Goal: Information Seeking & Learning: Learn about a topic

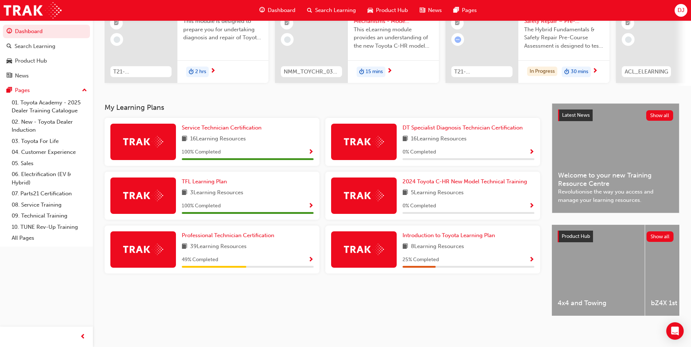
scroll to position [88, 0]
click at [311, 257] on span "Show Progress" at bounding box center [310, 260] width 5 height 7
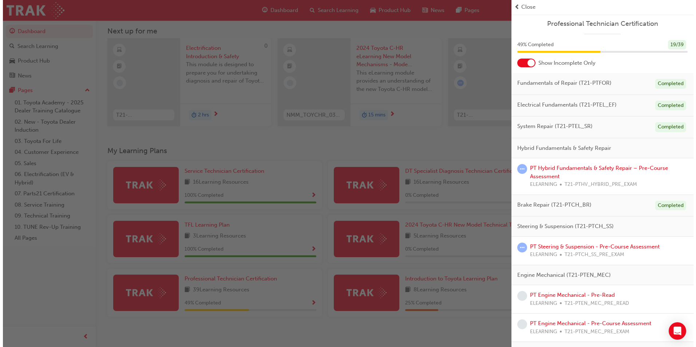
scroll to position [0, 0]
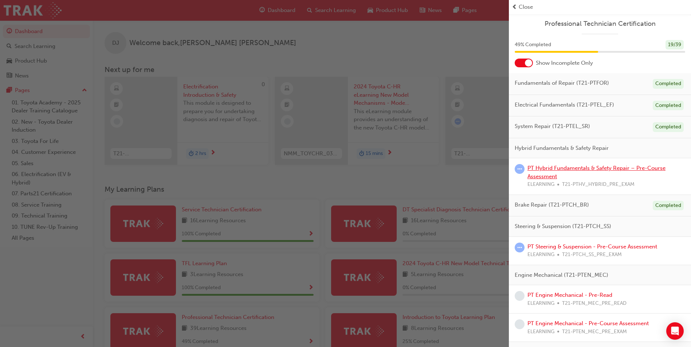
click at [582, 168] on link "PT Hybrid Fundamentals & Safety Repair – Pre-Course Assessment" at bounding box center [596, 172] width 138 height 15
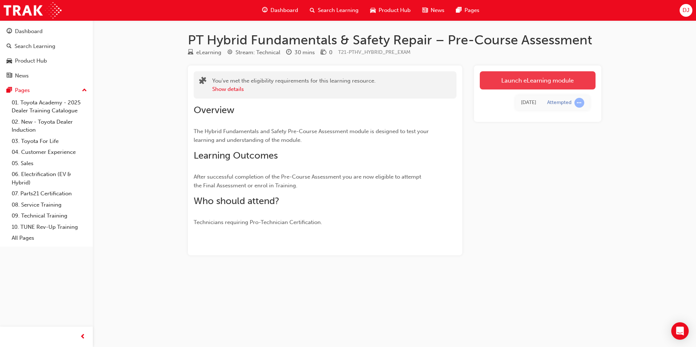
click at [521, 75] on link "Launch eLearning module" at bounding box center [538, 80] width 116 height 18
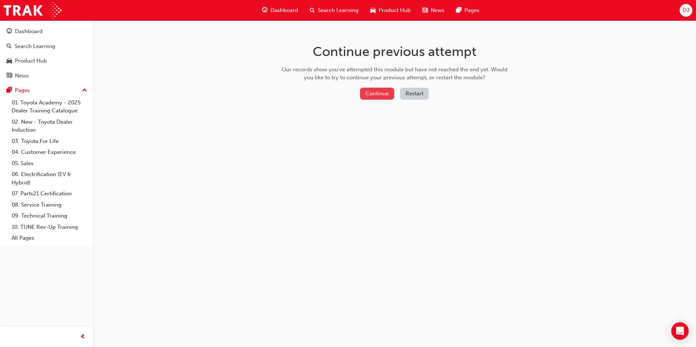
click at [380, 91] on button "Continue" at bounding box center [377, 94] width 34 height 12
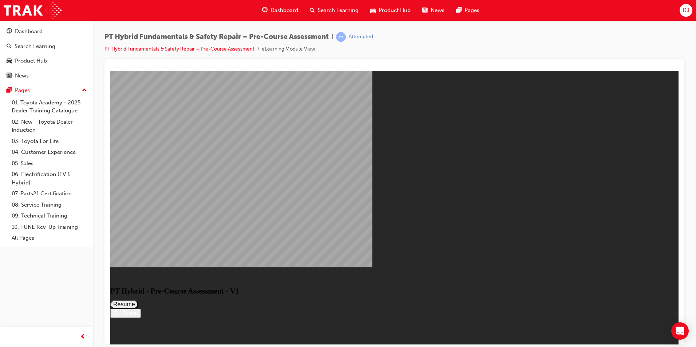
click at [138, 300] on button "Resume" at bounding box center [124, 304] width 28 height 9
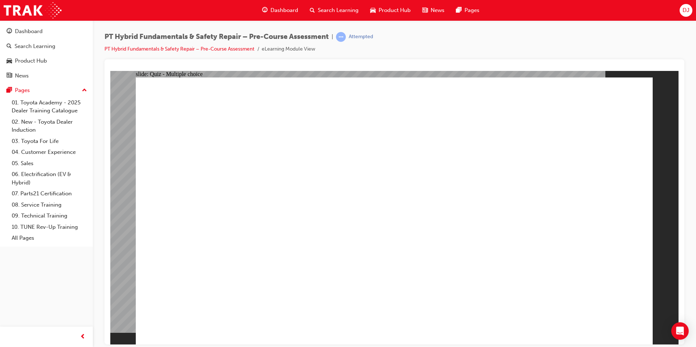
drag, startPoint x: 328, startPoint y: 276, endPoint x: 326, endPoint y: 281, distance: 5.2
drag, startPoint x: 326, startPoint y: 281, endPoint x: 280, endPoint y: 267, distance: 48.0
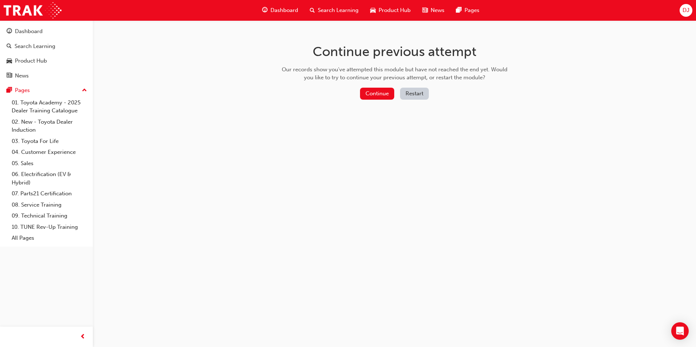
click at [411, 95] on button "Restart" at bounding box center [414, 94] width 29 height 12
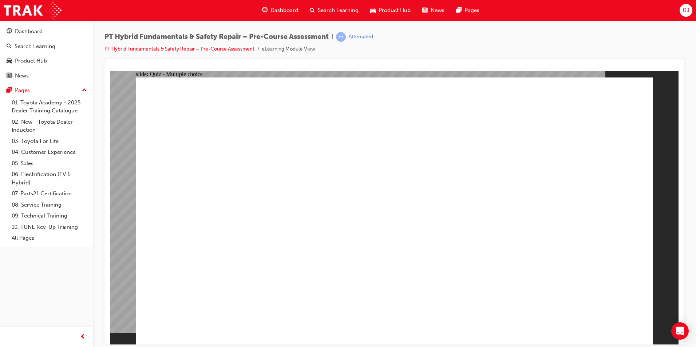
radio input "true"
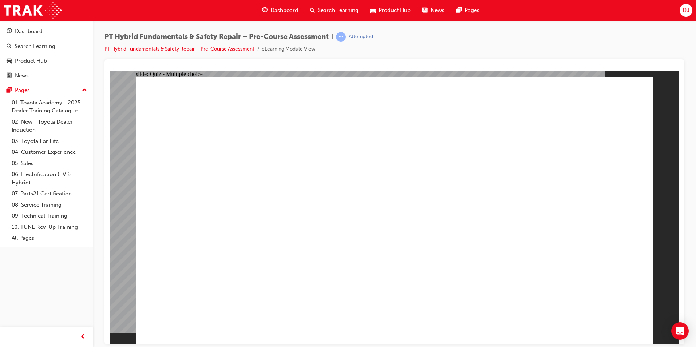
radio input "true"
drag, startPoint x: 289, startPoint y: 296, endPoint x: 298, endPoint y: 284, distance: 15.3
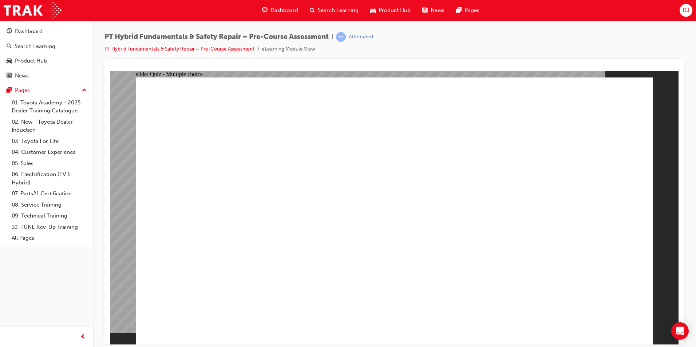
radio input "true"
checkbox input "true"
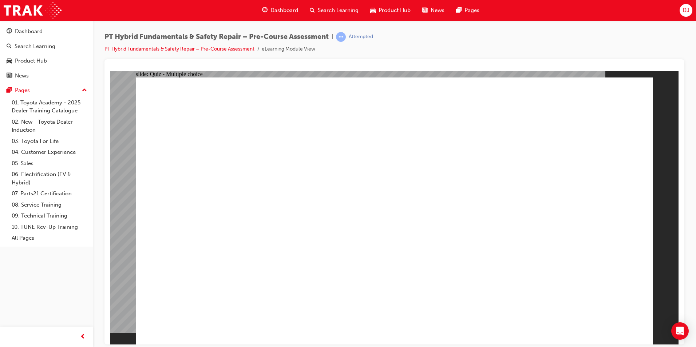
checkbox input "true"
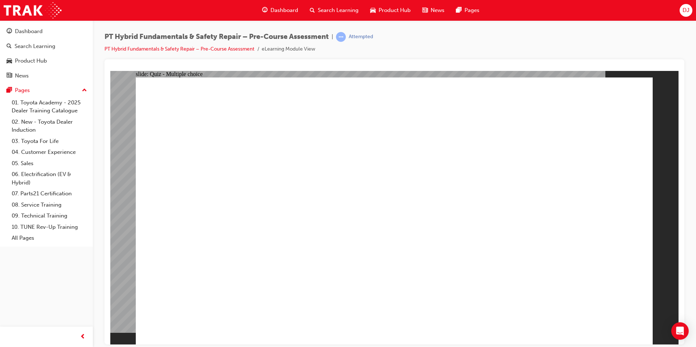
checkbox input "true"
checkbox input "false"
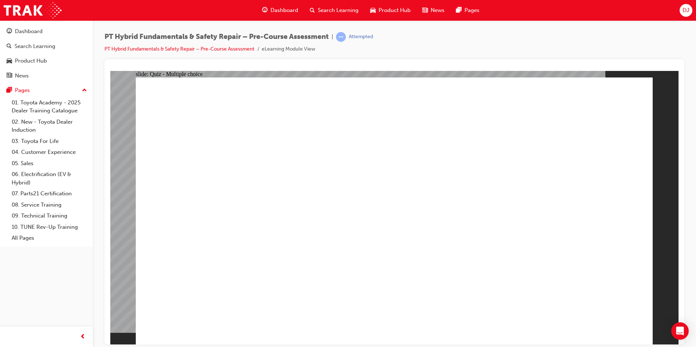
drag, startPoint x: 635, startPoint y: 316, endPoint x: 628, endPoint y: 305, distance: 13.4
drag, startPoint x: 288, startPoint y: 220, endPoint x: 293, endPoint y: 214, distance: 8.0
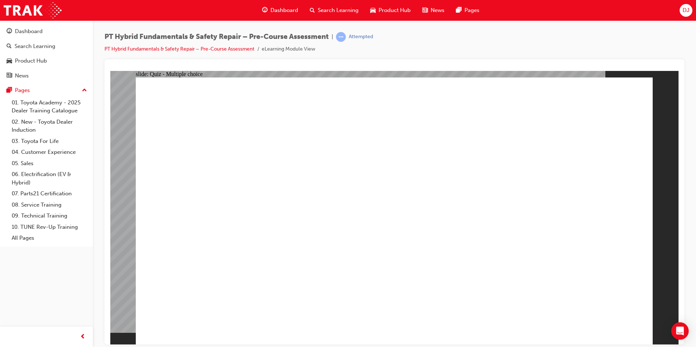
radio input "false"
radio input "true"
radio input "false"
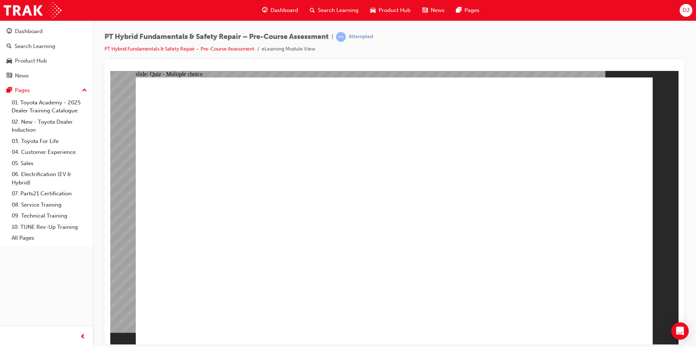
drag, startPoint x: 265, startPoint y: 265, endPoint x: 263, endPoint y: 276, distance: 11.4
radio input "false"
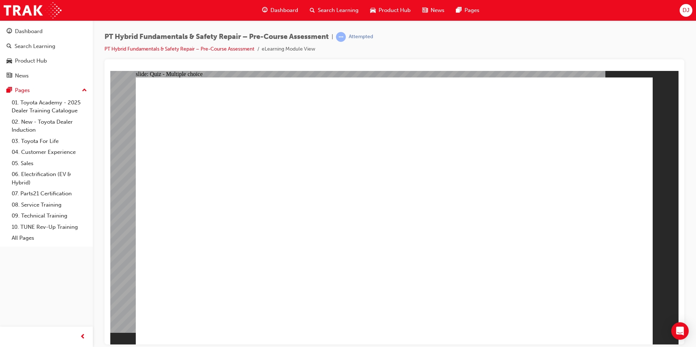
radio input "false"
radio input "true"
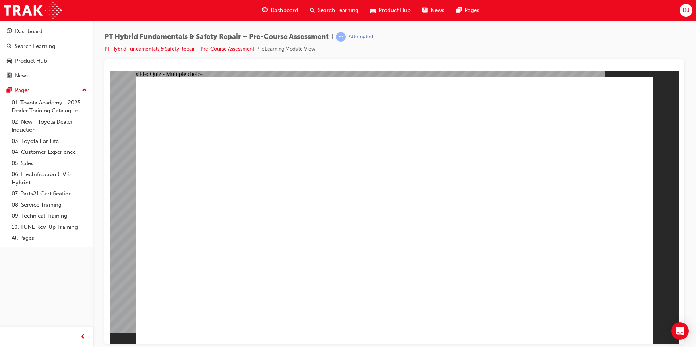
radio input "true"
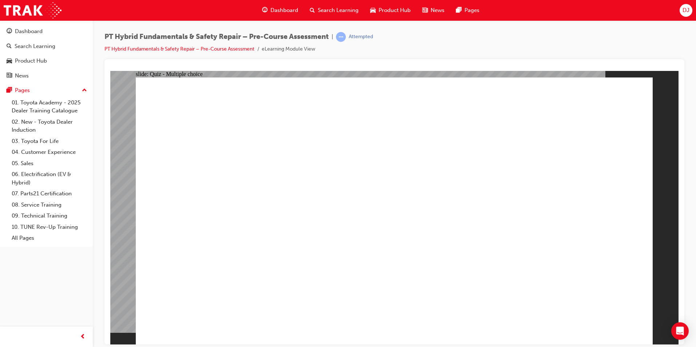
radio input "true"
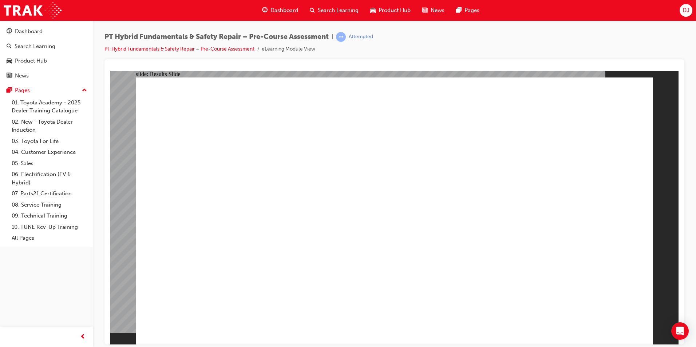
drag, startPoint x: 334, startPoint y: 238, endPoint x: 336, endPoint y: 243, distance: 5.4
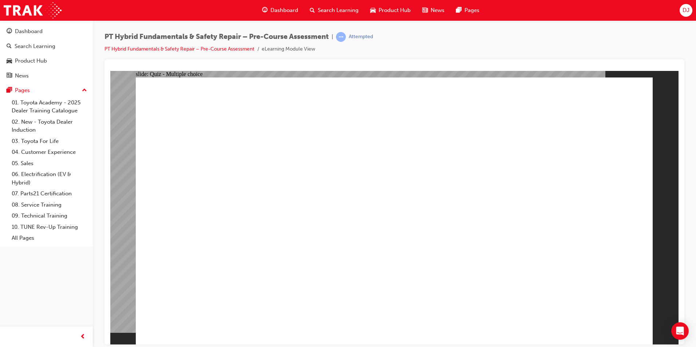
drag, startPoint x: 339, startPoint y: 318, endPoint x: 335, endPoint y: 323, distance: 6.9
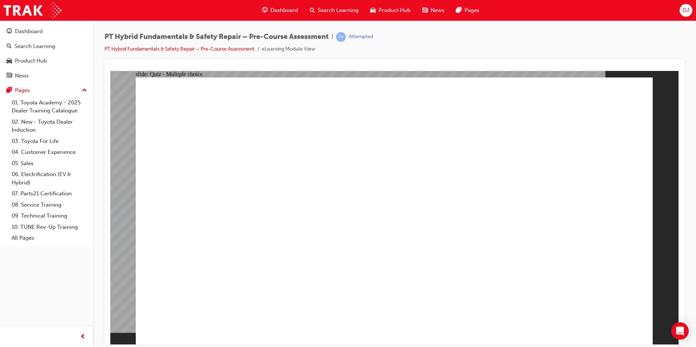
click at [364, 37] on div "Attempted" at bounding box center [361, 37] width 24 height 7
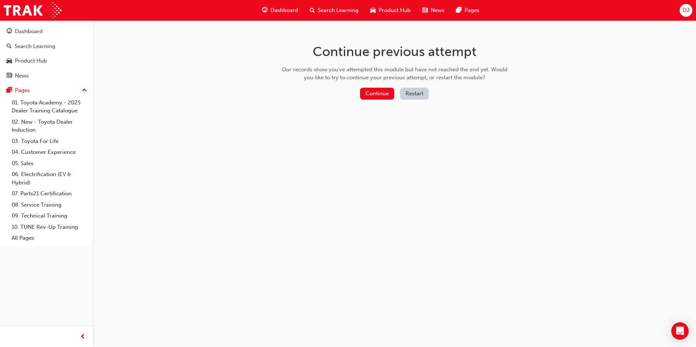
click at [410, 91] on button "Restart" at bounding box center [414, 94] width 29 height 12
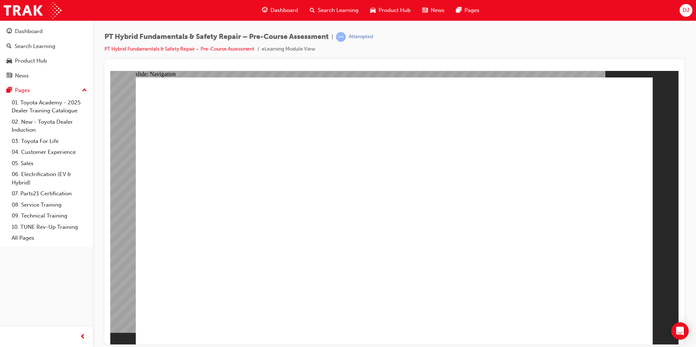
radio input "true"
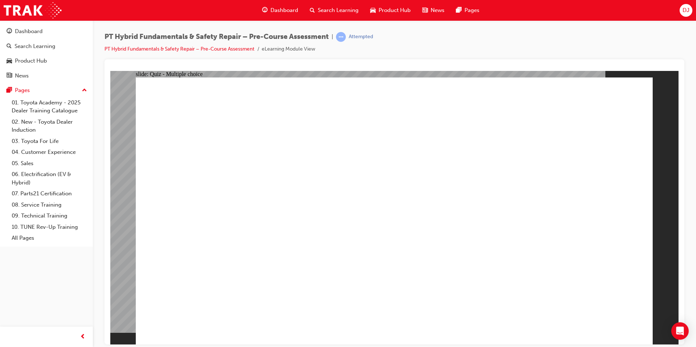
radio input "true"
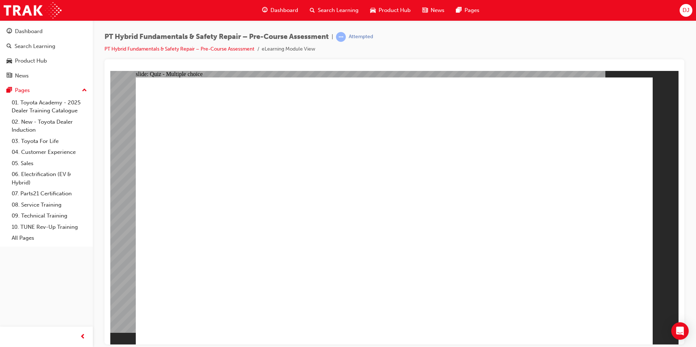
radio input "true"
checkbox input "true"
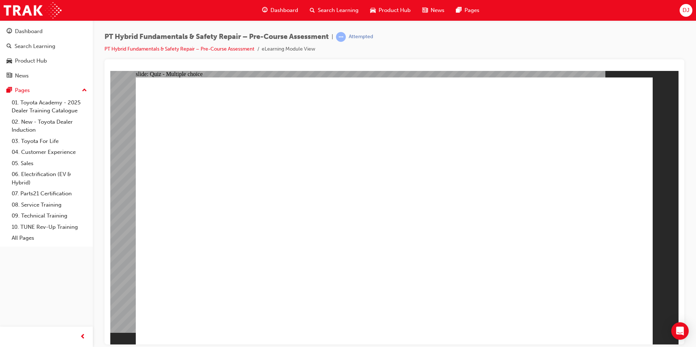
checkbox input "true"
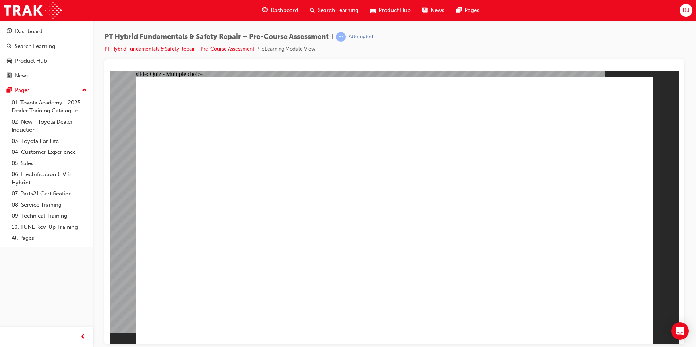
checkbox input "true"
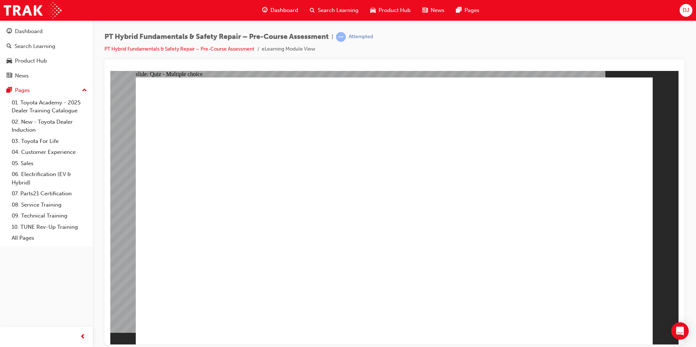
checkbox input "true"
checkbox input "false"
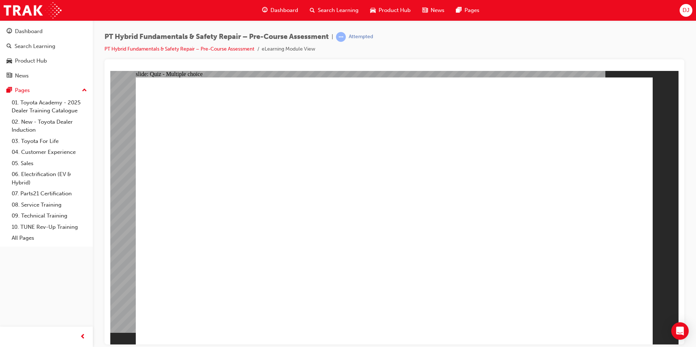
checkbox input "false"
radio input "true"
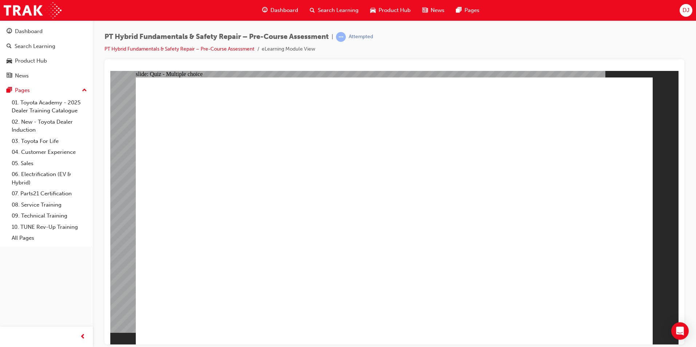
radio input "true"
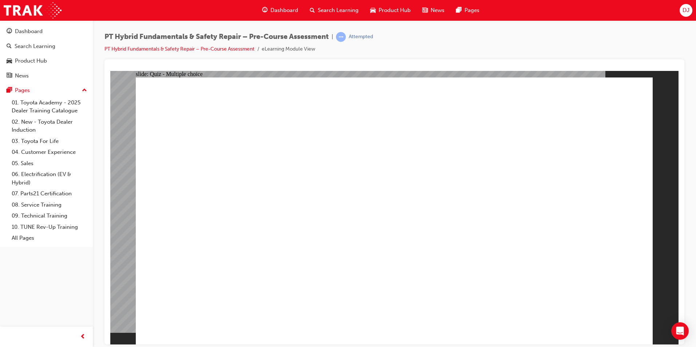
drag, startPoint x: 308, startPoint y: 250, endPoint x: 313, endPoint y: 248, distance: 5.2
radio input "true"
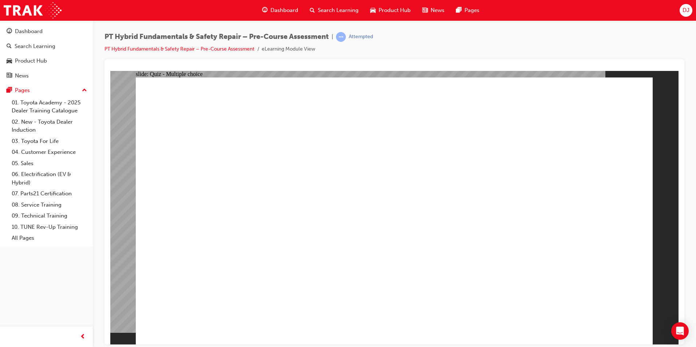
radio input "true"
drag, startPoint x: 370, startPoint y: 303, endPoint x: 386, endPoint y: 298, distance: 16.1
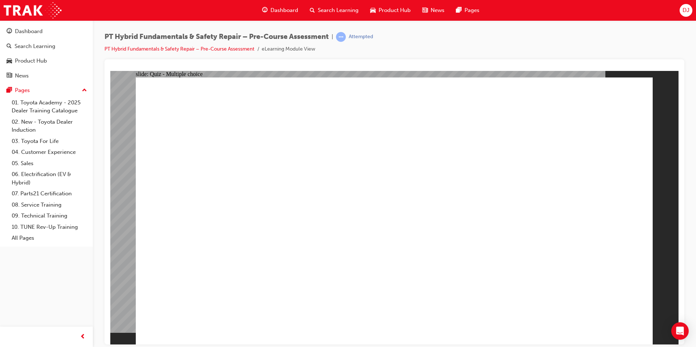
drag, startPoint x: 284, startPoint y: 251, endPoint x: 285, endPoint y: 246, distance: 5.2
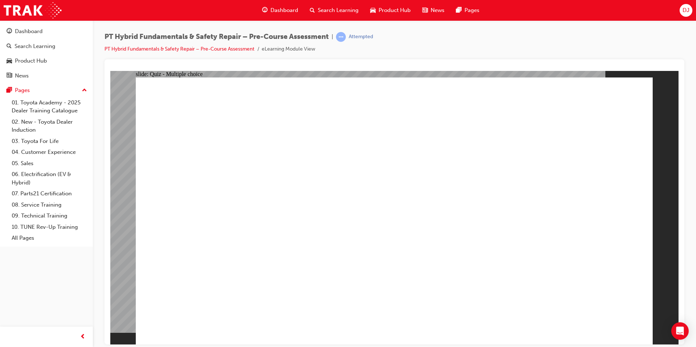
drag, startPoint x: 285, startPoint y: 244, endPoint x: 280, endPoint y: 244, distance: 5.5
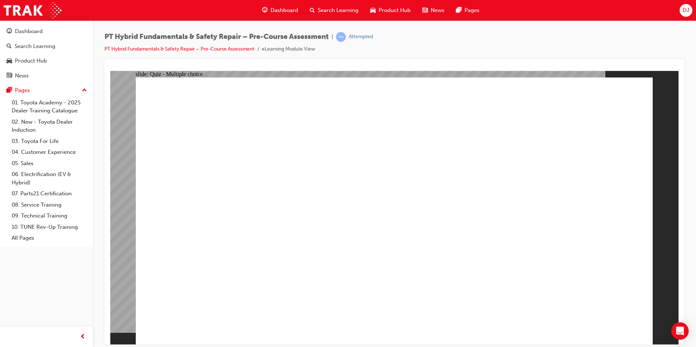
drag, startPoint x: 279, startPoint y: 244, endPoint x: 292, endPoint y: 239, distance: 13.9
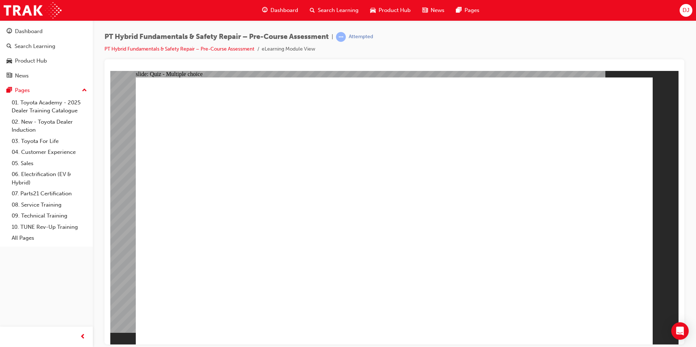
drag, startPoint x: 251, startPoint y: 210, endPoint x: 254, endPoint y: 217, distance: 7.3
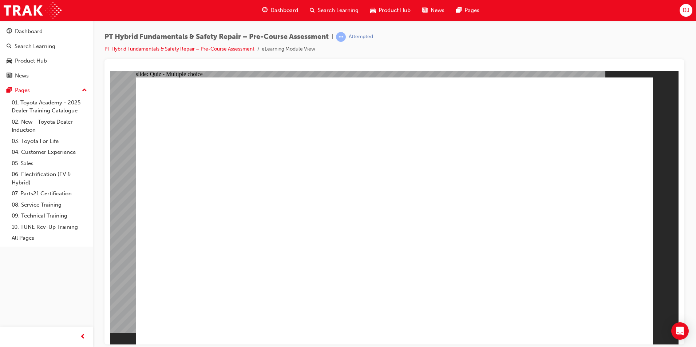
drag, startPoint x: 268, startPoint y: 271, endPoint x: 299, endPoint y: 278, distance: 32.0
drag, startPoint x: 280, startPoint y: 203, endPoint x: 276, endPoint y: 201, distance: 4.1
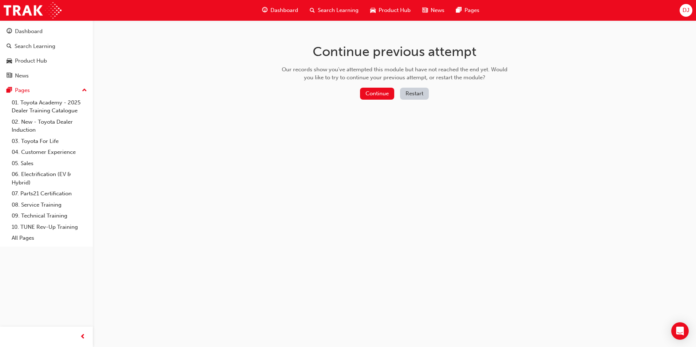
click at [417, 99] on button "Restart" at bounding box center [414, 94] width 29 height 12
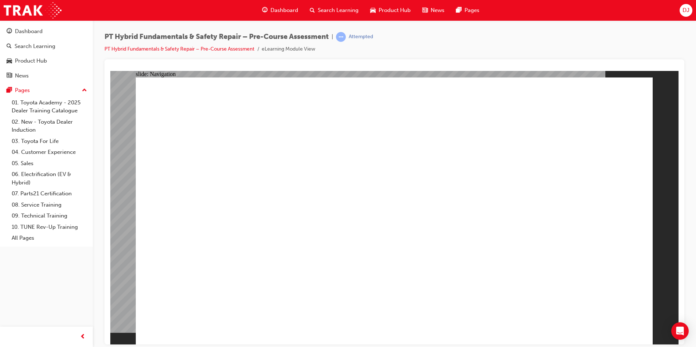
radio input "true"
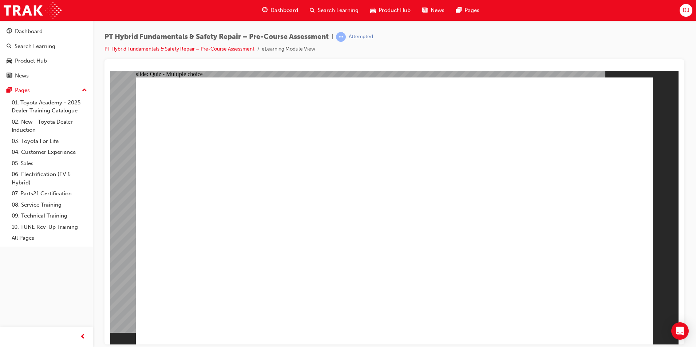
radio input "true"
radio input "false"
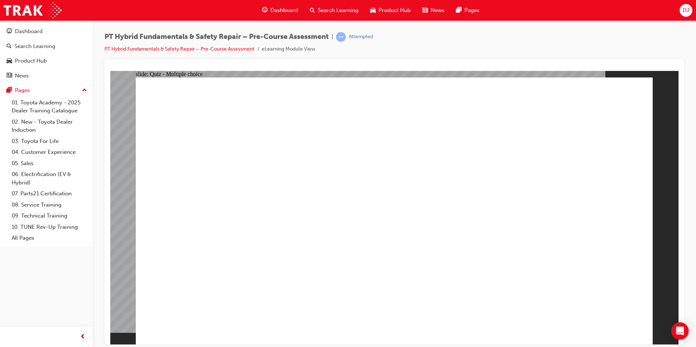
radio input "true"
drag, startPoint x: 637, startPoint y: 322, endPoint x: 620, endPoint y: 318, distance: 17.1
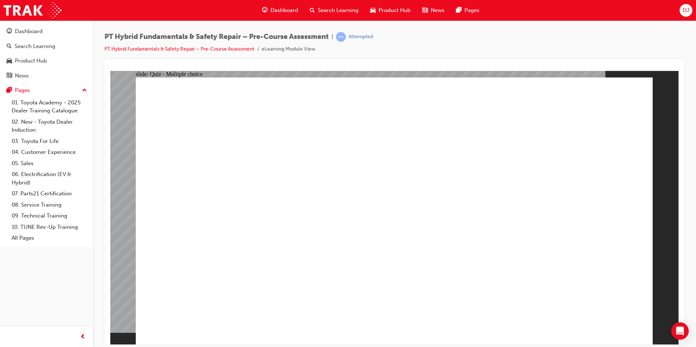
checkbox input "true"
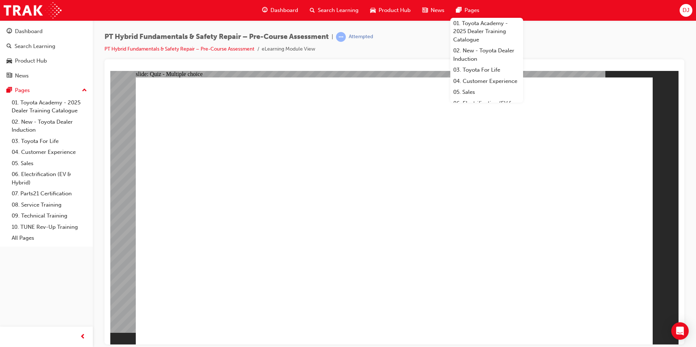
click at [555, 46] on div "PT Hybrid Fundamentals & Safety Repair – Pre-Course Assessment | Attempted PT H…" at bounding box center [395, 45] width 580 height 27
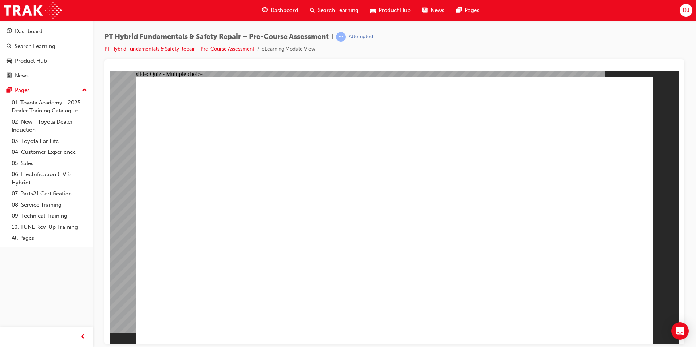
drag, startPoint x: 292, startPoint y: 218, endPoint x: 291, endPoint y: 214, distance: 4.2
checkbox input "true"
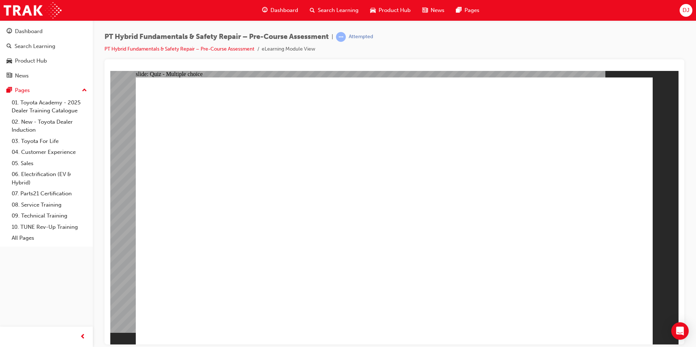
drag, startPoint x: 428, startPoint y: 228, endPoint x: 438, endPoint y: 245, distance: 19.9
radio input "true"
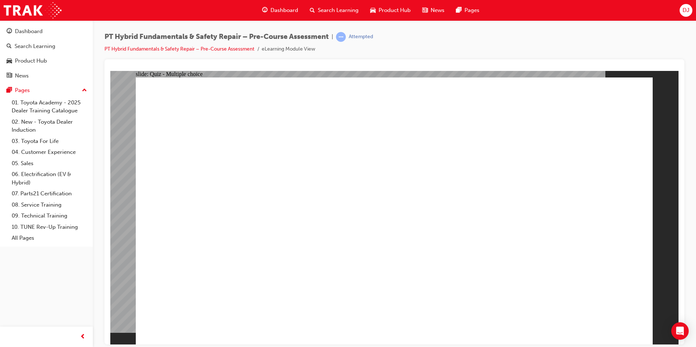
radio input "true"
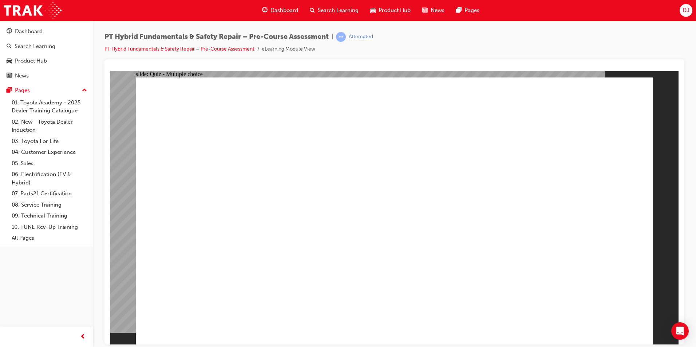
radio input "true"
click at [192, 48] on link "PT Hybrid Fundamentals & Safety Repair – Pre-Course Assessment" at bounding box center [180, 49] width 150 height 6
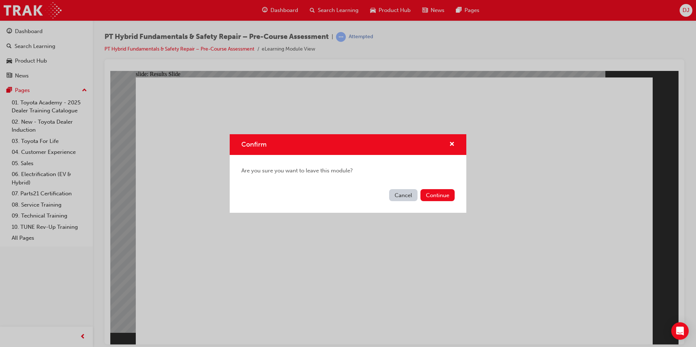
click at [445, 194] on button "Continue" at bounding box center [438, 195] width 34 height 12
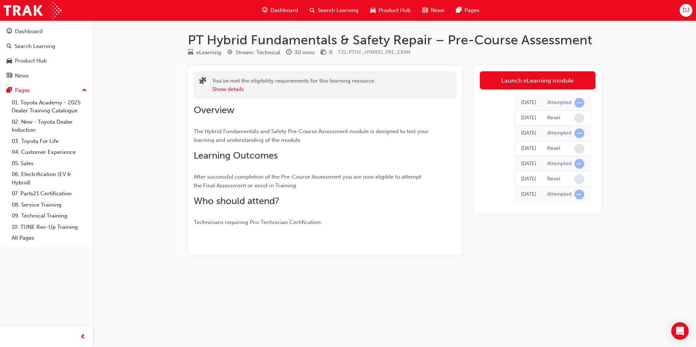
click at [272, 8] on span "Dashboard" at bounding box center [285, 10] width 28 height 8
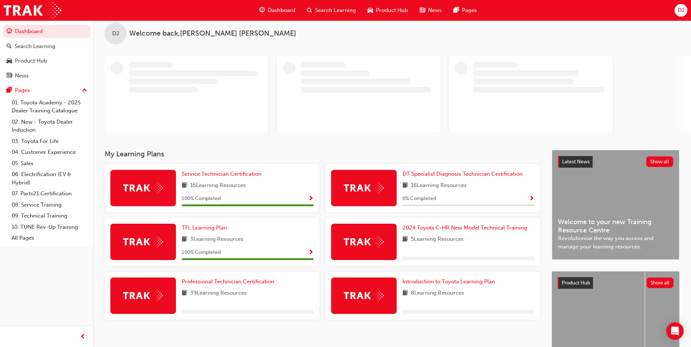
scroll to position [59, 0]
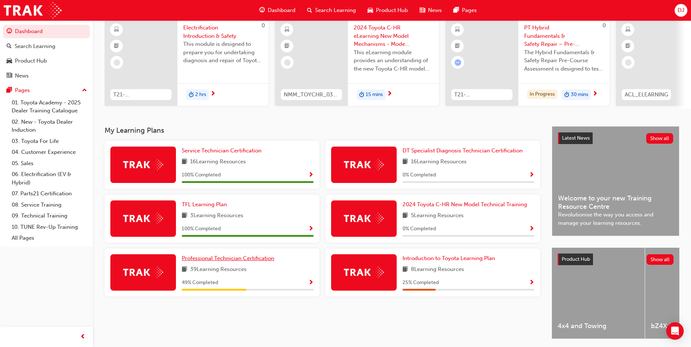
click at [218, 262] on span "Professional Technician Certification" at bounding box center [228, 258] width 92 height 7
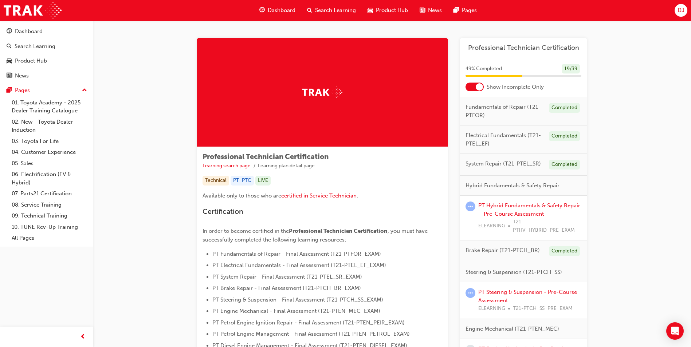
click at [480, 91] on div at bounding box center [474, 87] width 18 height 9
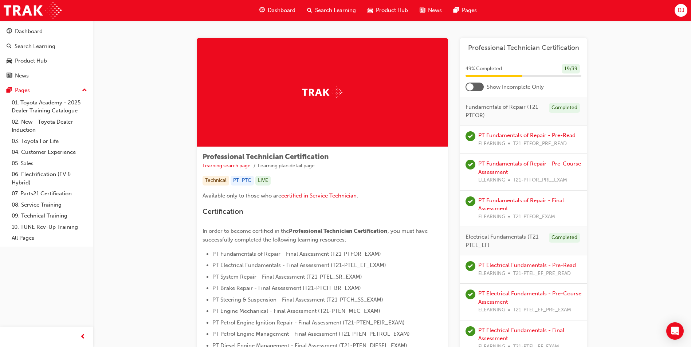
click at [471, 88] on div at bounding box center [469, 86] width 7 height 7
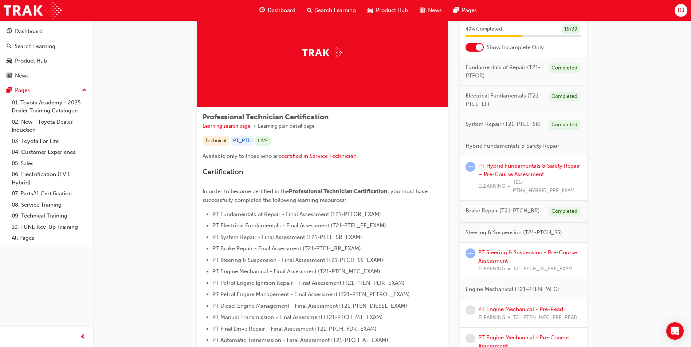
scroll to position [36, 0]
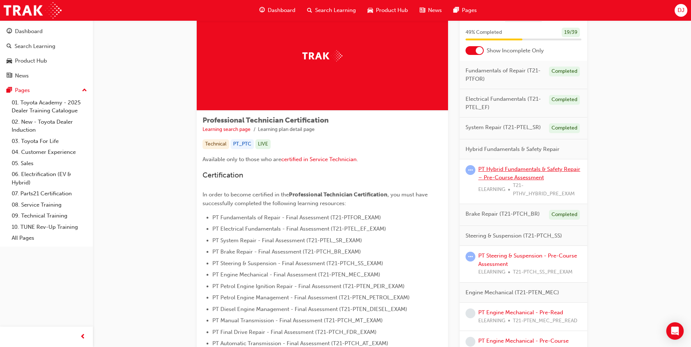
click at [523, 172] on link "PT Hybrid Fundamentals & Safety Repair – Pre-Course Assessment" at bounding box center [529, 173] width 102 height 15
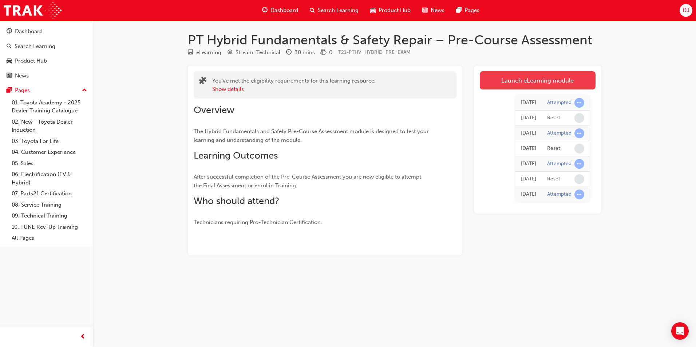
click at [508, 86] on link "Launch eLearning module" at bounding box center [538, 80] width 116 height 18
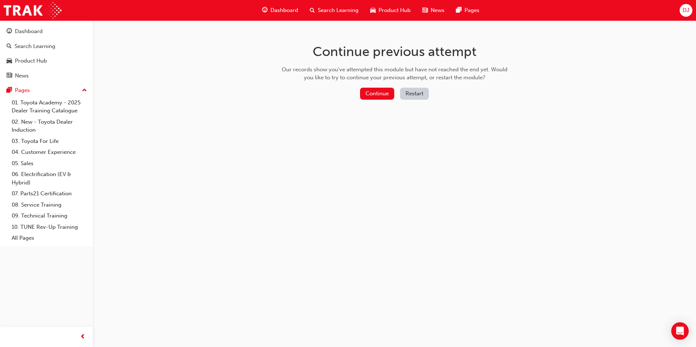
click at [417, 95] on button "Restart" at bounding box center [414, 94] width 29 height 12
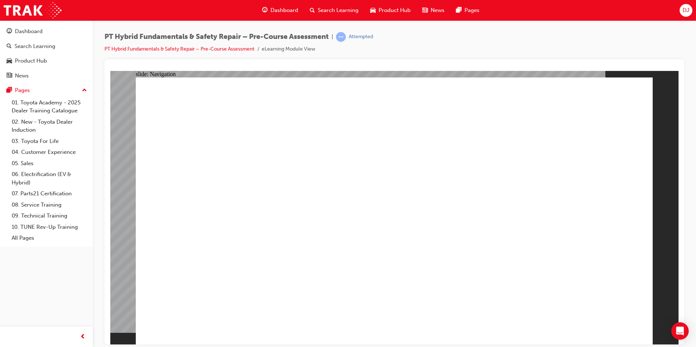
drag, startPoint x: 377, startPoint y: 238, endPoint x: 378, endPoint y: 233, distance: 4.9
radio input "true"
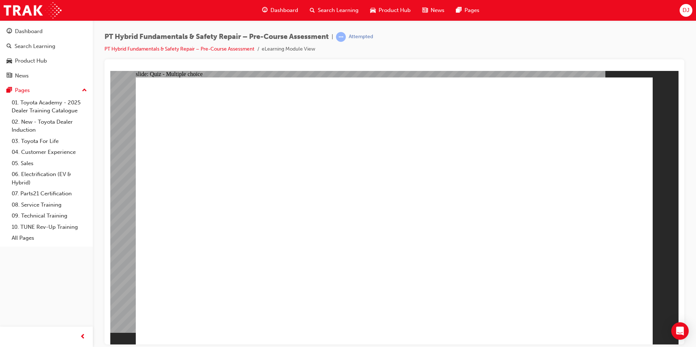
radio input "true"
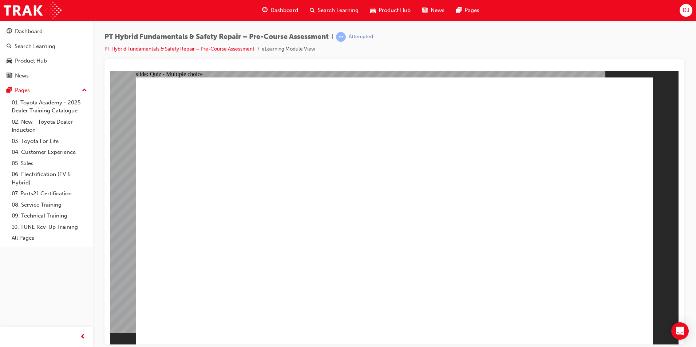
radio input "true"
drag, startPoint x: 242, startPoint y: 247, endPoint x: 239, endPoint y: 247, distance: 3.7
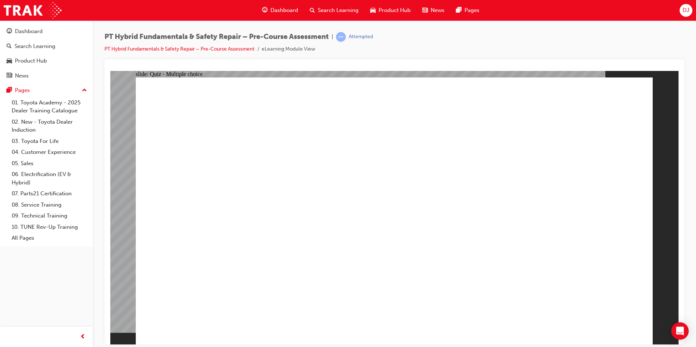
checkbox input "true"
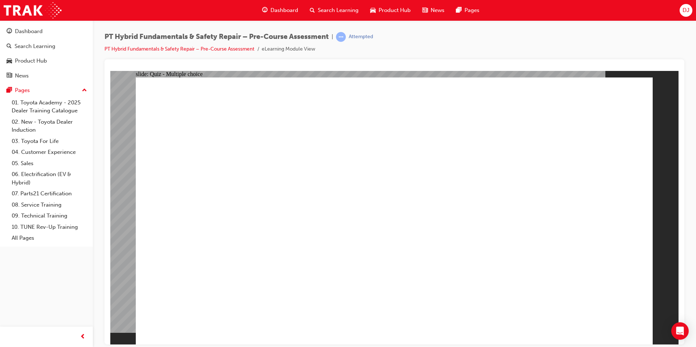
checkbox input "true"
radio input "true"
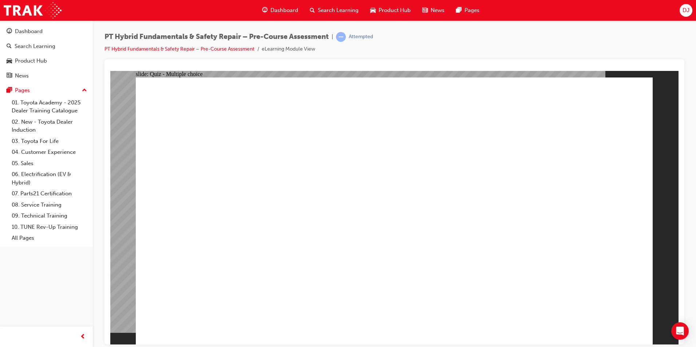
radio input "true"
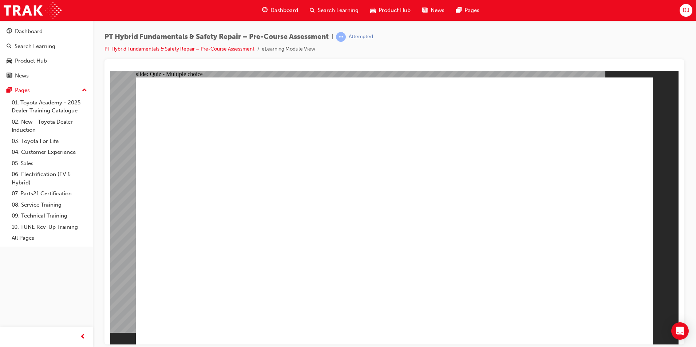
radio input "true"
drag, startPoint x: 612, startPoint y: 314, endPoint x: 609, endPoint y: 311, distance: 4.4
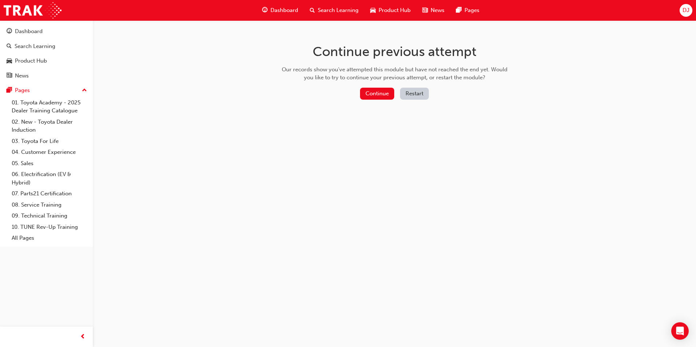
click at [413, 92] on button "Restart" at bounding box center [414, 94] width 29 height 12
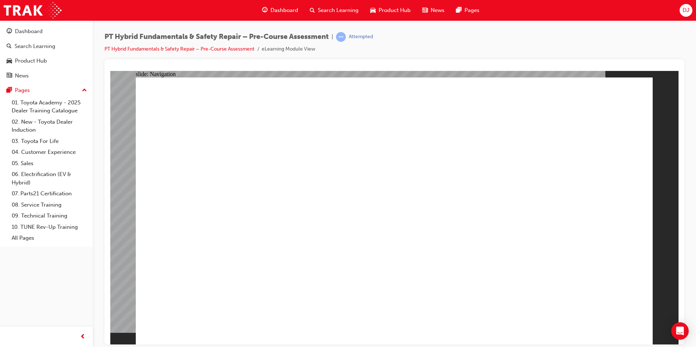
radio input "true"
drag, startPoint x: 260, startPoint y: 117, endPoint x: 559, endPoint y: 125, distance: 299.5
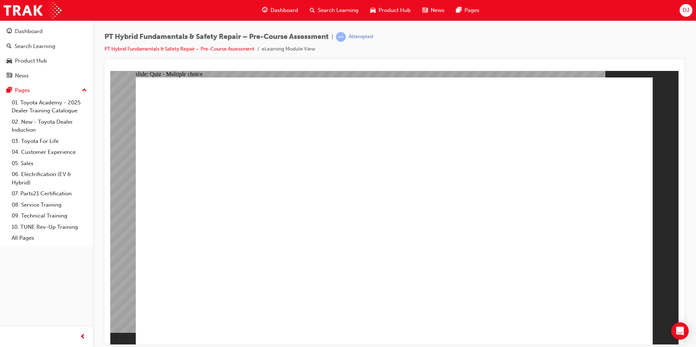
radio input "true"
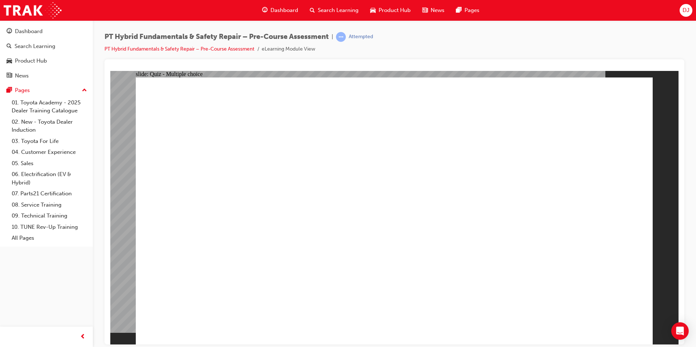
radio input "true"
drag, startPoint x: 599, startPoint y: 312, endPoint x: 595, endPoint y: 312, distance: 4.4
radio input "true"
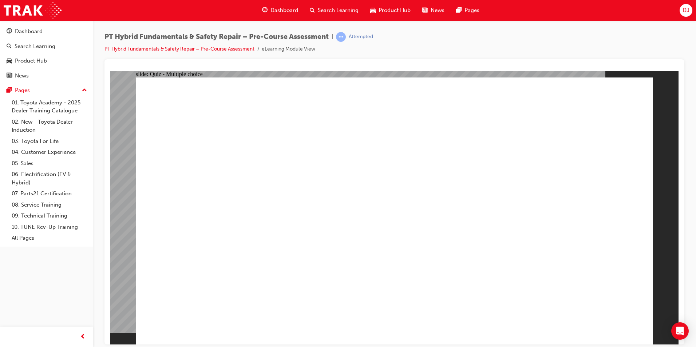
checkbox input "true"
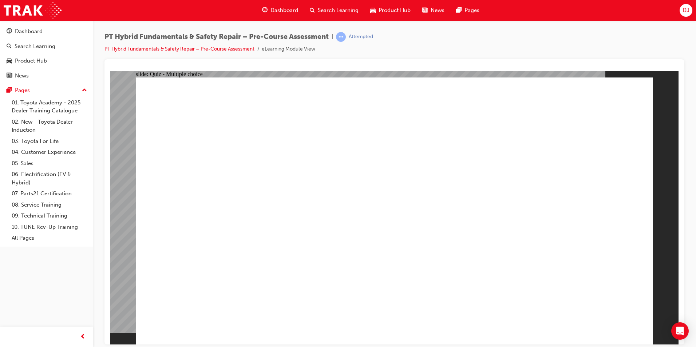
drag, startPoint x: 603, startPoint y: 316, endPoint x: 600, endPoint y: 314, distance: 4.1
checkbox input "true"
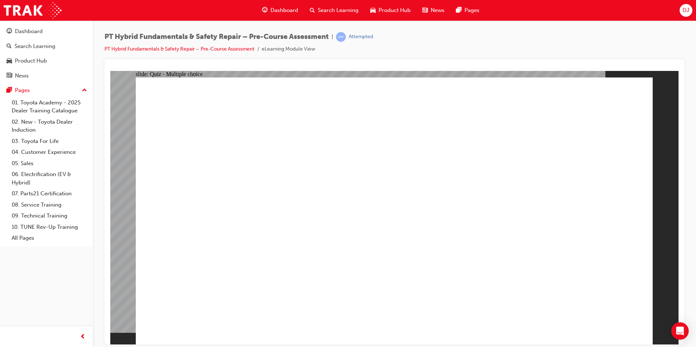
radio input "true"
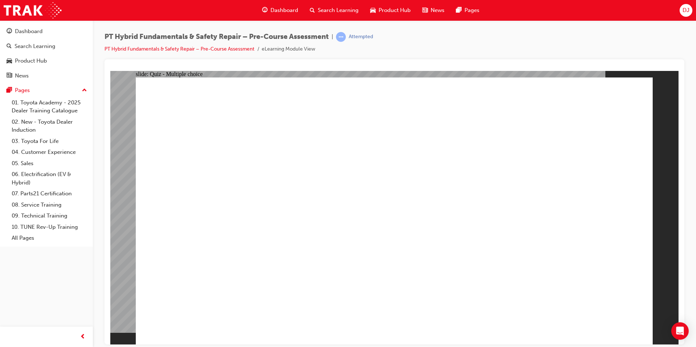
drag, startPoint x: 634, startPoint y: 313, endPoint x: 629, endPoint y: 316, distance: 6.1
radio input "true"
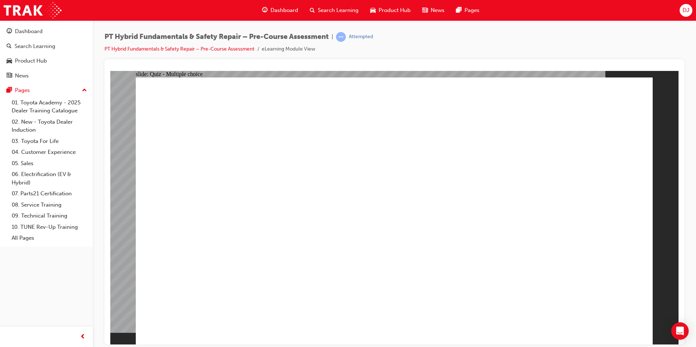
drag, startPoint x: 303, startPoint y: 239, endPoint x: 296, endPoint y: 234, distance: 8.1
radio input "true"
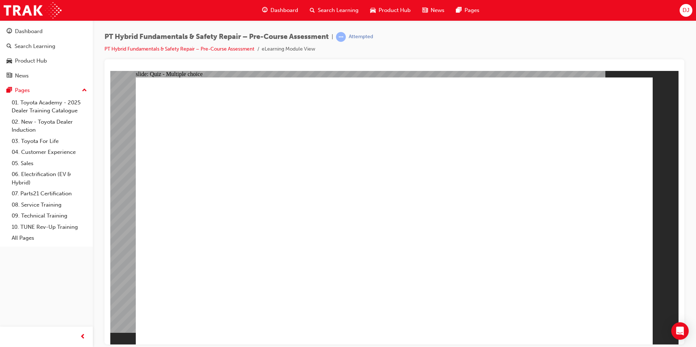
drag, startPoint x: 322, startPoint y: 235, endPoint x: 326, endPoint y: 240, distance: 6.4
drag, startPoint x: 330, startPoint y: 282, endPoint x: 344, endPoint y: 306, distance: 27.3
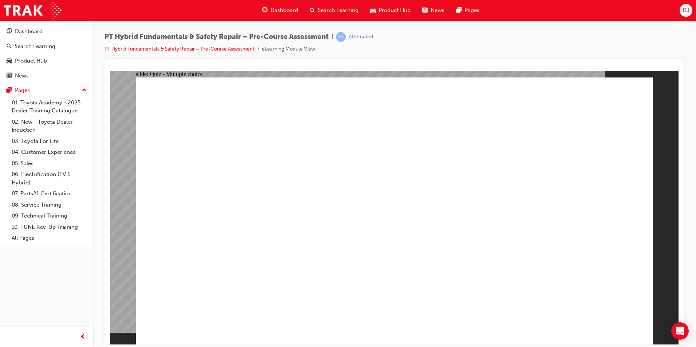
drag, startPoint x: 328, startPoint y: 235, endPoint x: 333, endPoint y: 241, distance: 7.2
drag, startPoint x: 328, startPoint y: 287, endPoint x: 332, endPoint y: 292, distance: 6.7
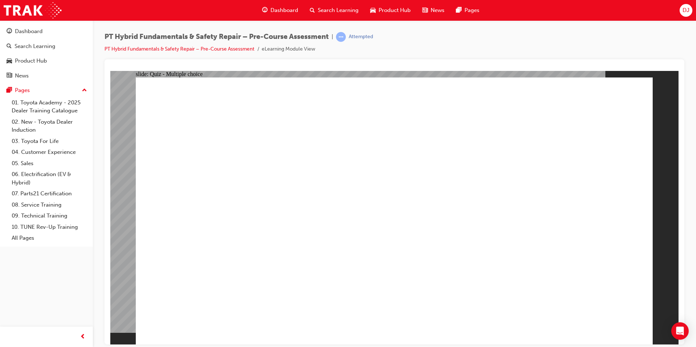
drag, startPoint x: 332, startPoint y: 244, endPoint x: 337, endPoint y: 257, distance: 14.7
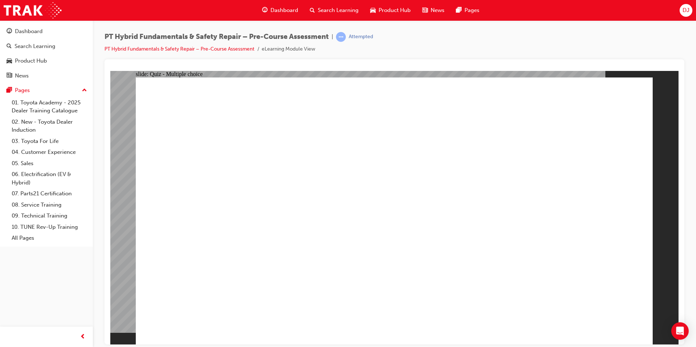
drag, startPoint x: 332, startPoint y: 274, endPoint x: 338, endPoint y: 288, distance: 15.4
drag, startPoint x: 339, startPoint y: 297, endPoint x: 335, endPoint y: 303, distance: 7.1
drag, startPoint x: 335, startPoint y: 303, endPoint x: 330, endPoint y: 309, distance: 7.3
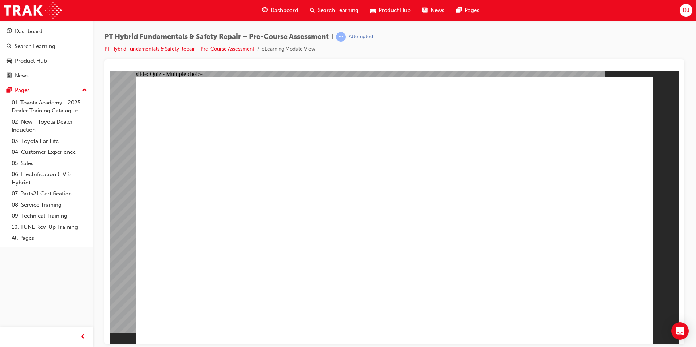
drag, startPoint x: 336, startPoint y: 263, endPoint x: 330, endPoint y: 235, distance: 28.6
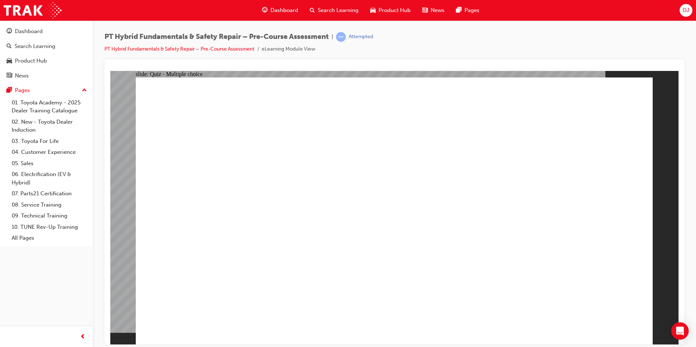
drag, startPoint x: 650, startPoint y: 332, endPoint x: 634, endPoint y: 328, distance: 17.1
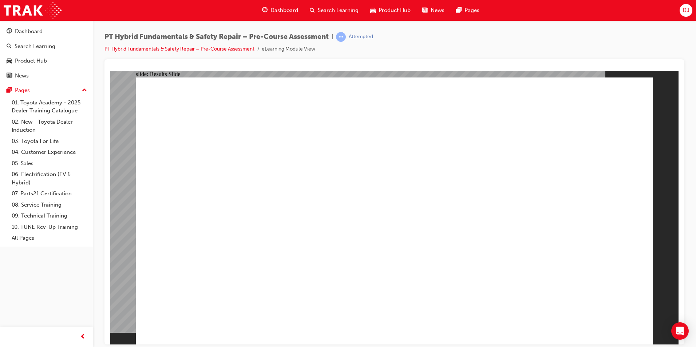
drag, startPoint x: 293, startPoint y: 170, endPoint x: 400, endPoint y: 220, distance: 117.8
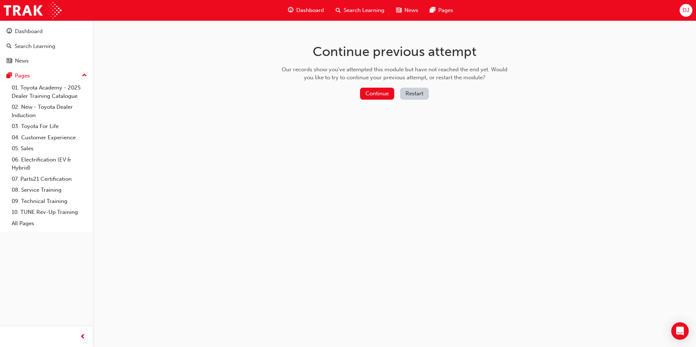
click at [427, 92] on button "Restart" at bounding box center [414, 94] width 29 height 12
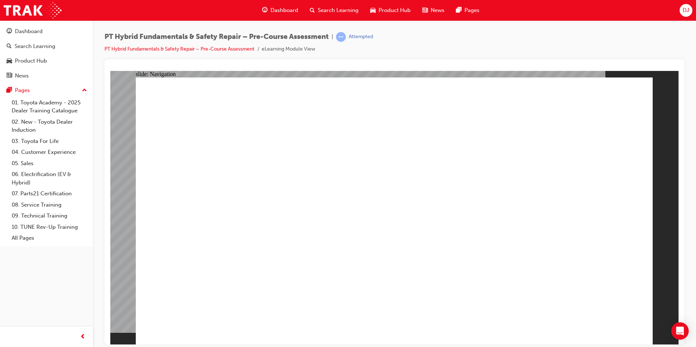
radio input "true"
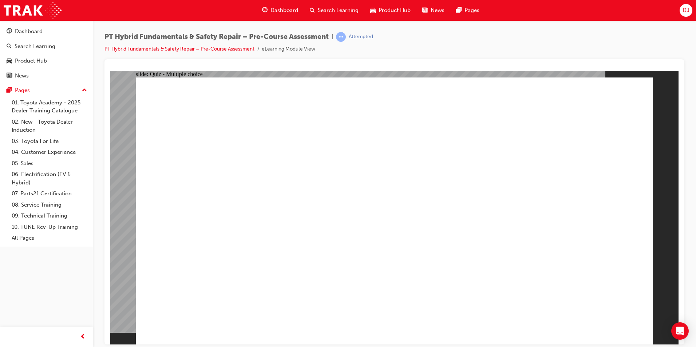
radio input "true"
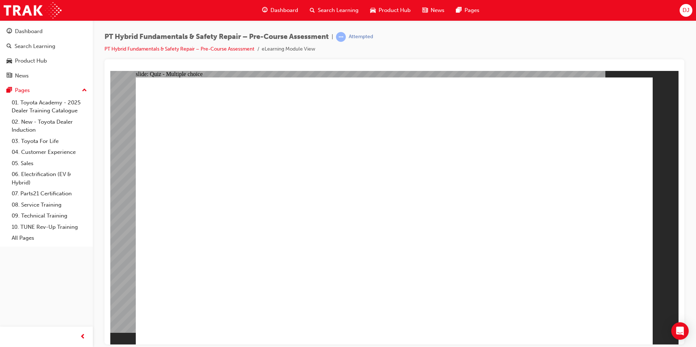
radio input "true"
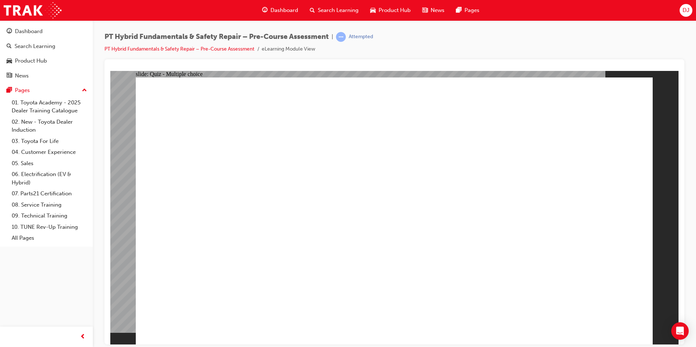
checkbox input "true"
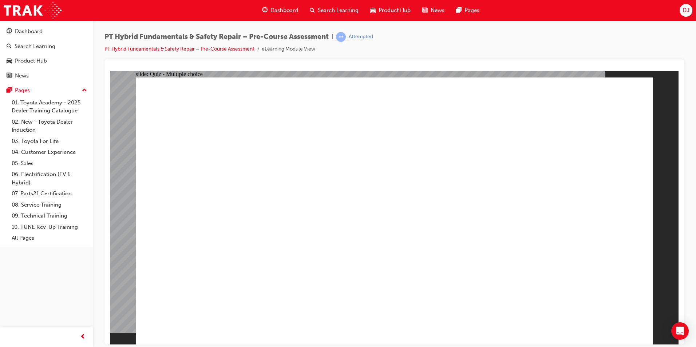
radio input "true"
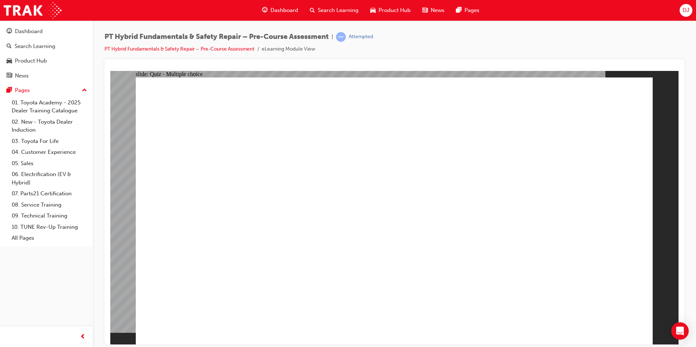
radio input "true"
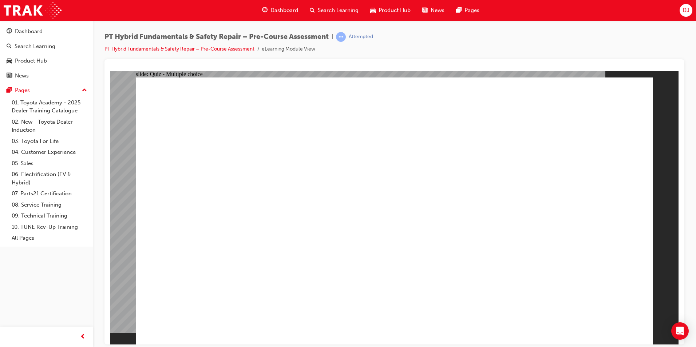
radio input "true"
drag, startPoint x: 348, startPoint y: 279, endPoint x: 306, endPoint y: 248, distance: 51.8
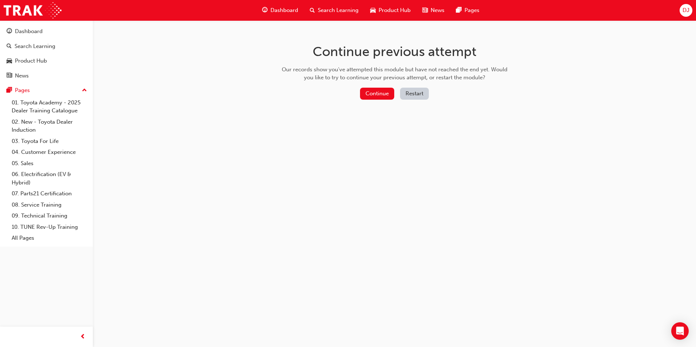
drag, startPoint x: 407, startPoint y: 89, endPoint x: 403, endPoint y: 87, distance: 4.6
click at [405, 87] on div "Continue previous attempt Our records show you've attempted this module but hav…" at bounding box center [394, 73] width 237 height 106
click at [413, 97] on button "Restart" at bounding box center [414, 94] width 29 height 12
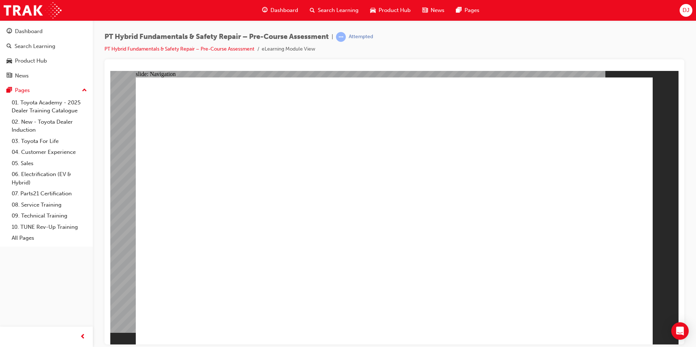
drag, startPoint x: 251, startPoint y: 311, endPoint x: 246, endPoint y: 303, distance: 10.1
radio input "true"
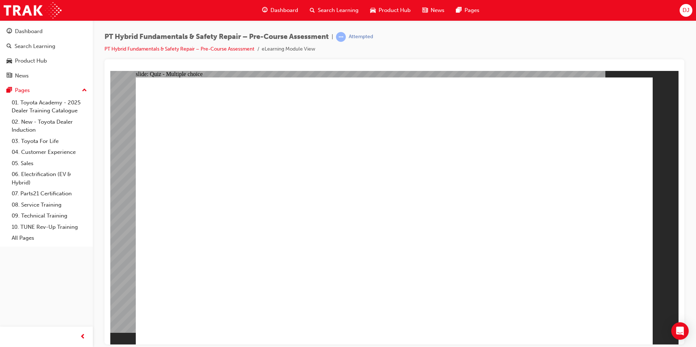
radio input "true"
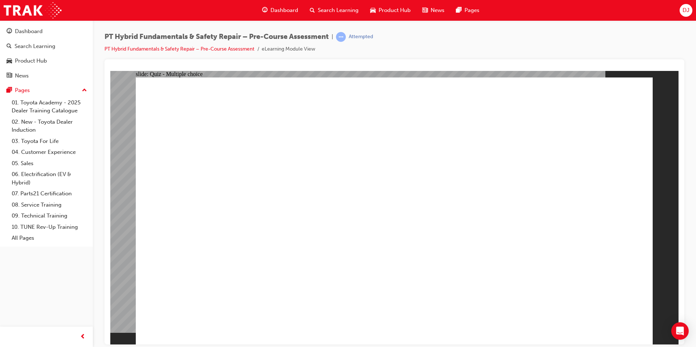
radio input "true"
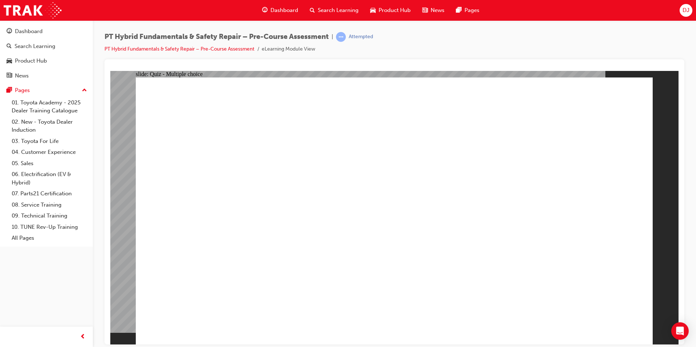
checkbox input "true"
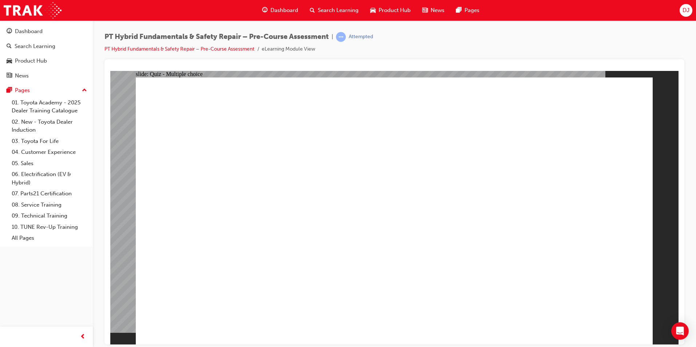
checkbox input "true"
checkbox input "false"
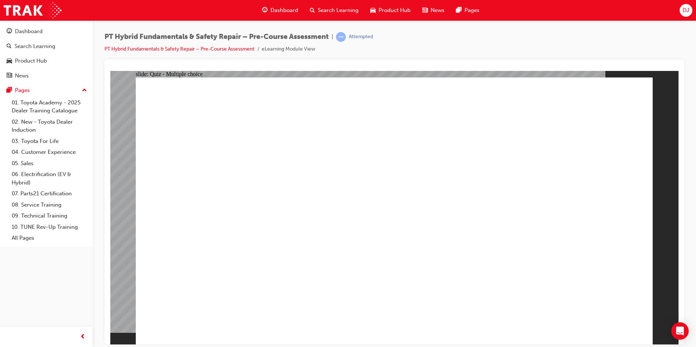
radio input "true"
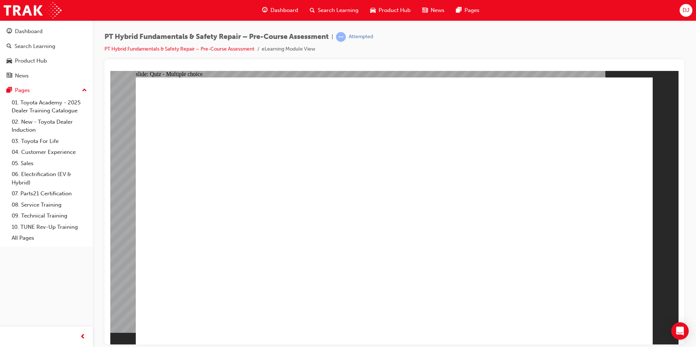
radio input "true"
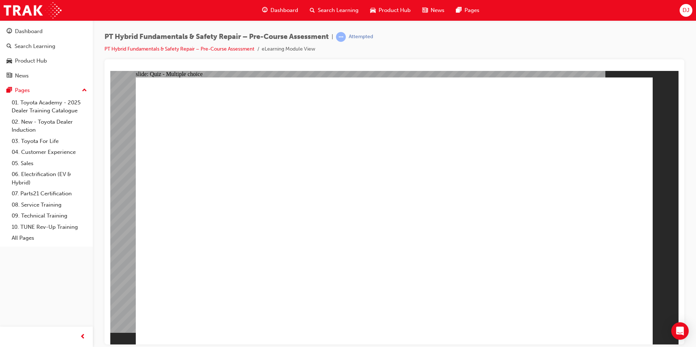
drag, startPoint x: 310, startPoint y: 249, endPoint x: 314, endPoint y: 248, distance: 4.5
radio input "true"
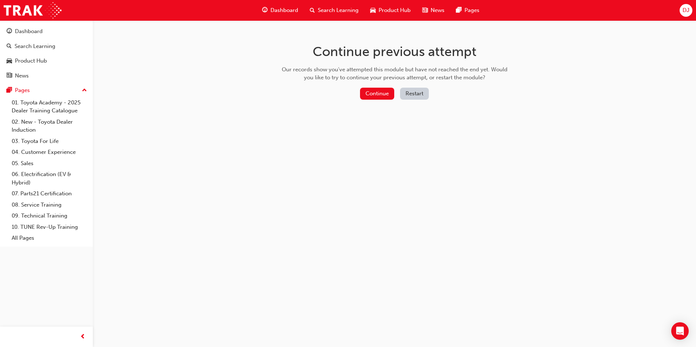
click at [406, 92] on button "Restart" at bounding box center [414, 94] width 29 height 12
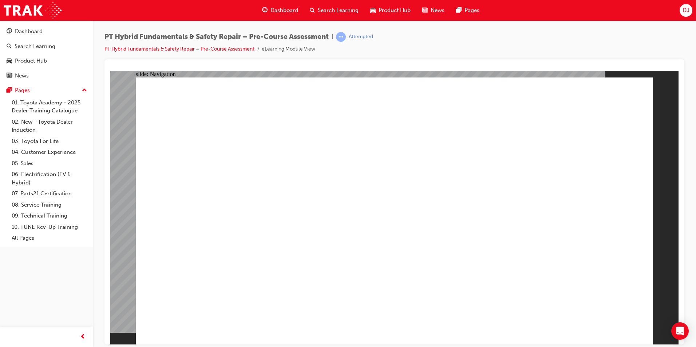
radio input "true"
click at [182, 50] on link "PT Hybrid Fundamentals & Safety Repair – Pre-Course Assessment" at bounding box center [180, 49] width 150 height 6
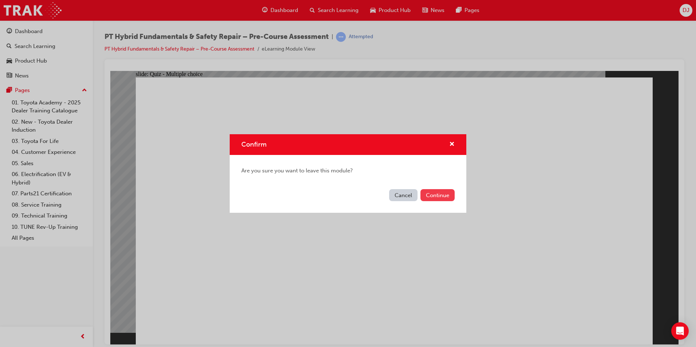
click at [443, 189] on button "Continue" at bounding box center [438, 195] width 34 height 12
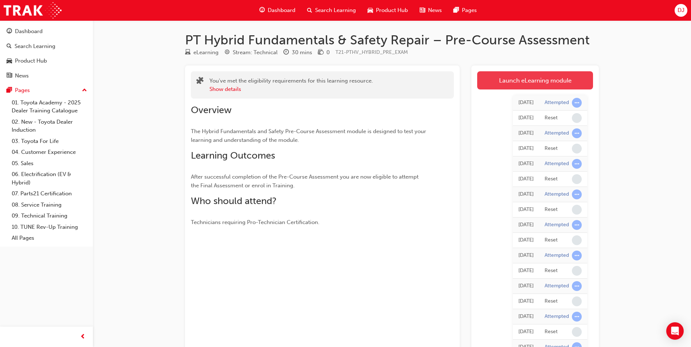
click at [512, 74] on link "Launch eLearning module" at bounding box center [535, 80] width 116 height 18
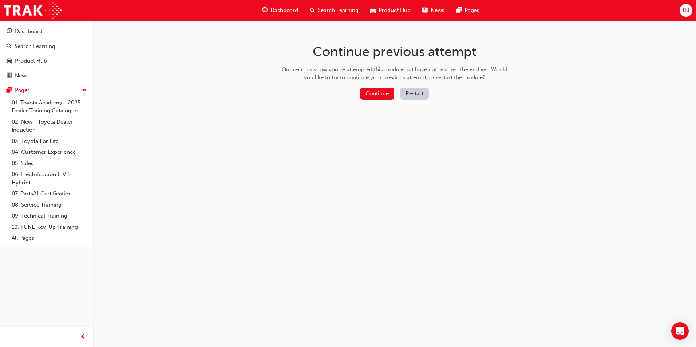
click at [412, 93] on button "Restart" at bounding box center [414, 94] width 29 height 12
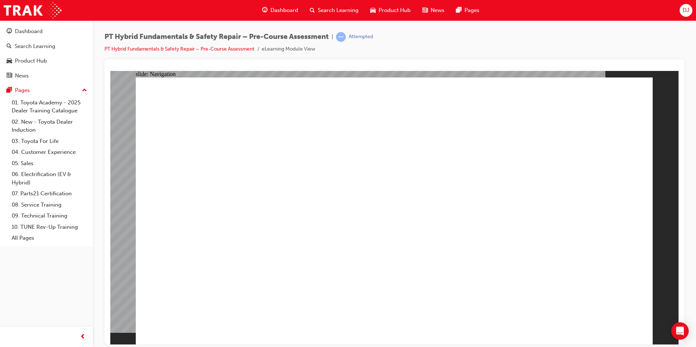
click at [281, 9] on span "Dashboard" at bounding box center [285, 10] width 28 height 8
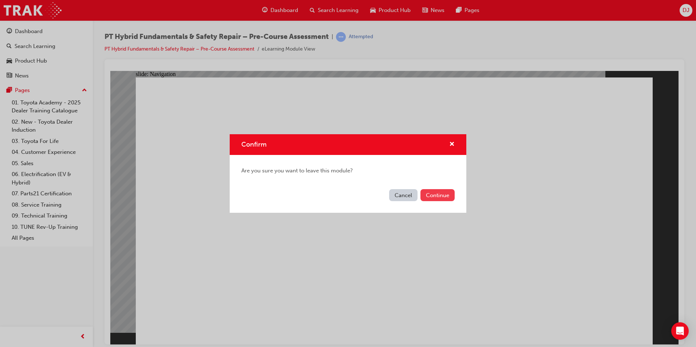
click at [428, 195] on button "Continue" at bounding box center [438, 195] width 34 height 12
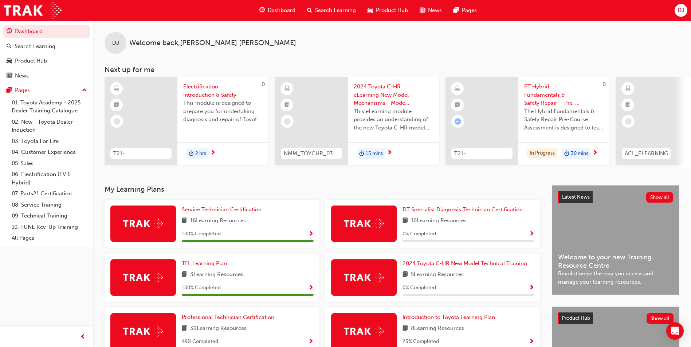
scroll to position [73, 0]
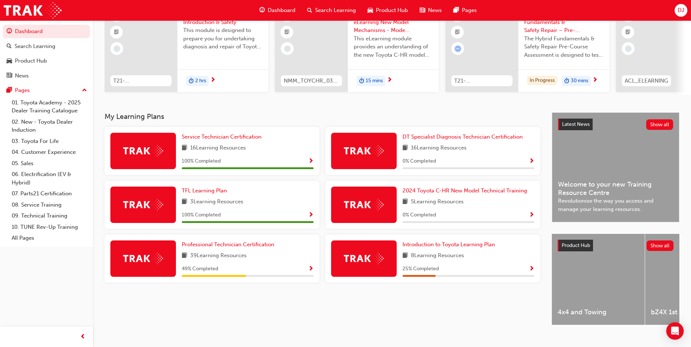
click at [302, 272] on div "49 % Completed" at bounding box center [248, 269] width 132 height 9
click at [307, 269] on div "49 % Completed" at bounding box center [248, 269] width 132 height 9
click at [309, 271] on span "Show Progress" at bounding box center [310, 269] width 5 height 7
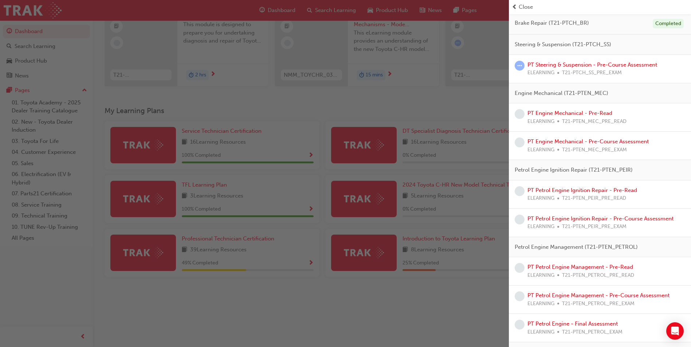
scroll to position [88, 0]
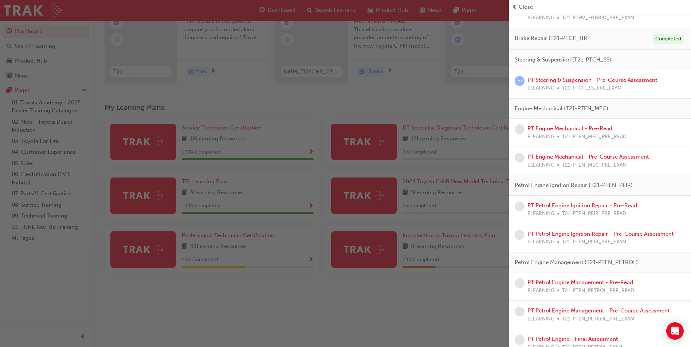
drag, startPoint x: 581, startPoint y: 204, endPoint x: 560, endPoint y: 212, distance: 22.2
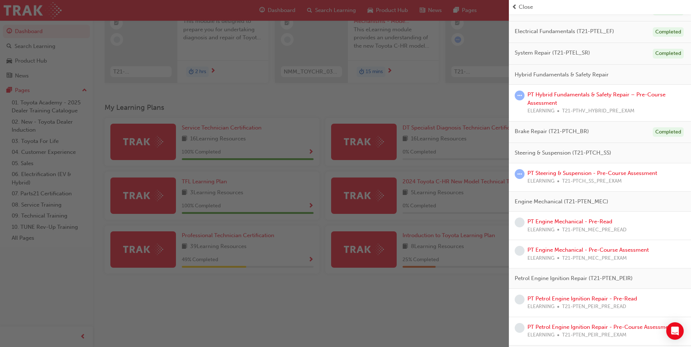
scroll to position [73, 0]
click at [586, 174] on link "PT Steering & Suspension - Pre-Course Assessment" at bounding box center [592, 174] width 130 height 7
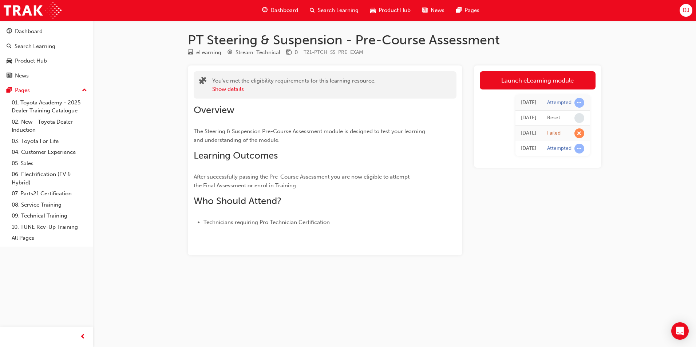
click at [521, 70] on div "Launch eLearning module Mon 24 Feb 2025 Attempted Mon 24 Feb 2025 Reset Mon 24 …" at bounding box center [537, 117] width 127 height 102
click at [515, 76] on link "Launch eLearning module" at bounding box center [538, 80] width 116 height 18
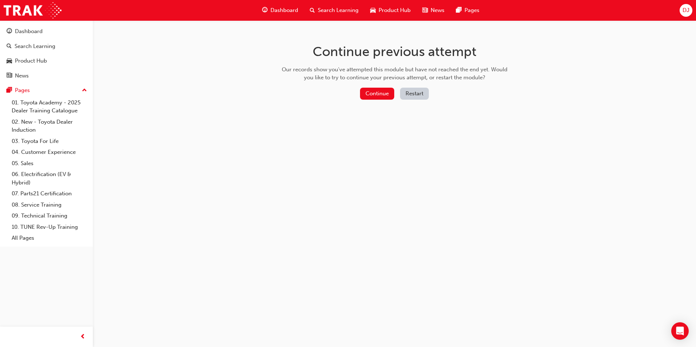
click at [430, 94] on div "Continue Restart" at bounding box center [394, 95] width 231 height 15
click at [421, 92] on button "Restart" at bounding box center [414, 94] width 29 height 12
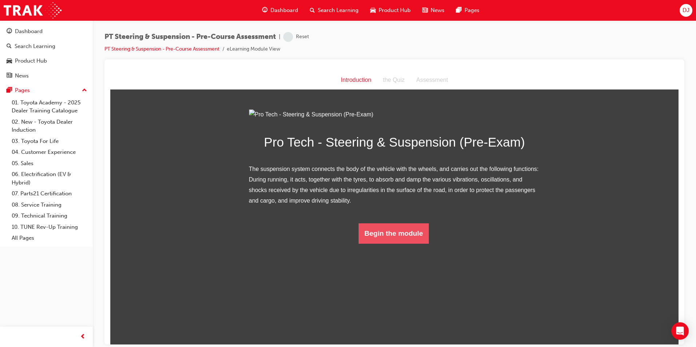
click at [398, 244] on button "Begin the module" at bounding box center [394, 233] width 70 height 20
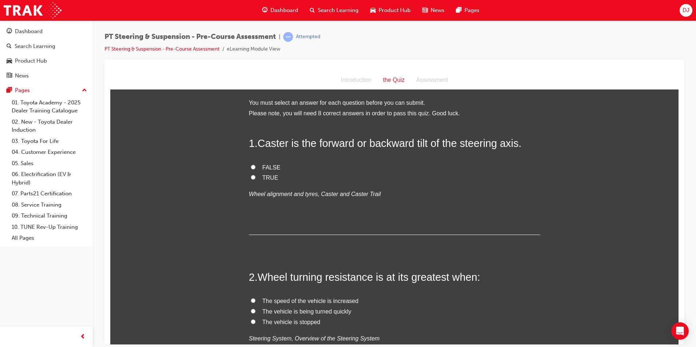
click at [263, 177] on span "TRUE" at bounding box center [271, 177] width 16 height 6
click at [256, 177] on input "TRUE" at bounding box center [253, 177] width 5 height 5
radio input "true"
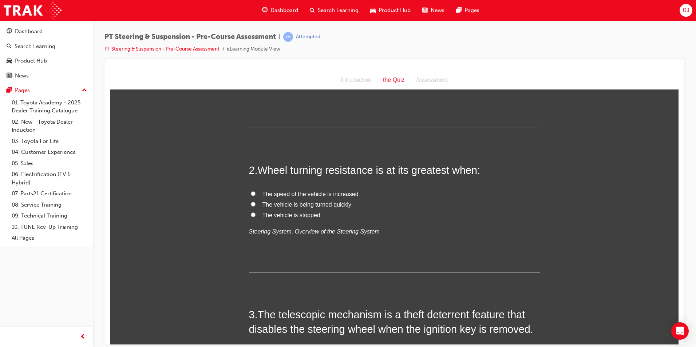
scroll to position [109, 0]
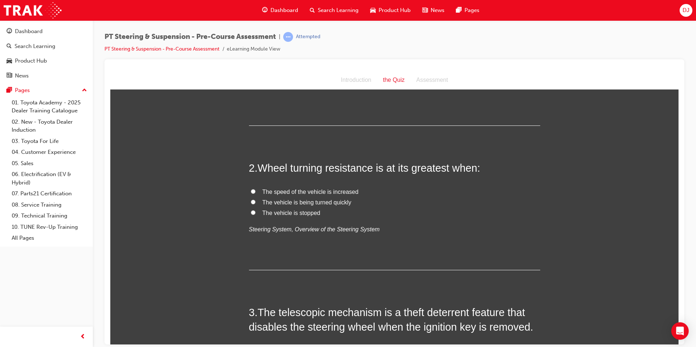
click at [304, 212] on span "The vehicle is stopped" at bounding box center [292, 213] width 58 height 6
click at [256, 212] on input "The vehicle is stopped" at bounding box center [253, 212] width 5 height 5
radio input "true"
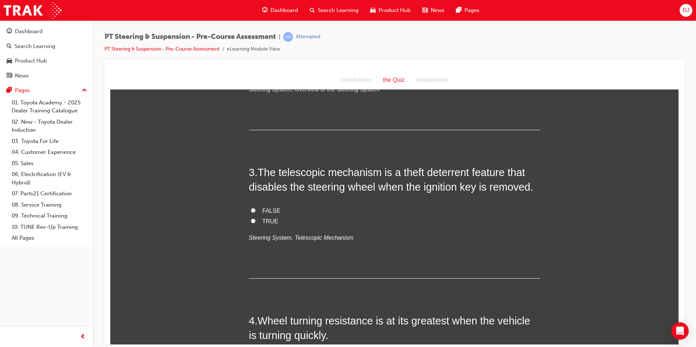
scroll to position [255, 0]
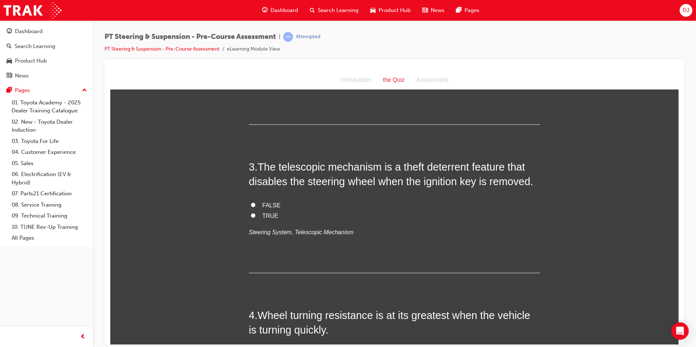
click at [264, 202] on span "FALSE" at bounding box center [272, 205] width 18 height 6
click at [256, 202] on input "FALSE" at bounding box center [253, 204] width 5 height 5
radio input "true"
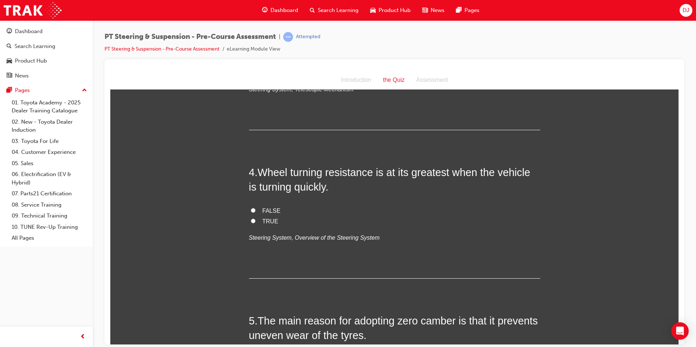
scroll to position [401, 0]
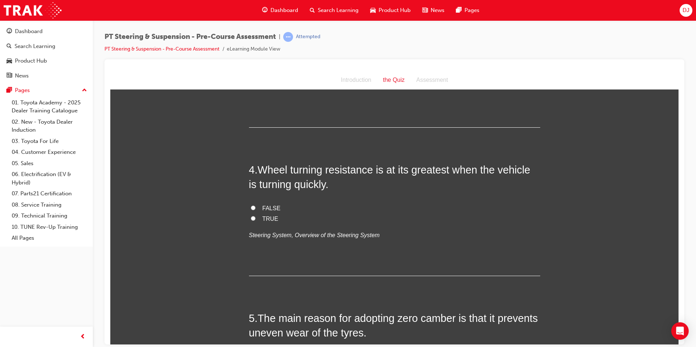
click at [269, 222] on span "TRUE" at bounding box center [271, 219] width 16 height 6
click at [256, 221] on input "TRUE" at bounding box center [253, 218] width 5 height 5
radio input "true"
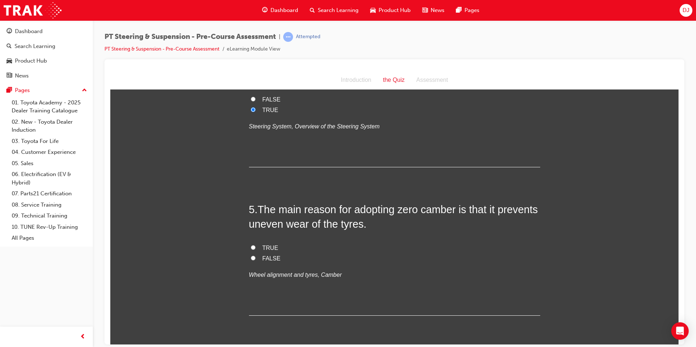
scroll to position [583, 0]
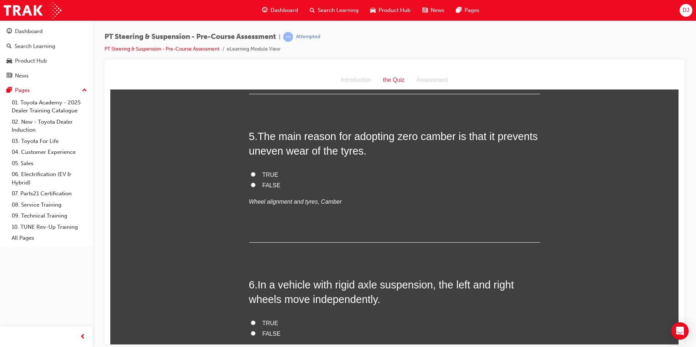
click at [254, 172] on label "TRUE" at bounding box center [394, 175] width 291 height 11
click at [254, 172] on input "TRUE" at bounding box center [253, 174] width 5 height 5
radio input "true"
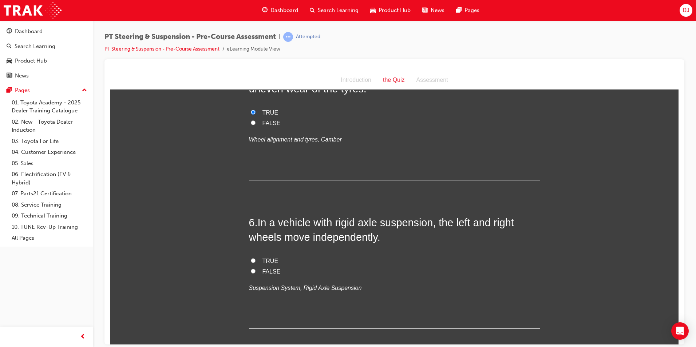
scroll to position [728, 0]
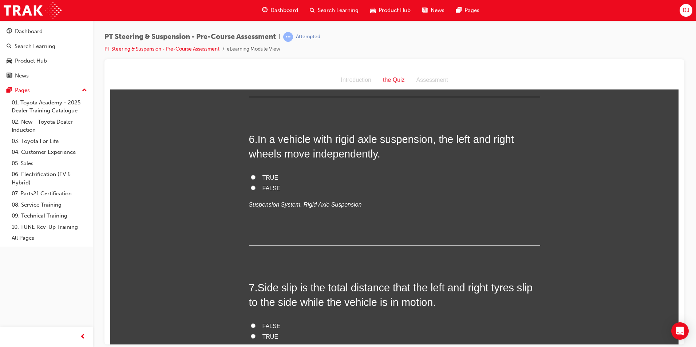
click at [264, 190] on span "FALSE" at bounding box center [272, 188] width 18 height 6
click at [256, 190] on input "FALSE" at bounding box center [253, 187] width 5 height 5
radio input "true"
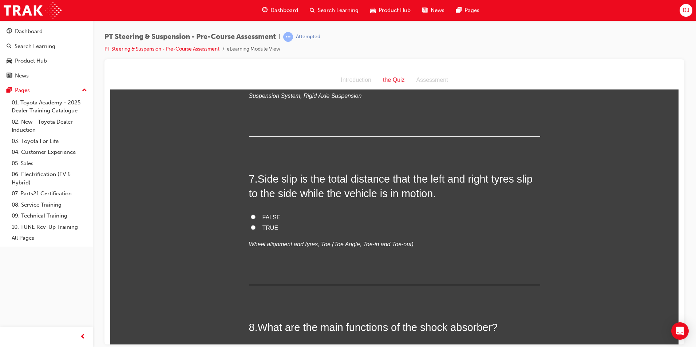
scroll to position [838, 0]
click at [263, 226] on span "TRUE" at bounding box center [271, 227] width 16 height 6
click at [273, 228] on span "TRUE" at bounding box center [271, 227] width 16 height 6
click at [256, 228] on input "TRUE" at bounding box center [253, 227] width 5 height 5
radio input "true"
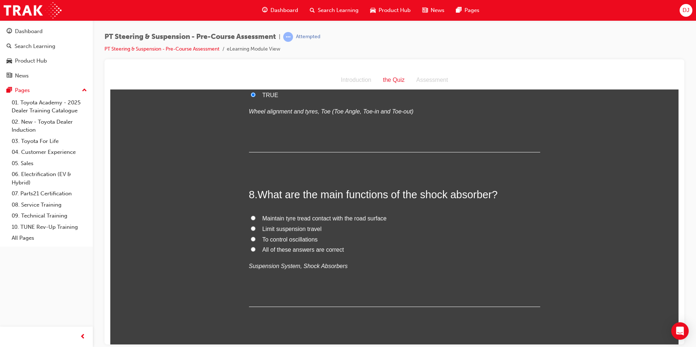
scroll to position [983, 0]
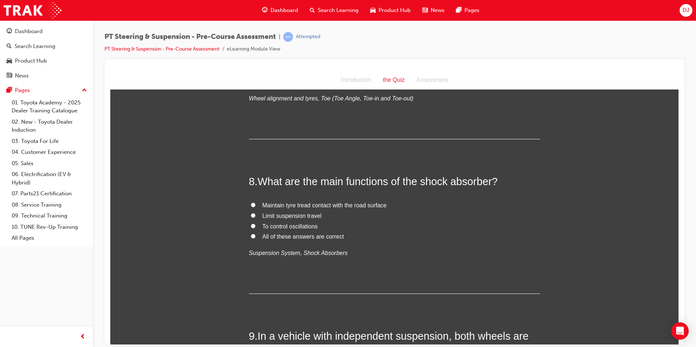
drag, startPoint x: 300, startPoint y: 237, endPoint x: 304, endPoint y: 241, distance: 4.9
click at [300, 238] on span "All of these answers are correct" at bounding box center [304, 236] width 82 height 6
click at [256, 238] on input "All of these answers are correct" at bounding box center [253, 236] width 5 height 5
radio input "true"
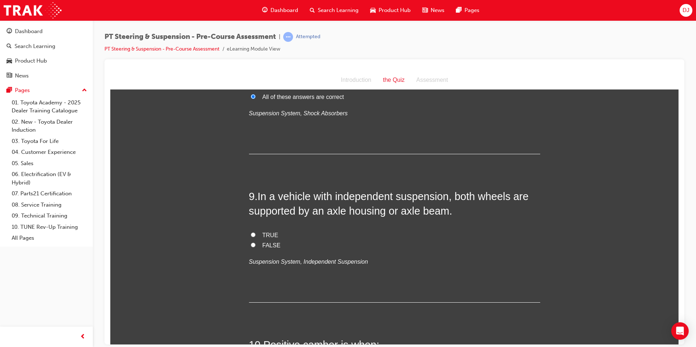
scroll to position [1129, 0]
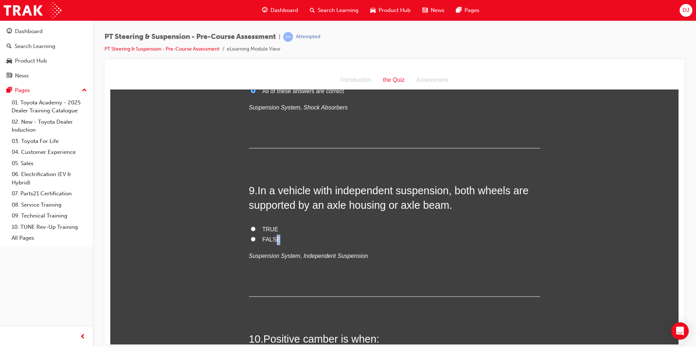
click at [275, 240] on span "FALSE" at bounding box center [272, 239] width 18 height 6
click at [251, 240] on input "FALSE" at bounding box center [253, 239] width 5 height 5
radio input "true"
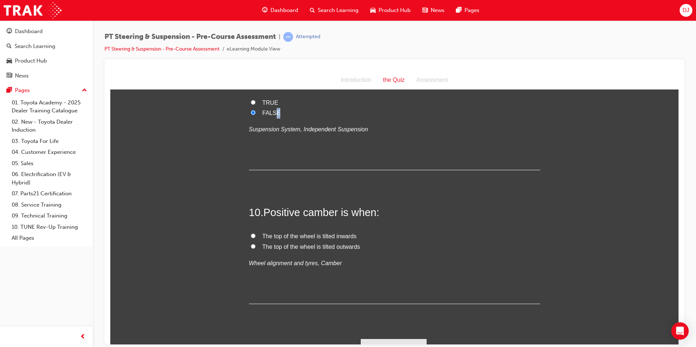
scroll to position [1270, 0]
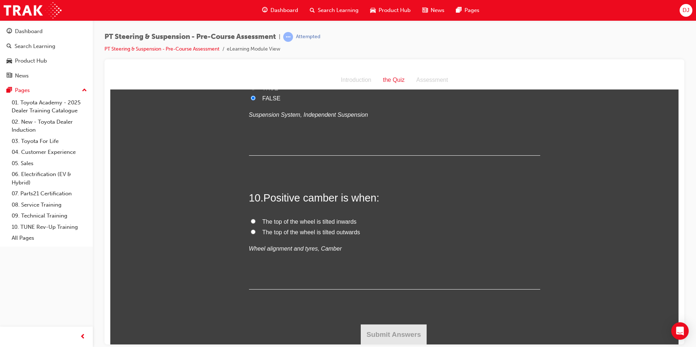
click at [309, 230] on span "The top of the wheel is tilted outwards" at bounding box center [312, 232] width 98 height 6
click at [256, 230] on input "The top of the wheel is tilted outwards" at bounding box center [253, 231] width 5 height 5
radio input "true"
click at [409, 328] on button "Submit Answers" at bounding box center [394, 334] width 66 height 20
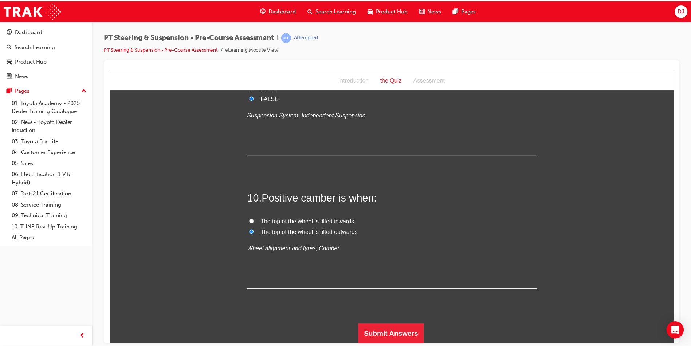
scroll to position [0, 0]
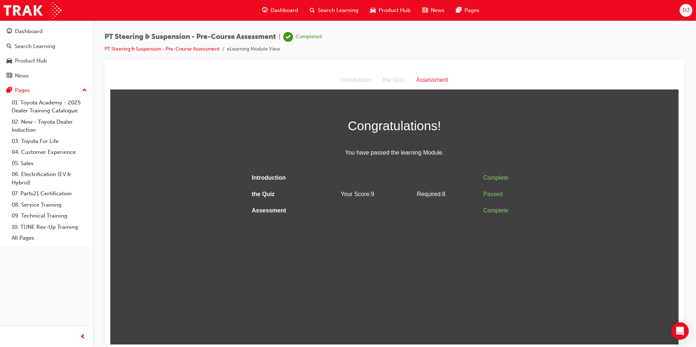
click at [280, 13] on span "Dashboard" at bounding box center [285, 10] width 28 height 8
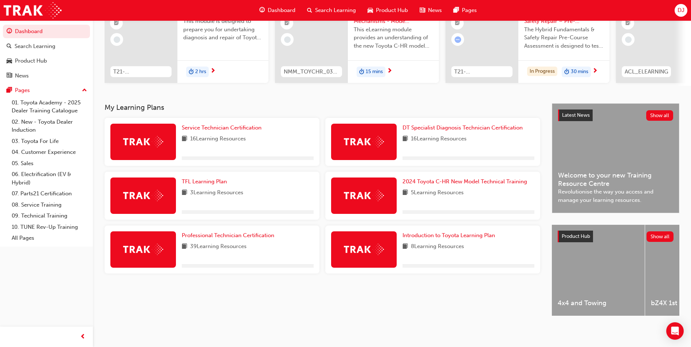
scroll to position [88, 0]
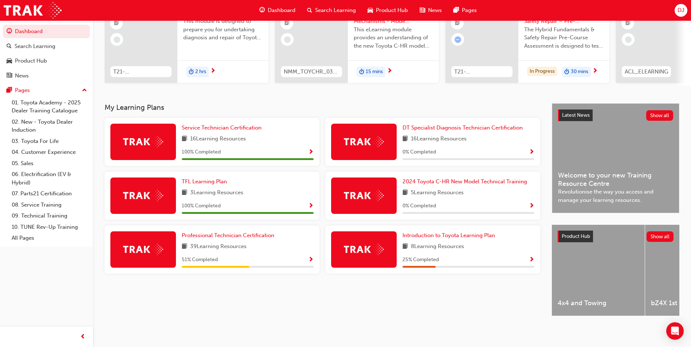
click at [312, 257] on span "Show Progress" at bounding box center [310, 260] width 5 height 7
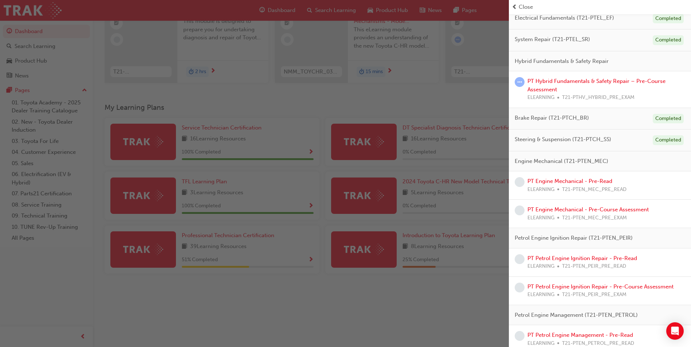
scroll to position [109, 0]
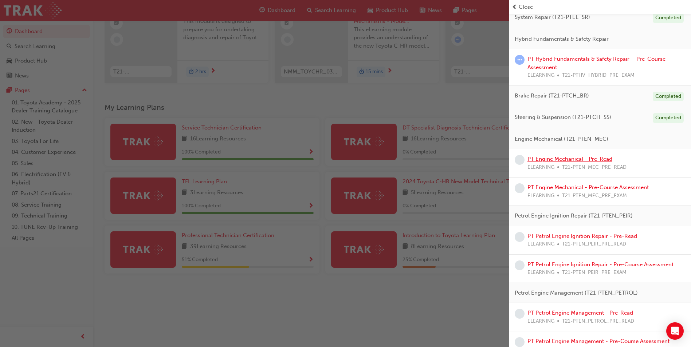
click at [586, 159] on link "PT Engine Mechanical - Pre-Read" at bounding box center [569, 159] width 85 height 7
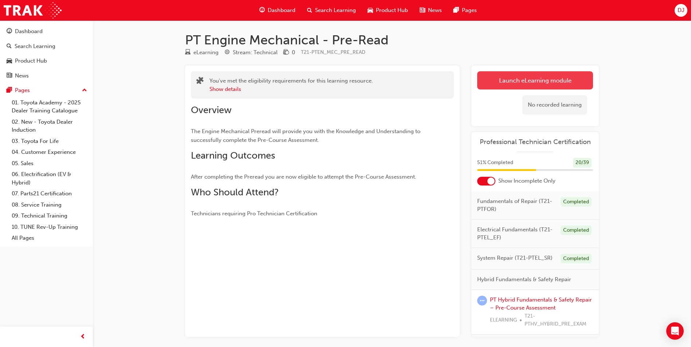
click at [516, 76] on link "Launch eLearning module" at bounding box center [535, 80] width 116 height 18
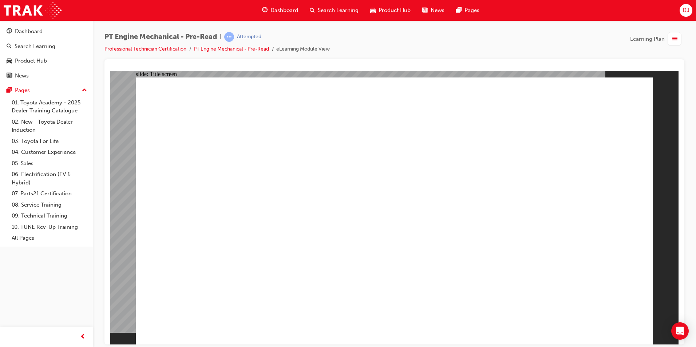
click at [162, 50] on link "Professional Technician Certification" at bounding box center [146, 49] width 82 height 6
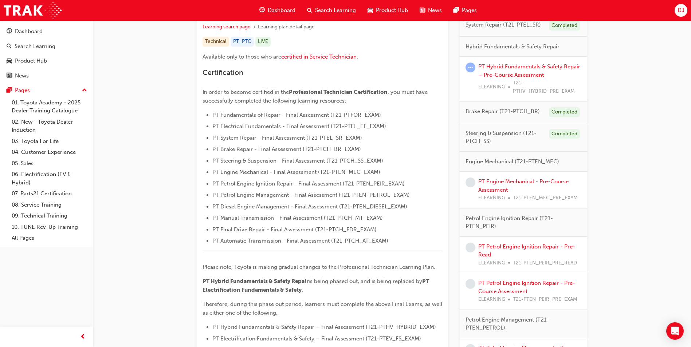
scroll to position [109, 0]
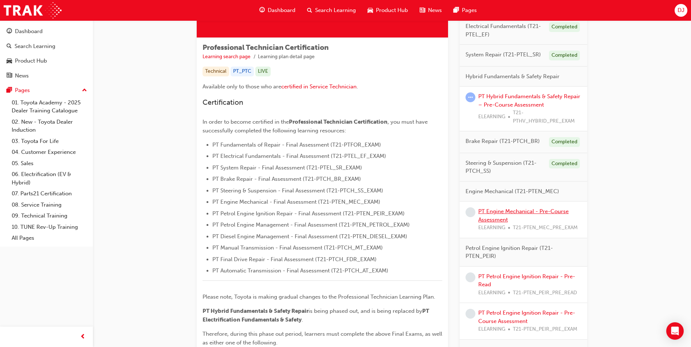
click at [505, 212] on link "PT Engine Mechanical - Pre-Course Assessment" at bounding box center [523, 215] width 90 height 15
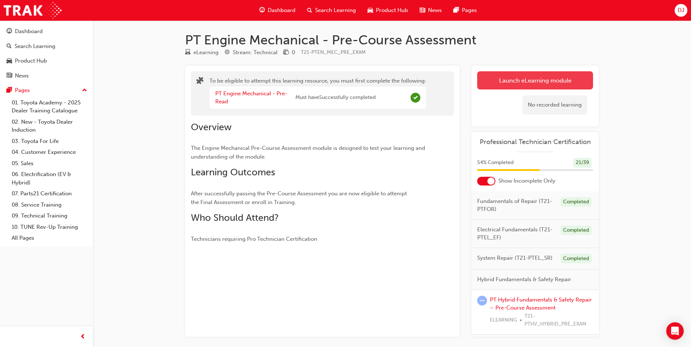
click at [535, 72] on button "Launch eLearning module" at bounding box center [535, 80] width 116 height 18
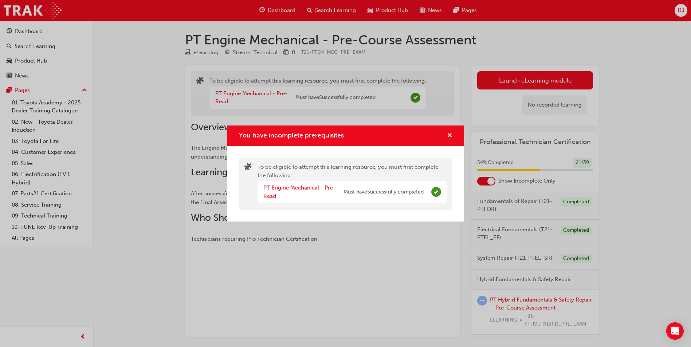
drag, startPoint x: 447, startPoint y: 136, endPoint x: 451, endPoint y: 127, distance: 9.6
click at [449, 135] on span "cross-icon" at bounding box center [449, 136] width 5 height 7
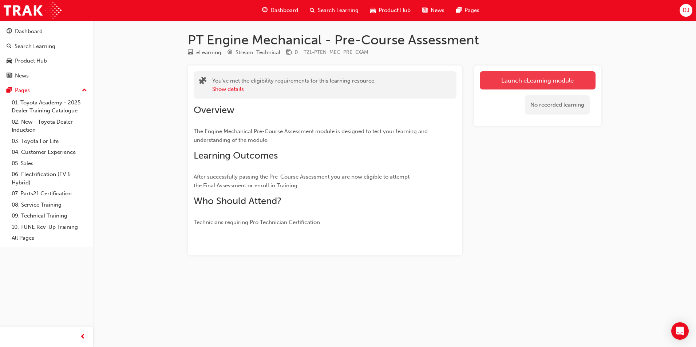
click at [543, 81] on link "Launch eLearning module" at bounding box center [538, 80] width 116 height 18
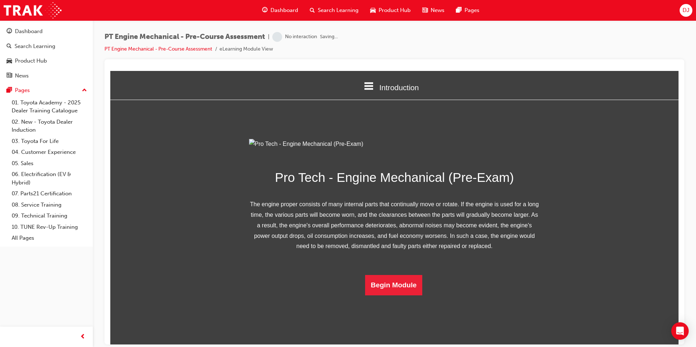
scroll to position [31, 0]
click at [393, 295] on button "Begin Module" at bounding box center [394, 285] width 58 height 20
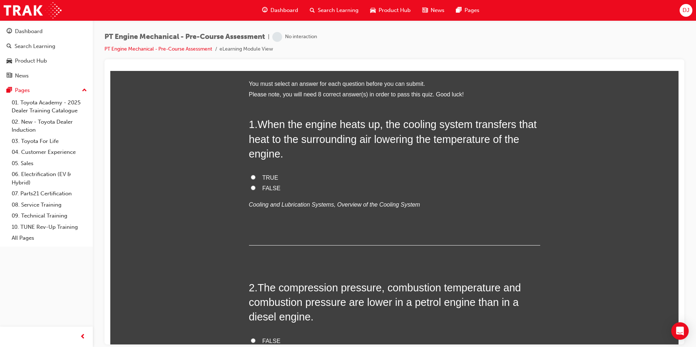
scroll to position [0, 0]
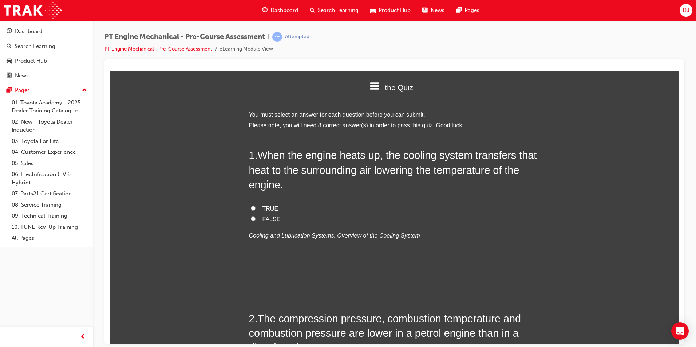
click at [257, 208] on label "TRUE" at bounding box center [394, 209] width 291 height 11
click at [256, 208] on input "TRUE" at bounding box center [253, 208] width 5 height 5
radio input "true"
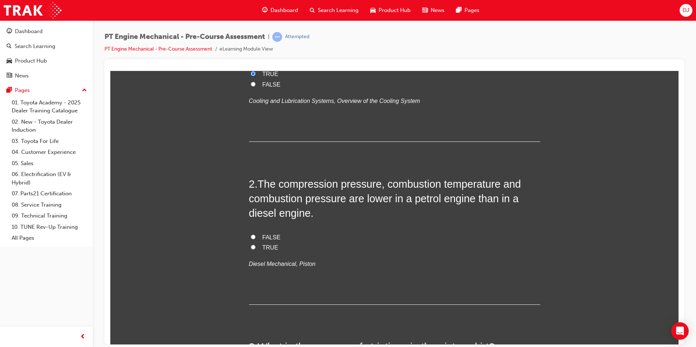
scroll to position [146, 0]
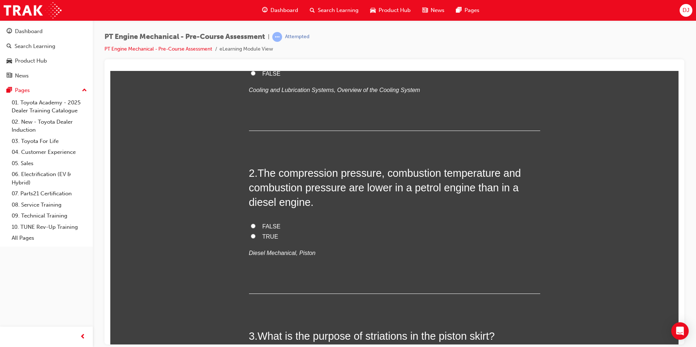
click at [265, 235] on span "TRUE" at bounding box center [271, 236] width 16 height 6
click at [256, 235] on input "TRUE" at bounding box center [253, 236] width 5 height 5
radio input "true"
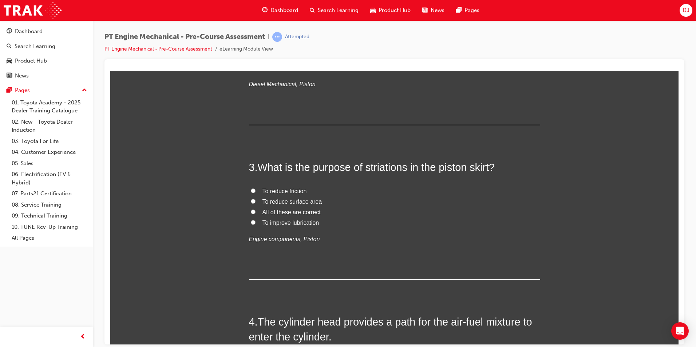
scroll to position [328, 0]
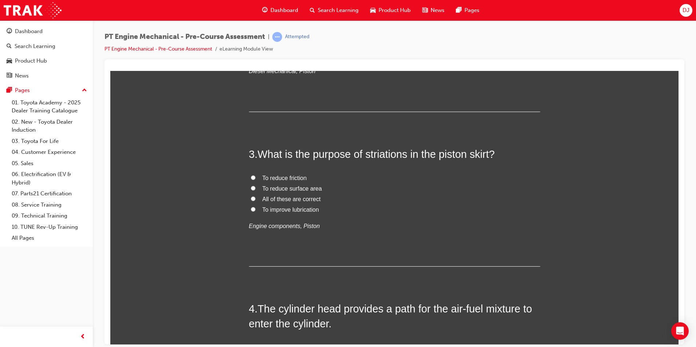
click at [284, 197] on span "All of these are correct" at bounding box center [292, 199] width 58 height 6
click at [256, 197] on input "All of these are correct" at bounding box center [253, 198] width 5 height 5
radio input "true"
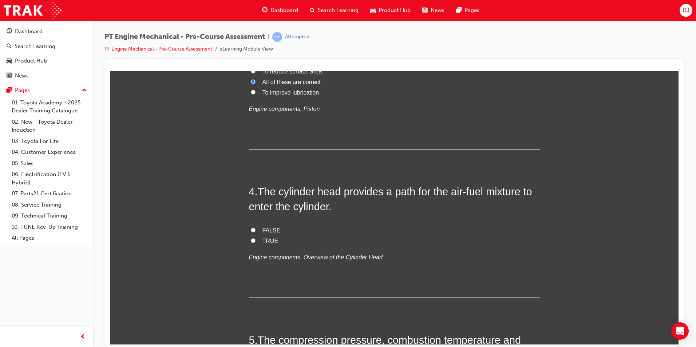
scroll to position [473, 0]
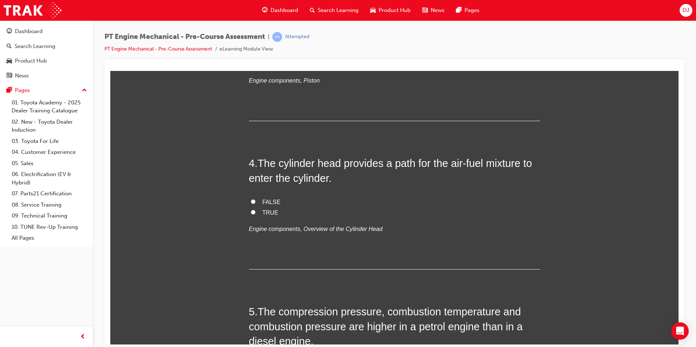
click at [255, 208] on label "TRUE" at bounding box center [394, 213] width 291 height 11
click at [255, 210] on input "TRUE" at bounding box center [253, 212] width 5 height 5
radio input "true"
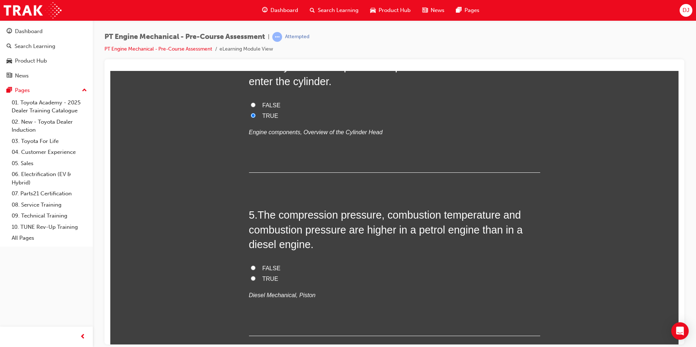
scroll to position [655, 0]
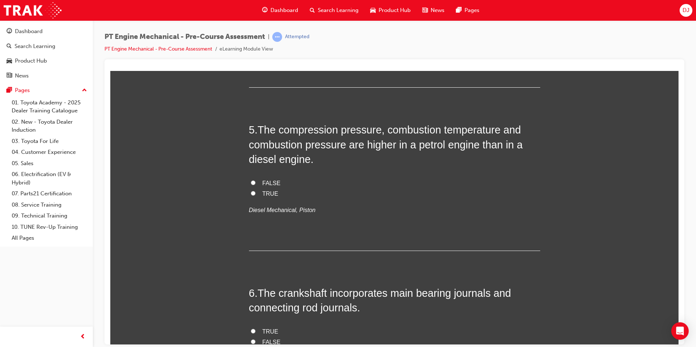
click at [268, 181] on span "FALSE" at bounding box center [272, 183] width 18 height 6
click at [256, 181] on input "FALSE" at bounding box center [253, 182] width 5 height 5
radio input "true"
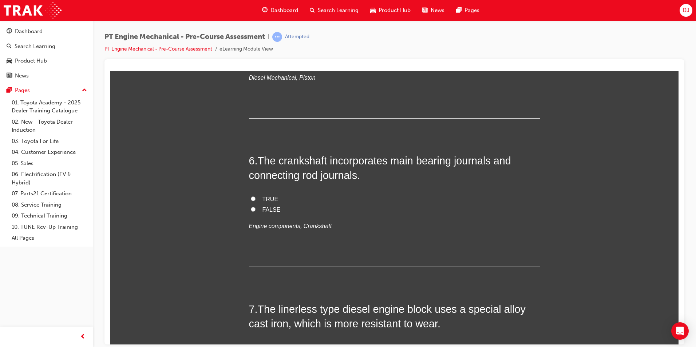
scroll to position [801, 0]
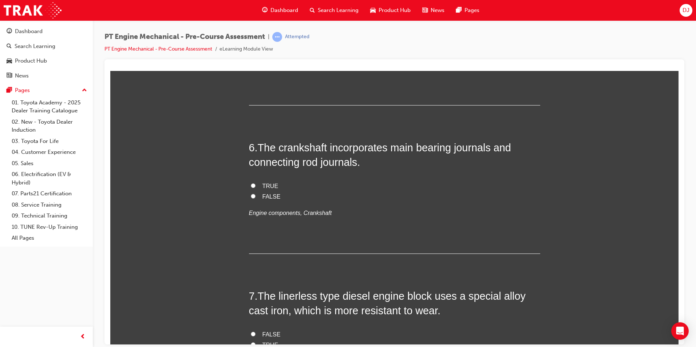
click at [267, 185] on span "TRUE" at bounding box center [271, 186] width 16 height 6
click at [256, 185] on input "TRUE" at bounding box center [253, 185] width 5 height 5
radio input "true"
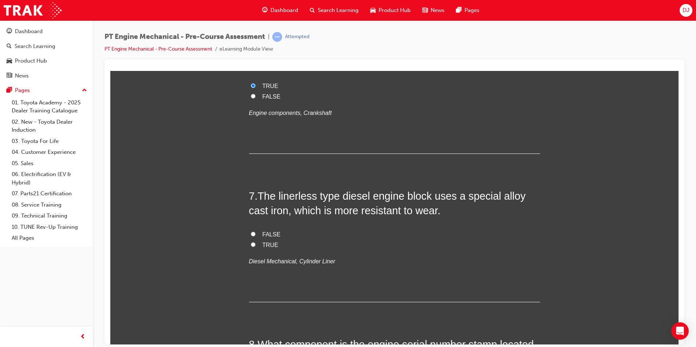
scroll to position [910, 0]
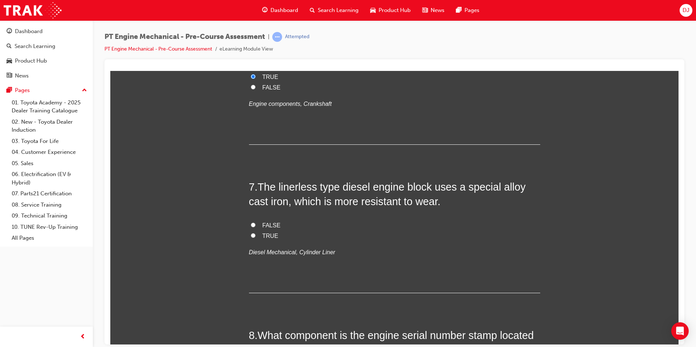
click at [257, 233] on label "TRUE" at bounding box center [394, 236] width 291 height 11
click at [256, 233] on input "TRUE" at bounding box center [253, 235] width 5 height 5
radio input "true"
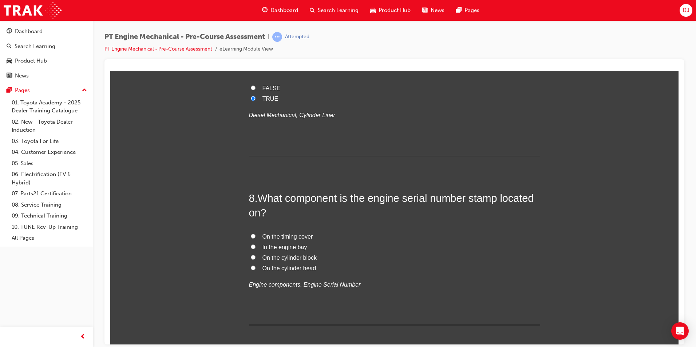
scroll to position [1056, 0]
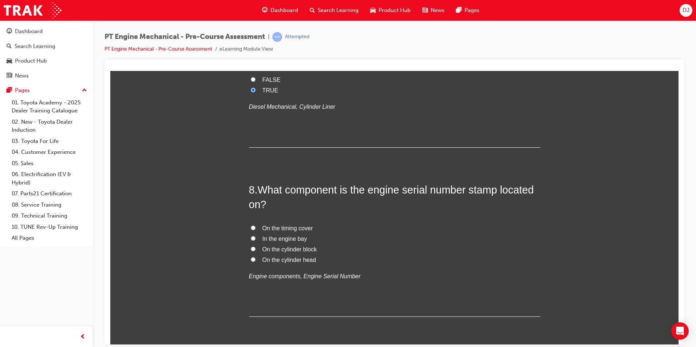
click at [295, 247] on span "On the cylinder block" at bounding box center [290, 249] width 54 height 6
click at [256, 247] on input "On the cylinder block" at bounding box center [253, 249] width 5 height 5
radio input "true"
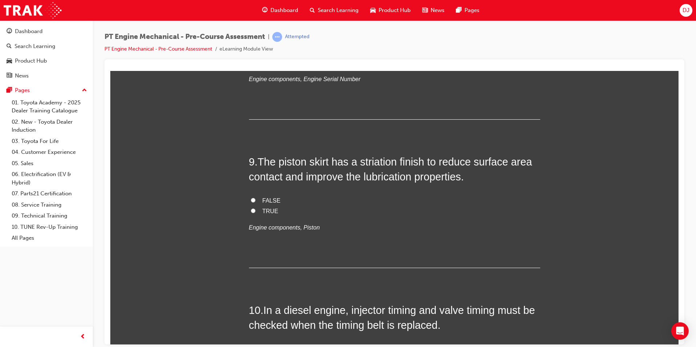
scroll to position [1275, 0]
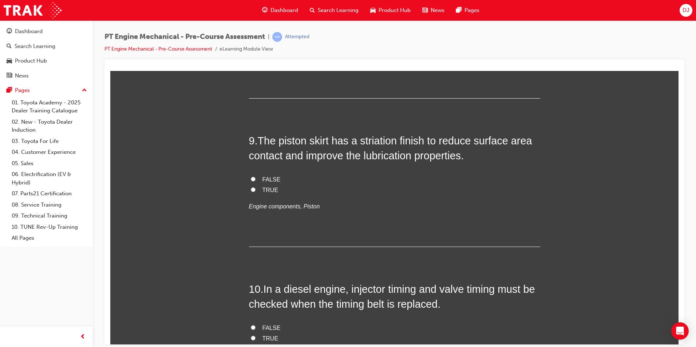
drag, startPoint x: 260, startPoint y: 188, endPoint x: 264, endPoint y: 192, distance: 6.0
click at [263, 187] on span "TRUE" at bounding box center [271, 190] width 16 height 6
click at [256, 187] on input "TRUE" at bounding box center [253, 189] width 5 height 5
radio input "true"
click at [270, 338] on span "TRUE" at bounding box center [271, 338] width 16 height 6
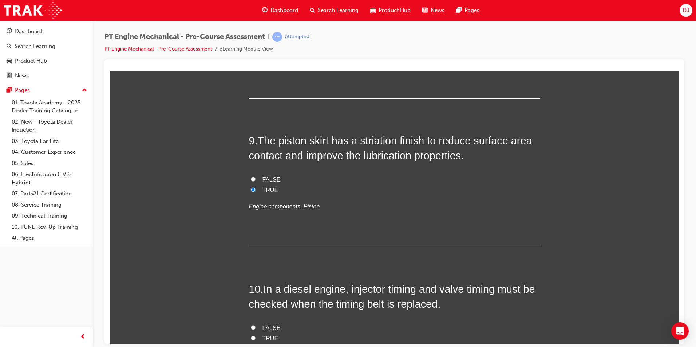
click at [256, 338] on input "TRUE" at bounding box center [253, 338] width 5 height 5
radio input "true"
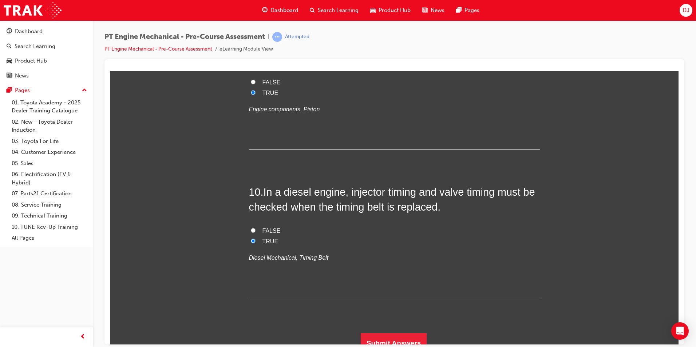
scroll to position [1381, 0]
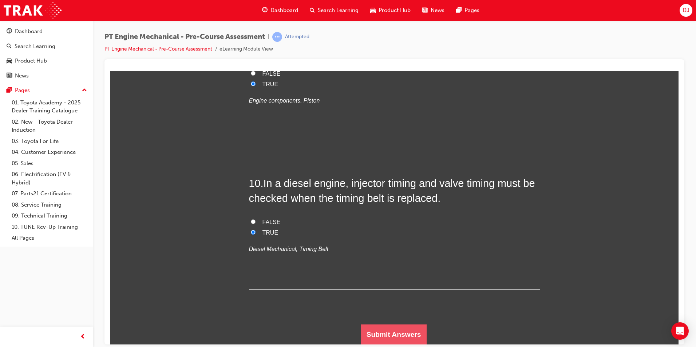
click at [391, 332] on button "Submit Answers" at bounding box center [394, 334] width 66 height 20
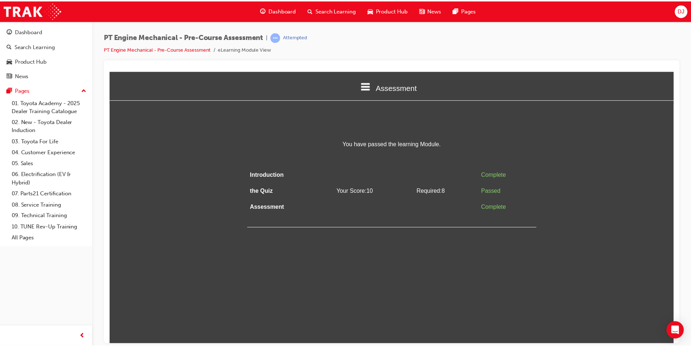
scroll to position [0, 0]
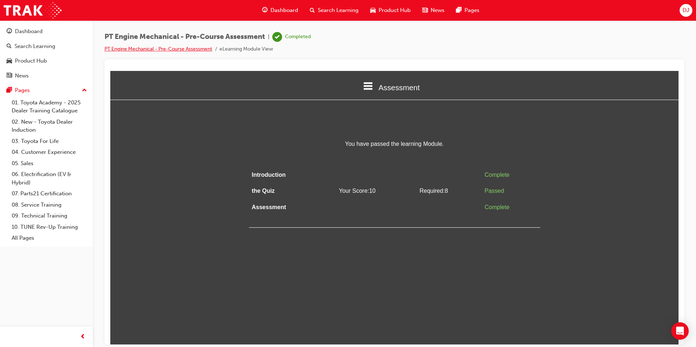
click at [130, 46] on link "PT Engine Mechanical - Pre-Course Assessment" at bounding box center [159, 49] width 108 height 6
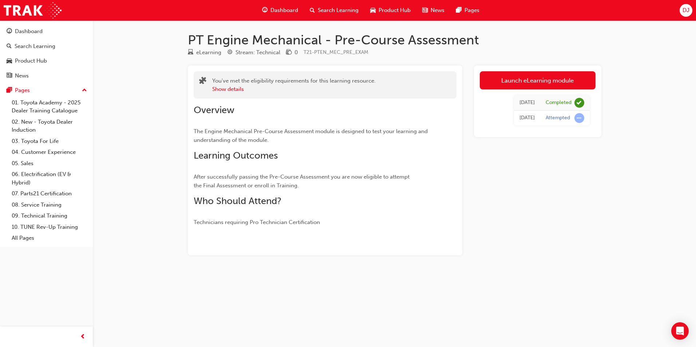
click at [273, 7] on span "Dashboard" at bounding box center [285, 10] width 28 height 8
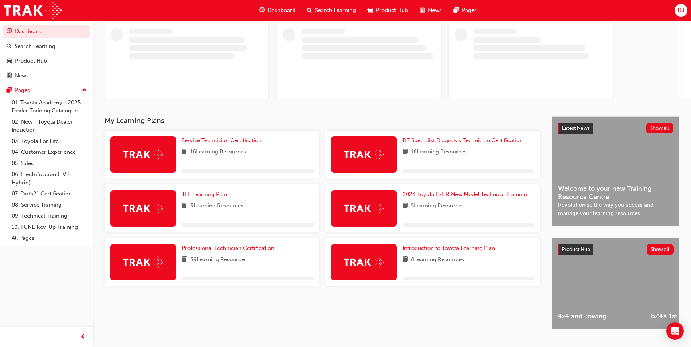
scroll to position [59, 0]
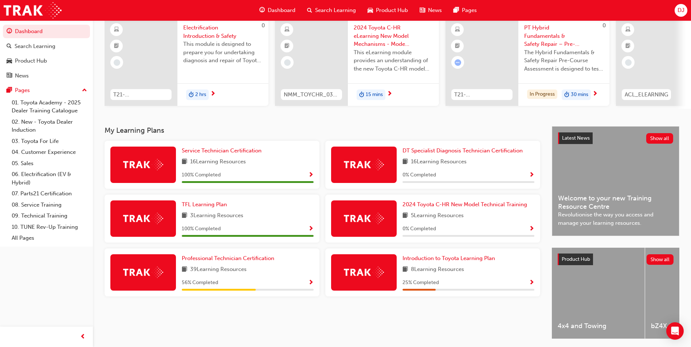
click at [309, 284] on span "Show Progress" at bounding box center [310, 283] width 5 height 7
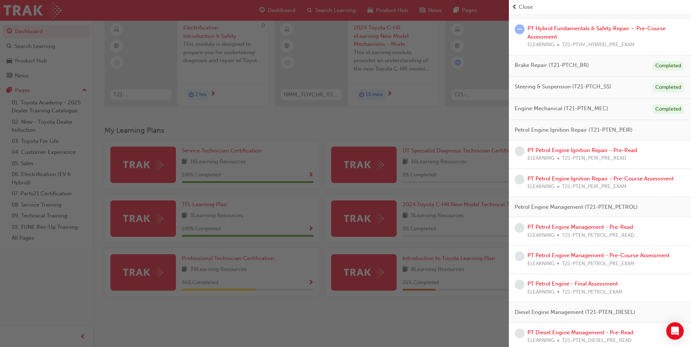
scroll to position [182, 0]
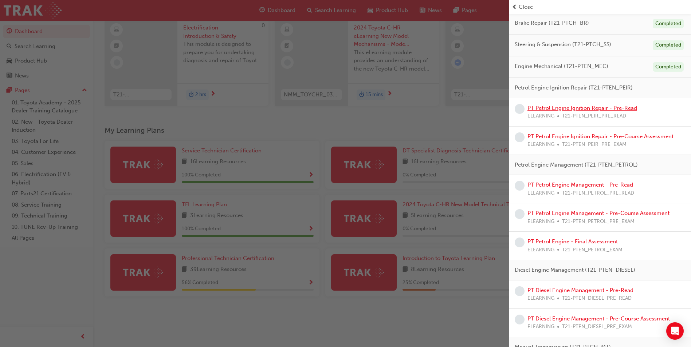
click at [559, 107] on link "PT Petrol Engine Ignition Repair - Pre-Read" at bounding box center [582, 108] width 110 height 7
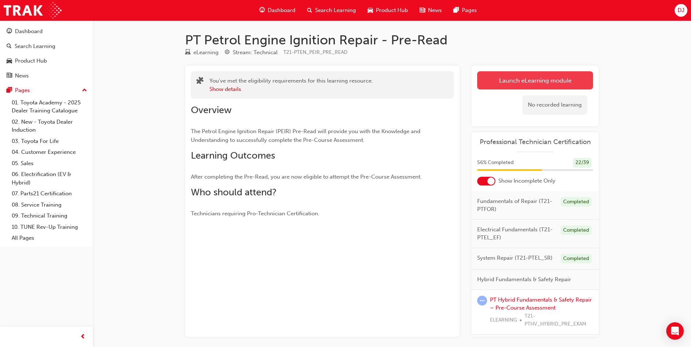
click at [501, 82] on link "Launch eLearning module" at bounding box center [535, 80] width 116 height 18
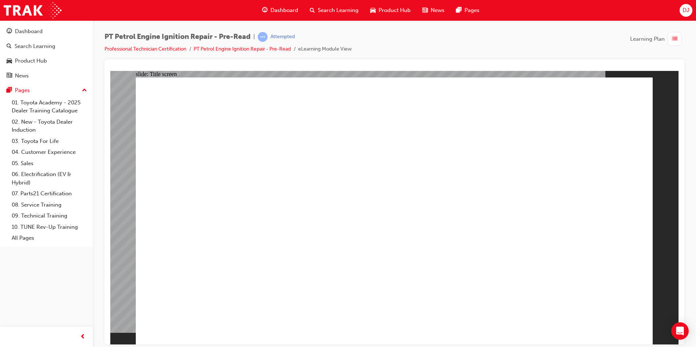
click at [126, 49] on link "Professional Technician Certification" at bounding box center [146, 49] width 82 height 6
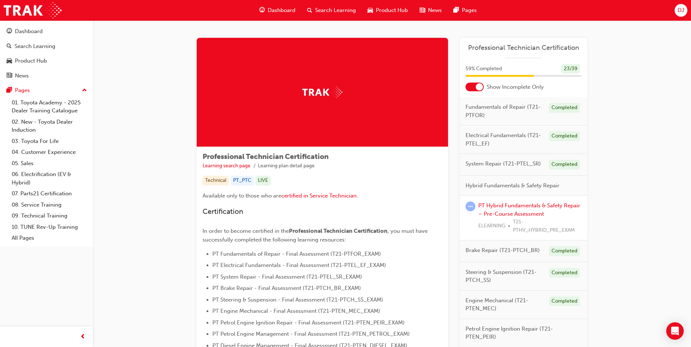
click at [517, 184] on span "Hybrid Fundamentals & Safety Repair" at bounding box center [512, 186] width 94 height 8
click at [483, 182] on span "Hybrid Fundamentals & Safety Repair" at bounding box center [512, 186] width 94 height 8
click at [468, 183] on span "Hybrid Fundamentals & Safety Repair" at bounding box center [512, 186] width 94 height 8
click at [508, 188] on span "Hybrid Fundamentals & Safety Repair" at bounding box center [512, 186] width 94 height 8
click at [510, 206] on link "PT Hybrid Fundamentals & Safety Repair – Pre-Course Assessment" at bounding box center [529, 209] width 102 height 15
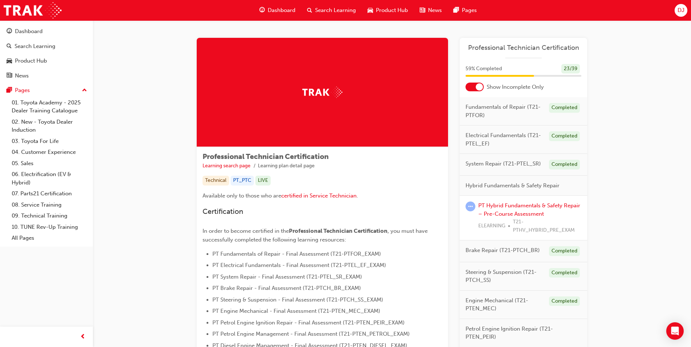
click at [476, 89] on div at bounding box center [474, 87] width 18 height 9
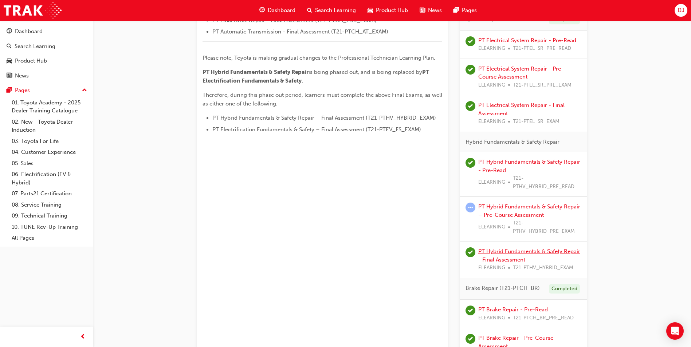
scroll to position [364, 0]
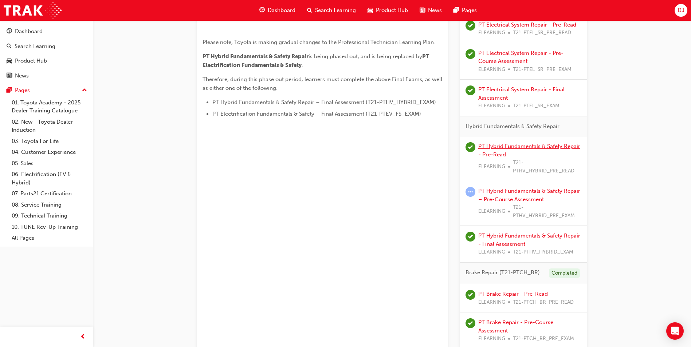
click at [517, 146] on link "PT Hybrid Fundamentals & Safety Repair - Pre-Read" at bounding box center [529, 150] width 102 height 15
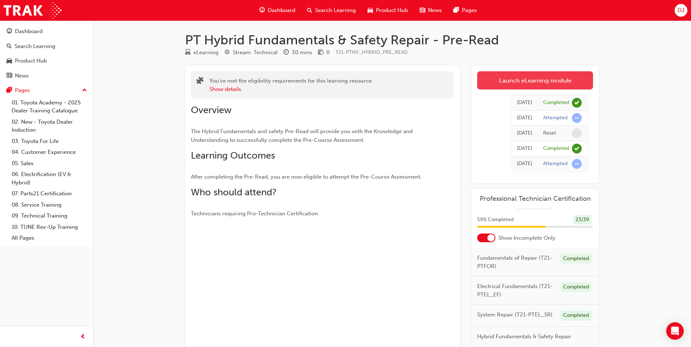
click at [515, 72] on link "Launch eLearning module" at bounding box center [535, 80] width 116 height 18
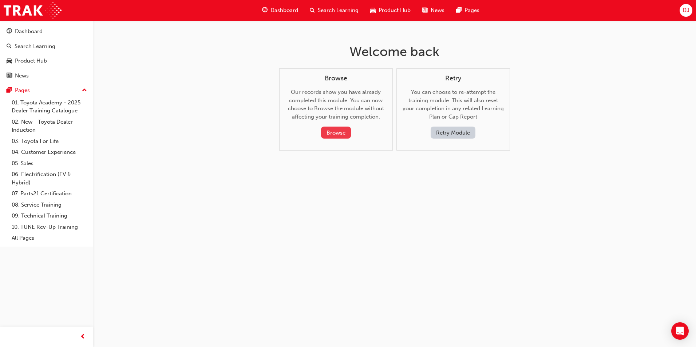
click at [330, 129] on button "Browse" at bounding box center [336, 133] width 30 height 12
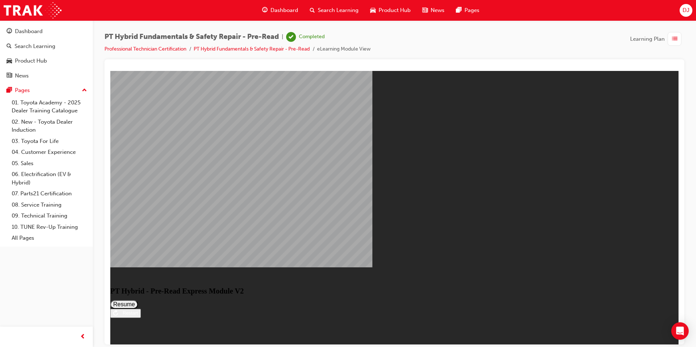
click at [138, 300] on button "Resume" at bounding box center [124, 304] width 28 height 9
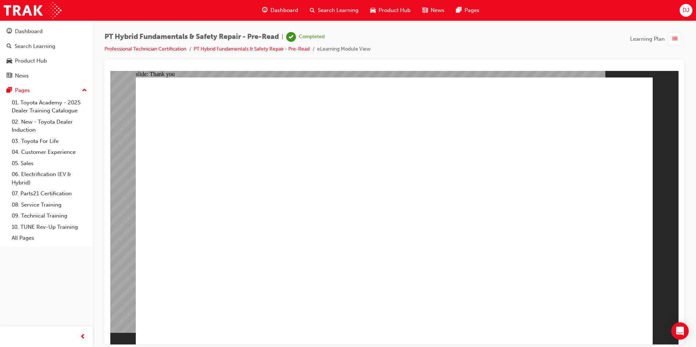
click at [127, 50] on link "Professional Technician Certification" at bounding box center [146, 49] width 82 height 6
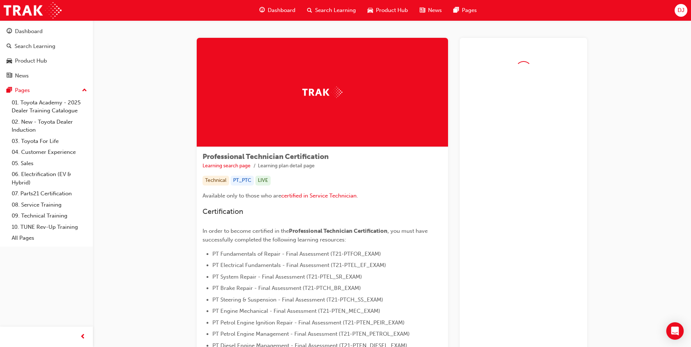
click at [282, 11] on span "Dashboard" at bounding box center [282, 10] width 28 height 8
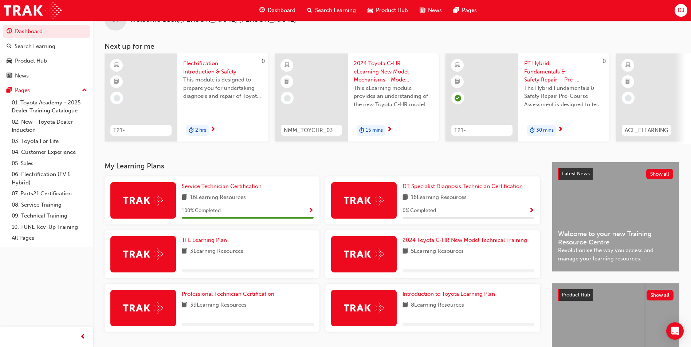
scroll to position [36, 0]
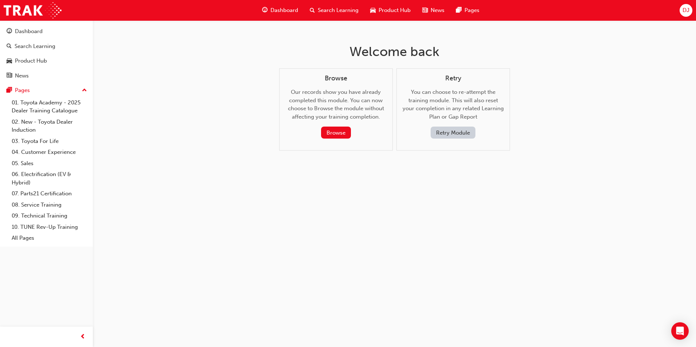
click at [278, 11] on span "Dashboard" at bounding box center [285, 10] width 28 height 8
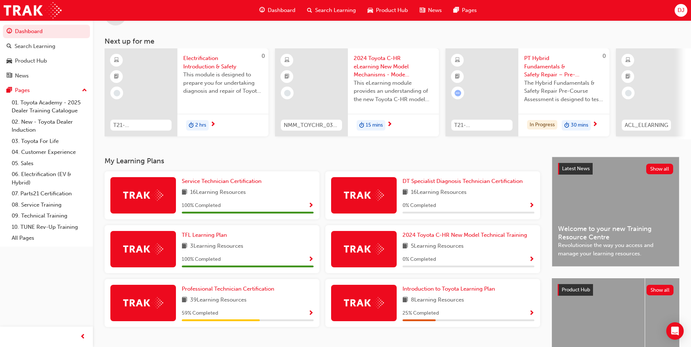
scroll to position [88, 0]
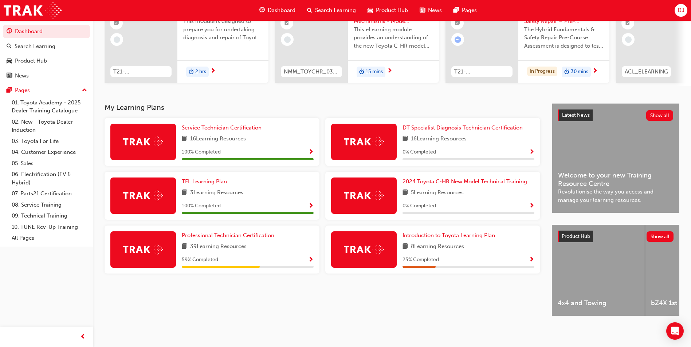
click at [310, 257] on span "Show Progress" at bounding box center [310, 260] width 5 height 7
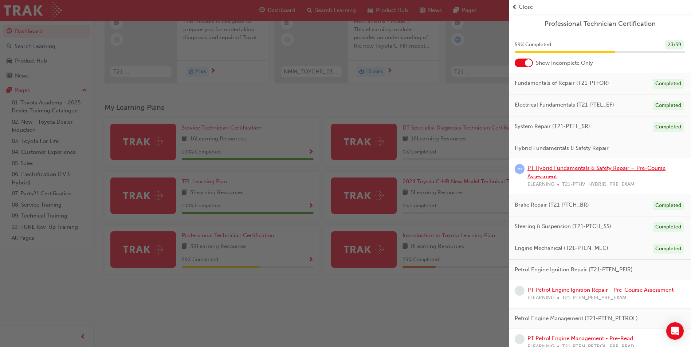
click at [546, 169] on link "PT Hybrid Fundamentals & Safety Repair – Pre-Course Assessment" at bounding box center [596, 172] width 138 height 15
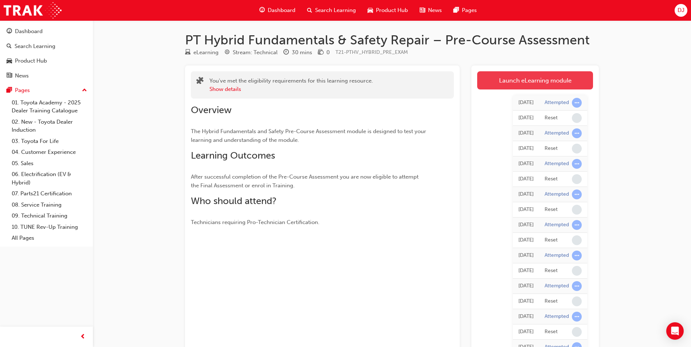
click at [523, 76] on link "Launch eLearning module" at bounding box center [535, 80] width 116 height 18
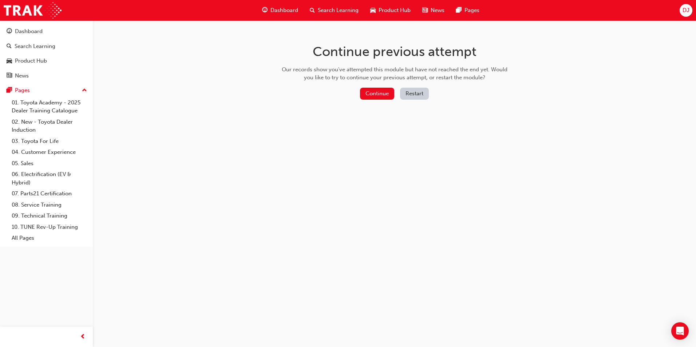
click at [429, 91] on button "Restart" at bounding box center [414, 94] width 29 height 12
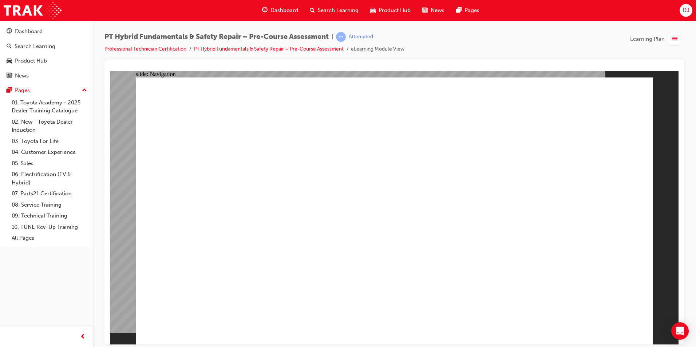
radio input "true"
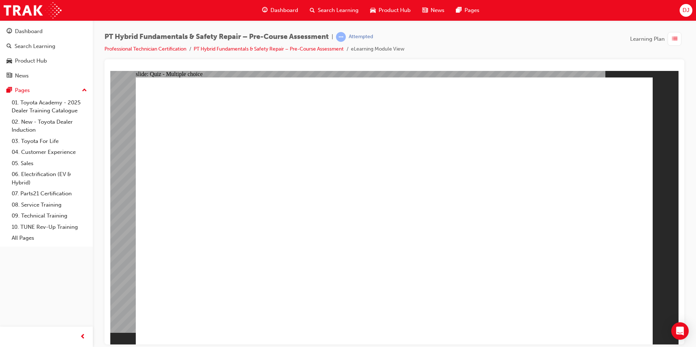
radio input "true"
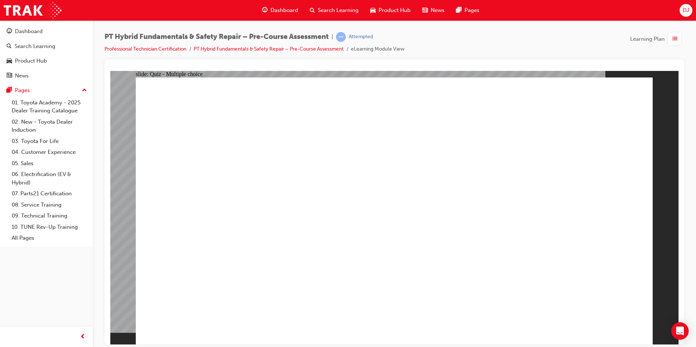
radio input "true"
checkbox input "true"
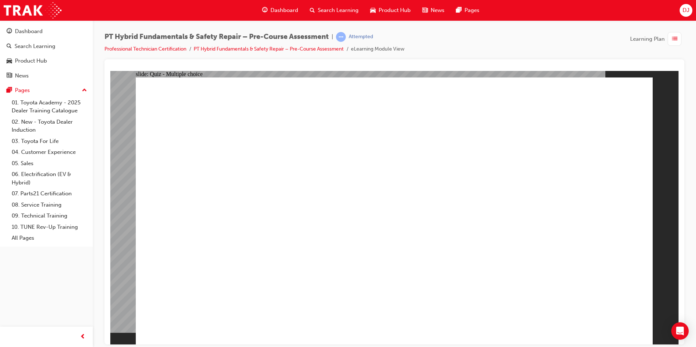
checkbox input "true"
drag, startPoint x: 588, startPoint y: 328, endPoint x: 597, endPoint y: 316, distance: 14.8
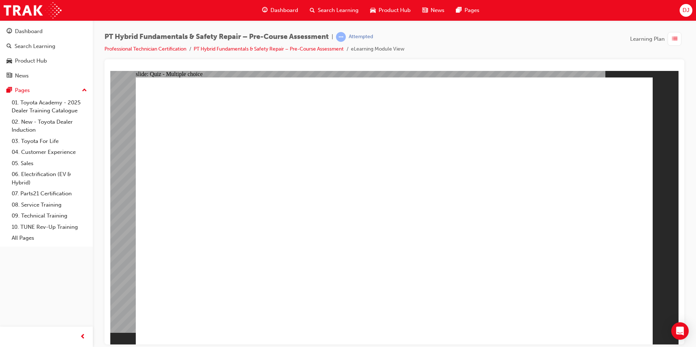
radio input "true"
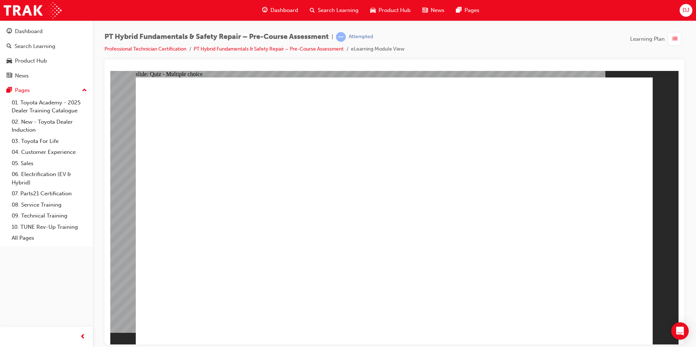
radio input "true"
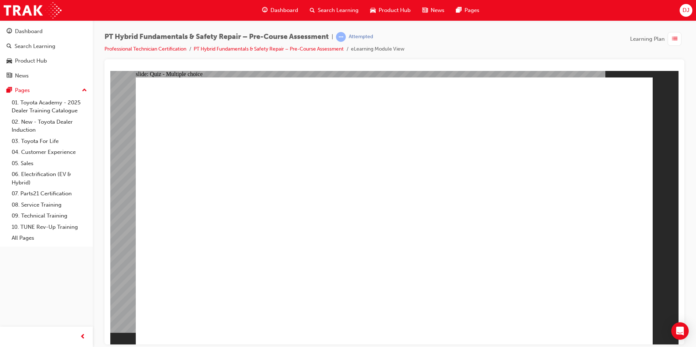
drag, startPoint x: 315, startPoint y: 227, endPoint x: 315, endPoint y: 236, distance: 9.5
radio input "true"
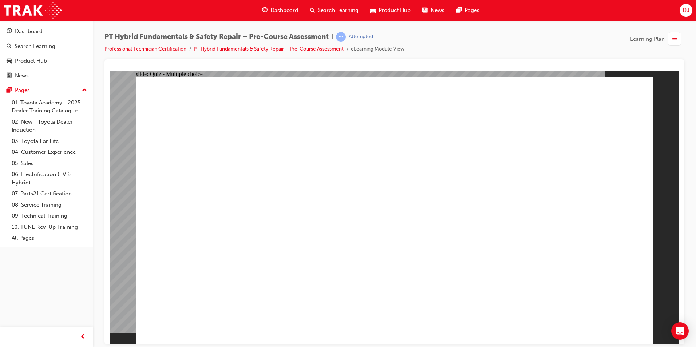
radio input "true"
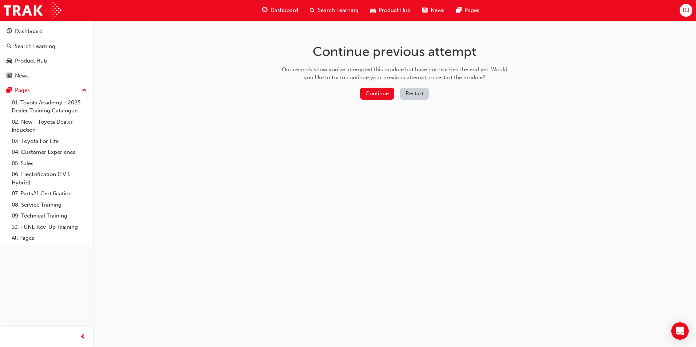
click at [409, 94] on button "Restart" at bounding box center [414, 94] width 29 height 12
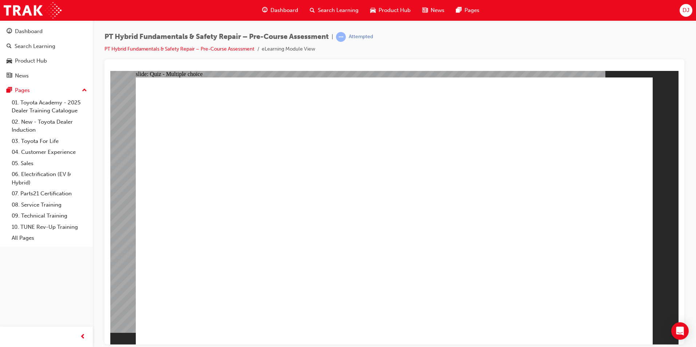
radio input "true"
drag, startPoint x: 620, startPoint y: 321, endPoint x: 622, endPoint y: 316, distance: 4.7
drag, startPoint x: 301, startPoint y: 211, endPoint x: 301, endPoint y: 204, distance: 7.3
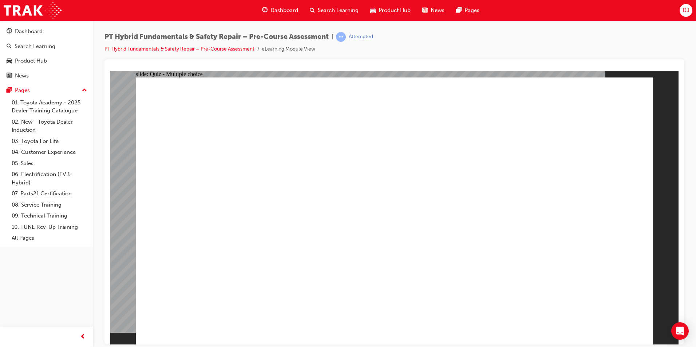
radio input "true"
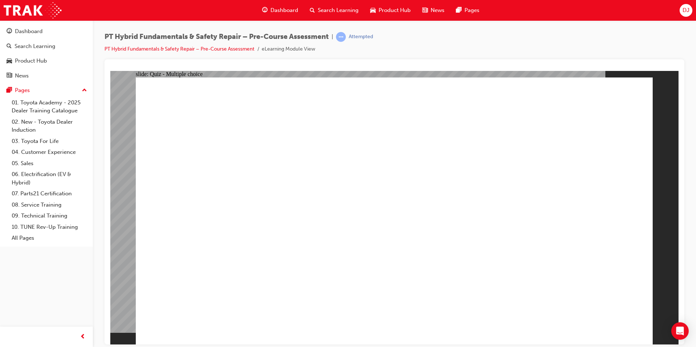
radio input "false"
radio input "true"
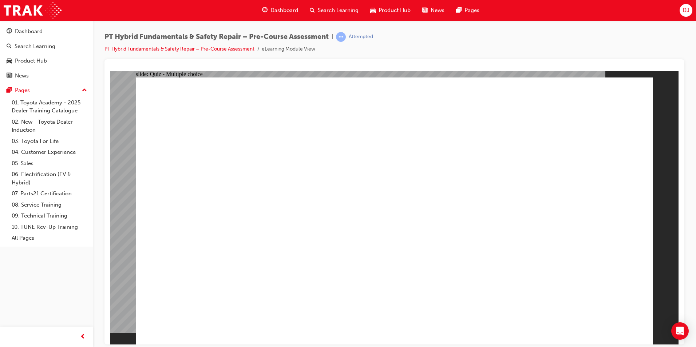
drag, startPoint x: 331, startPoint y: 227, endPoint x: 333, endPoint y: 242, distance: 14.6
checkbox input "true"
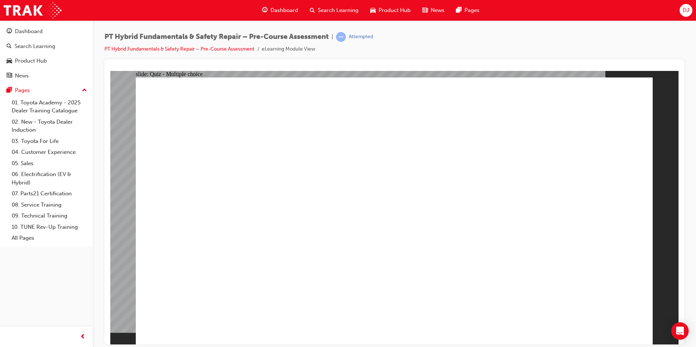
checkbox input "true"
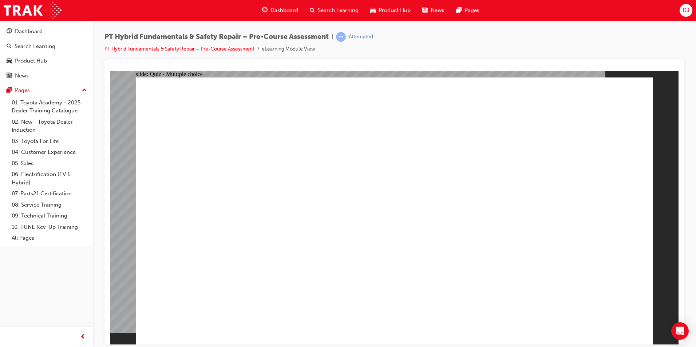
checkbox input "true"
checkbox input "false"
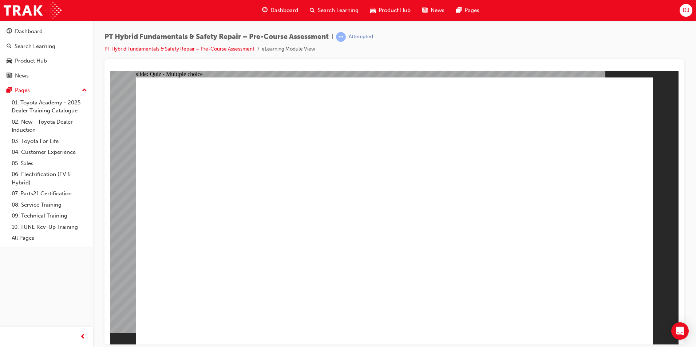
checkbox input "false"
radio input "true"
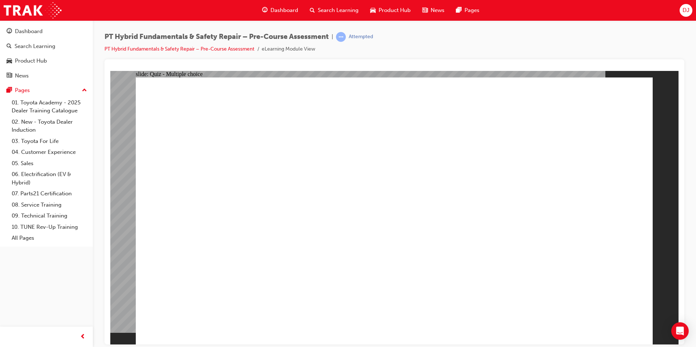
radio input "true"
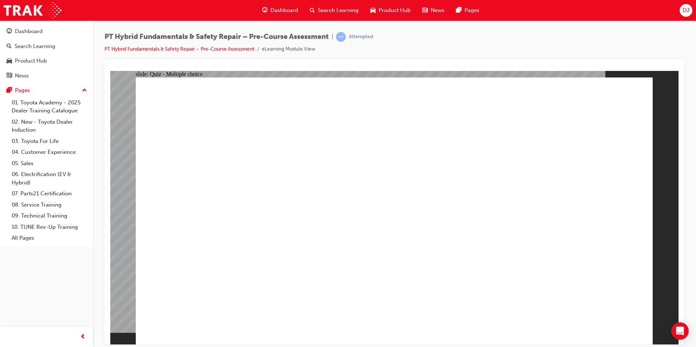
radio input "true"
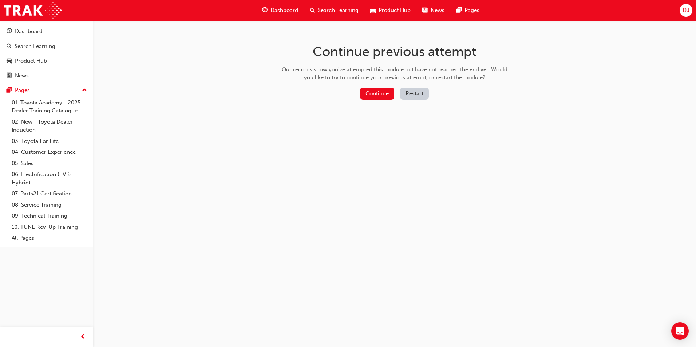
click at [414, 93] on button "Restart" at bounding box center [414, 94] width 29 height 12
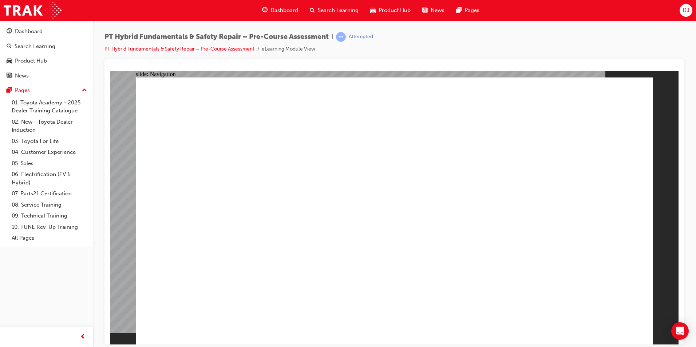
radio input "true"
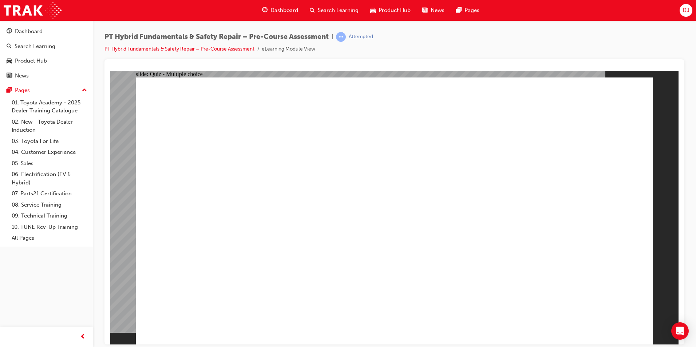
radio input "true"
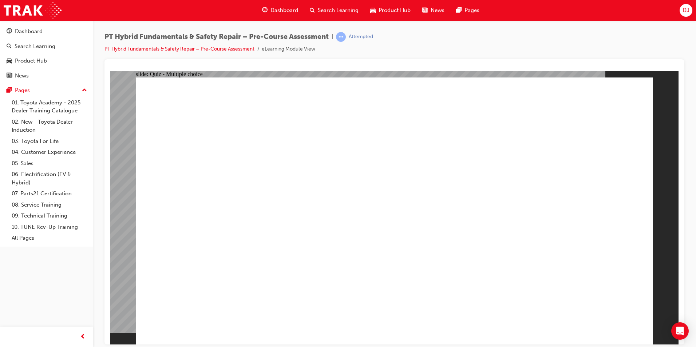
radio input "true"
checkbox input "true"
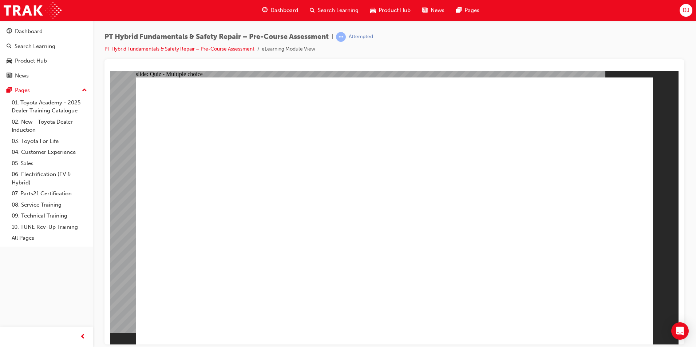
checkbox input "true"
drag, startPoint x: 593, startPoint y: 328, endPoint x: 599, endPoint y: 322, distance: 8.8
checkbox input "true"
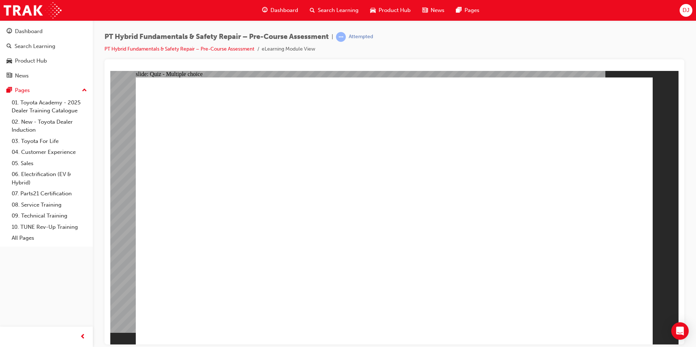
radio input "false"
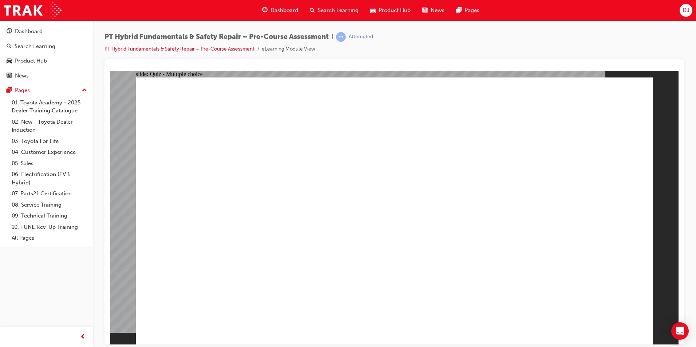
radio input "true"
drag, startPoint x: 352, startPoint y: 253, endPoint x: 410, endPoint y: 268, distance: 60.5
radio input "true"
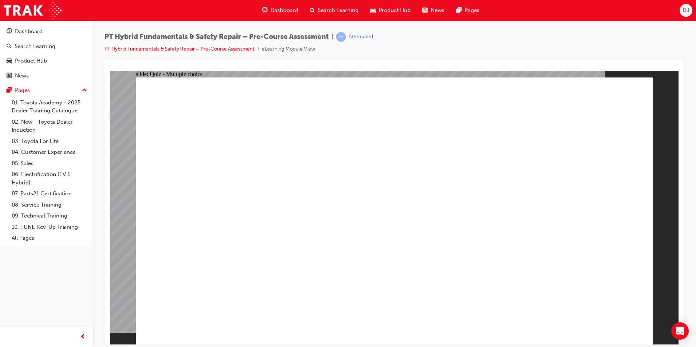
radio input "true"
drag, startPoint x: 328, startPoint y: 229, endPoint x: 329, endPoint y: 247, distance: 17.8
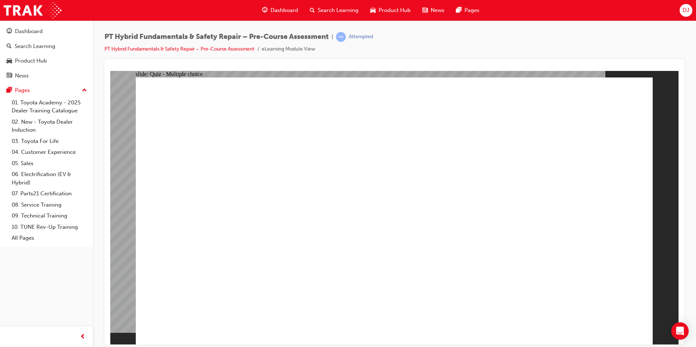
radio input "true"
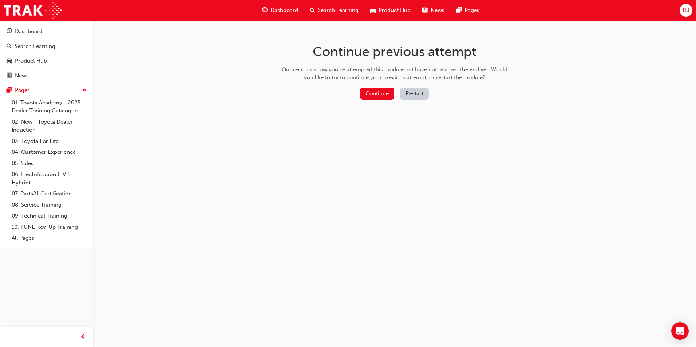
click at [420, 94] on button "Restart" at bounding box center [414, 94] width 29 height 12
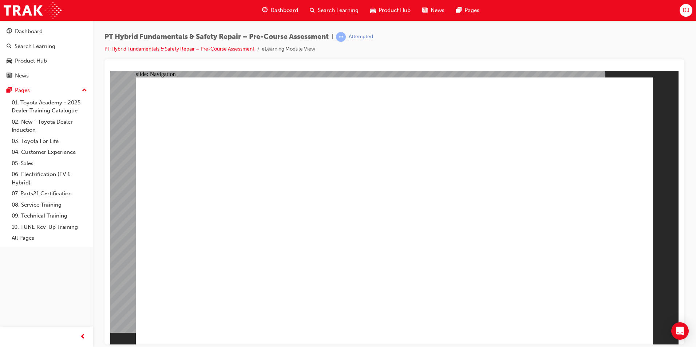
radio input "true"
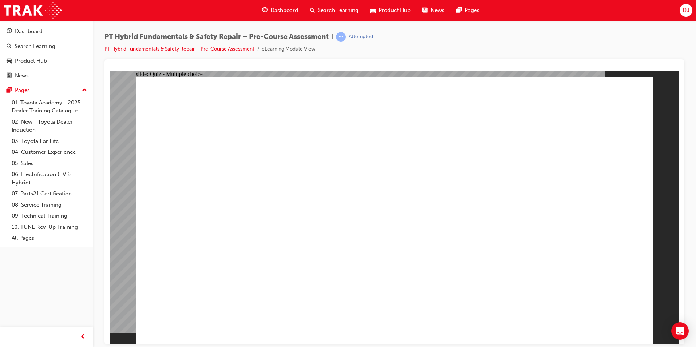
radio input "true"
drag, startPoint x: 419, startPoint y: 417, endPoint x: 303, endPoint y: 334, distance: 141.8
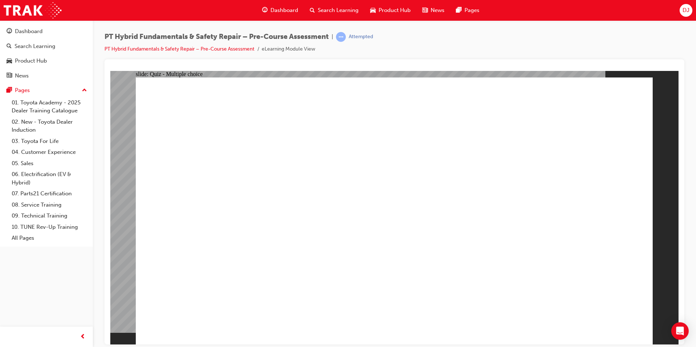
radio input "true"
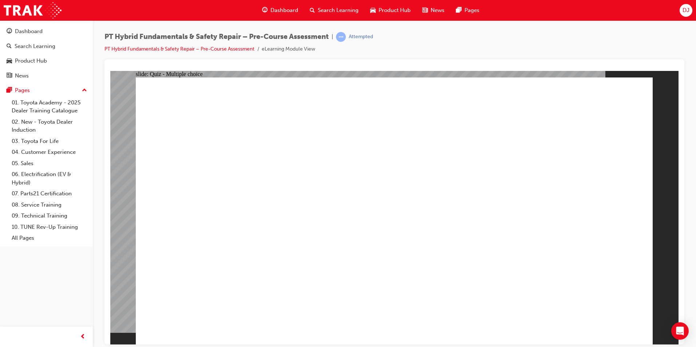
checkbox input "true"
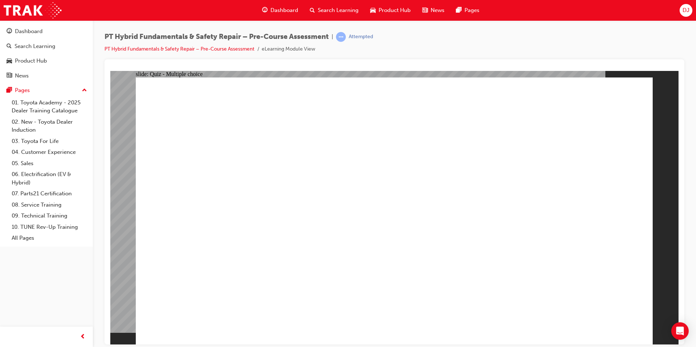
checkbox input "false"
checkbox input "true"
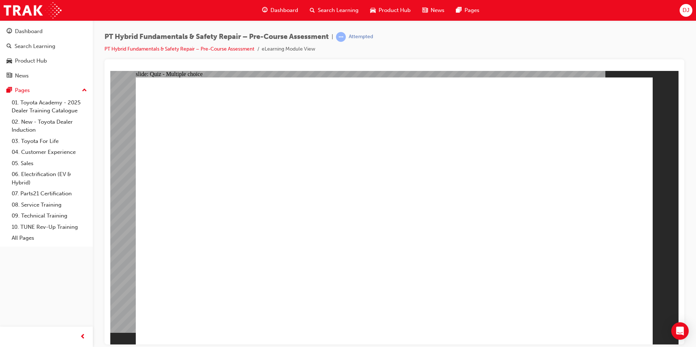
checkbox input "true"
checkbox input "false"
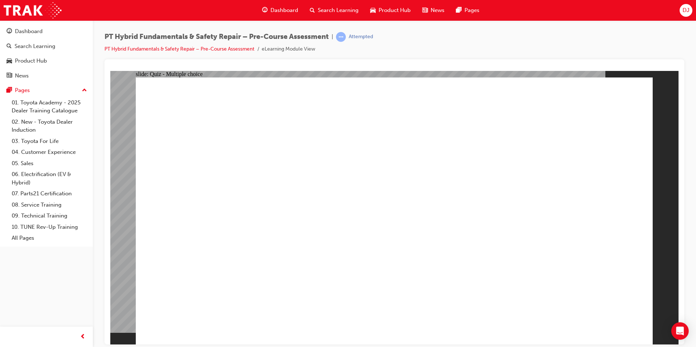
drag, startPoint x: 301, startPoint y: 201, endPoint x: 290, endPoint y: 232, distance: 32.7
checkbox input "false"
checkbox input "true"
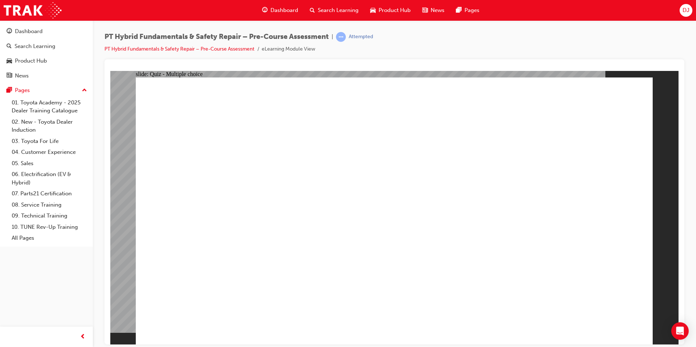
drag, startPoint x: 357, startPoint y: 311, endPoint x: 355, endPoint y: 301, distance: 9.9
radio input "false"
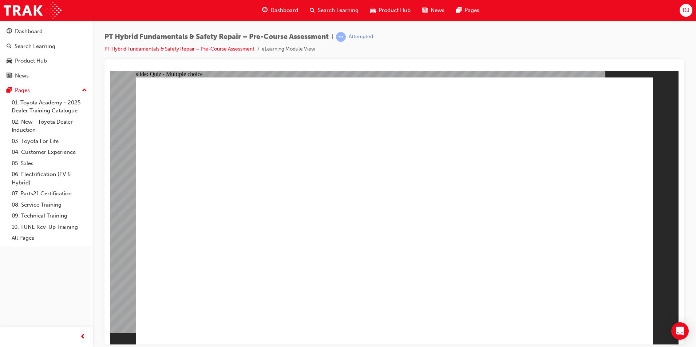
radio input "true"
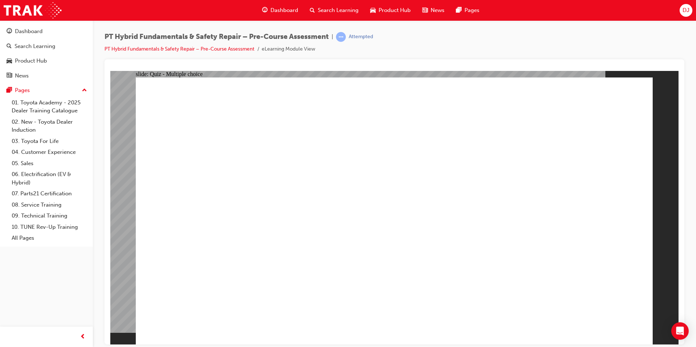
radio input "true"
radio input "false"
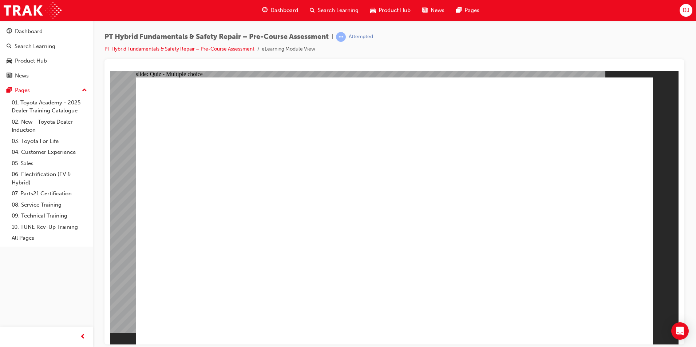
radio input "true"
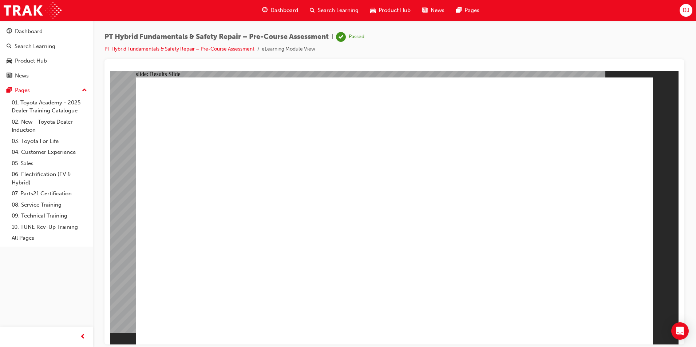
click at [273, 7] on span "Dashboard" at bounding box center [285, 10] width 28 height 8
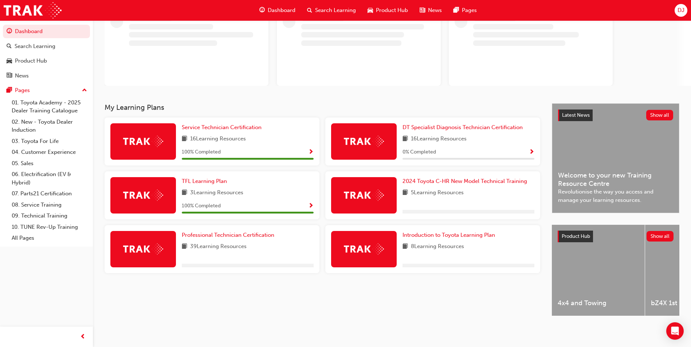
scroll to position [59, 0]
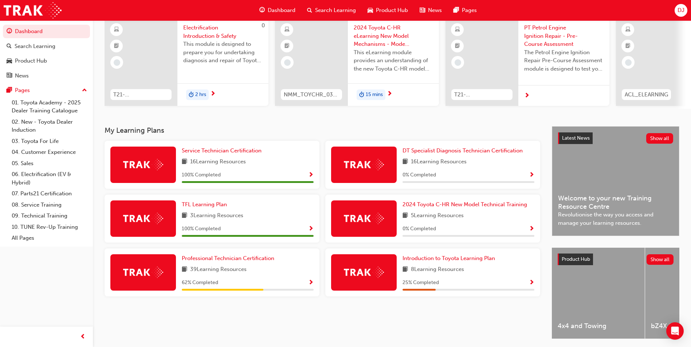
click at [311, 286] on span "Show Progress" at bounding box center [310, 283] width 5 height 7
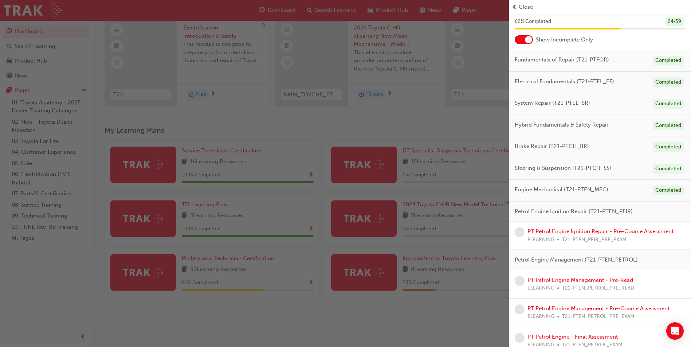
scroll to position [36, 0]
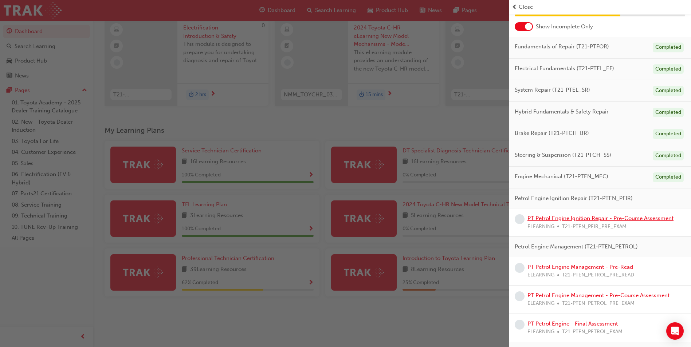
click at [571, 217] on link "PT Petrol Engine Ignition Repair - Pre-Course Assessment" at bounding box center [600, 218] width 146 height 7
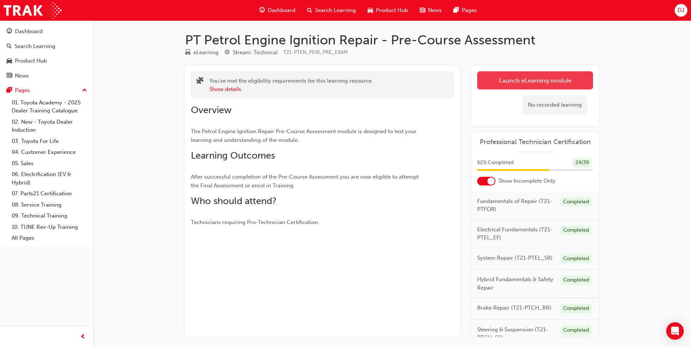
click at [546, 83] on link "Launch eLearning module" at bounding box center [535, 80] width 116 height 18
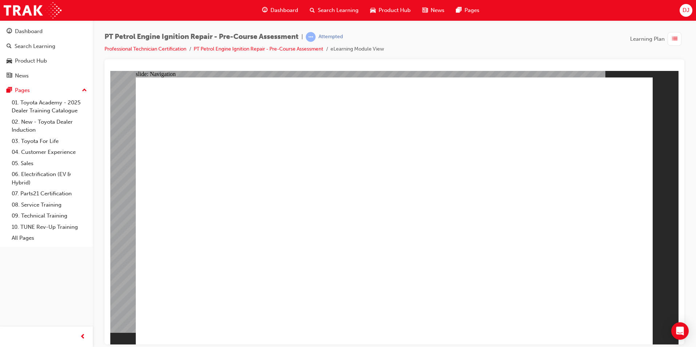
radio input "true"
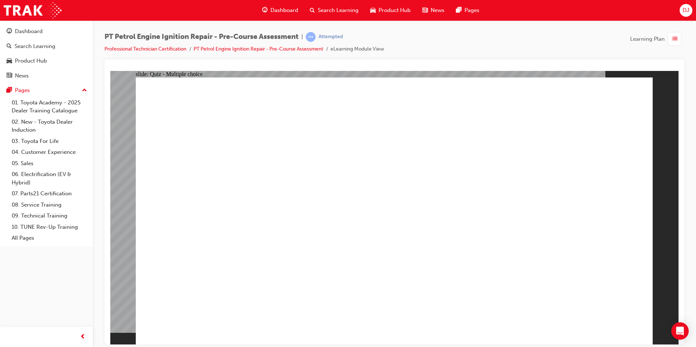
radio input "true"
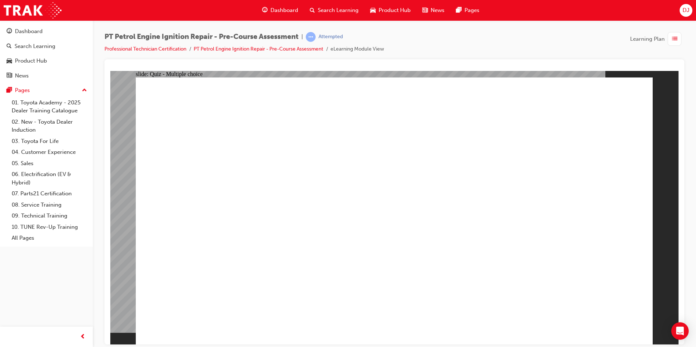
radio input "false"
radio input "true"
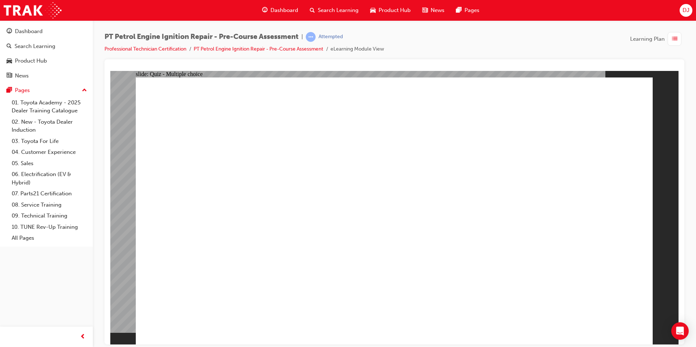
radio input "true"
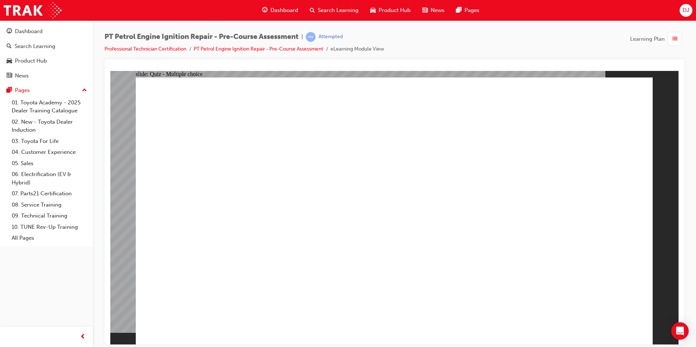
radio input "true"
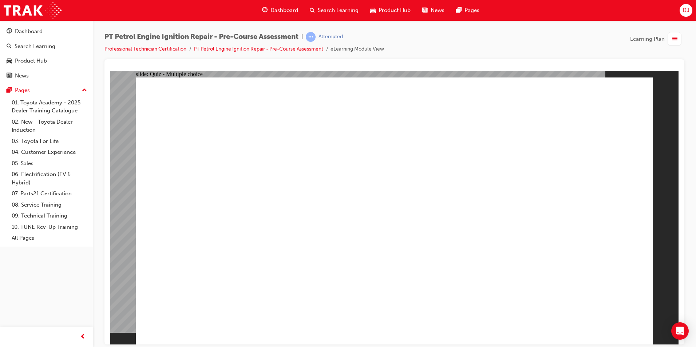
radio input "true"
drag, startPoint x: 585, startPoint y: 305, endPoint x: 580, endPoint y: 301, distance: 6.2
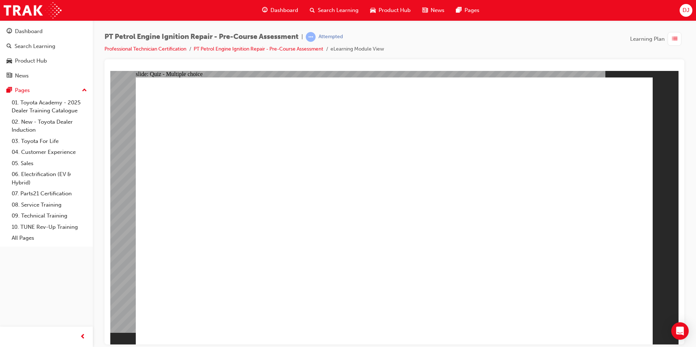
radio input "true"
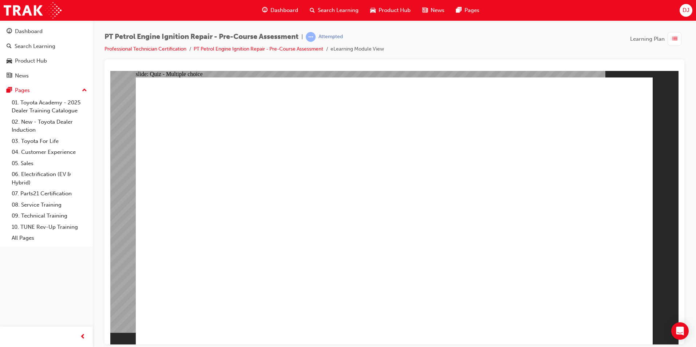
radio input "true"
click at [272, 48] on link "PT Petrol Engine Ignition Repair - Pre-Course Assessment" at bounding box center [259, 49] width 130 height 6
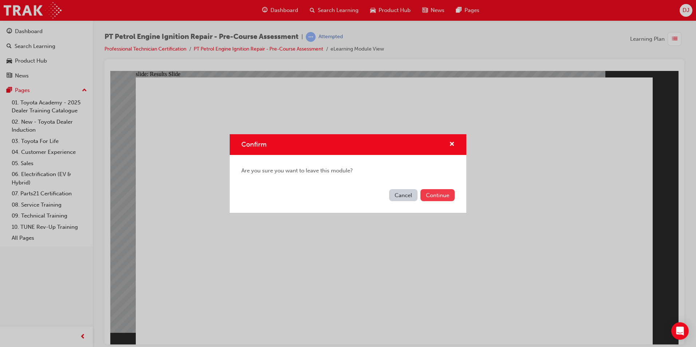
click at [438, 199] on button "Continue" at bounding box center [438, 195] width 34 height 12
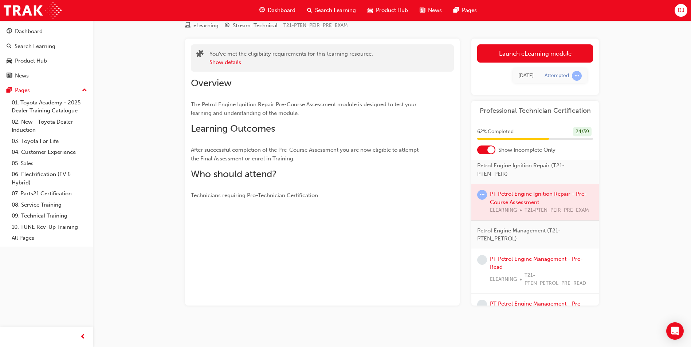
scroll to position [190, 0]
click at [535, 52] on link "Launch eLearning module" at bounding box center [535, 53] width 116 height 18
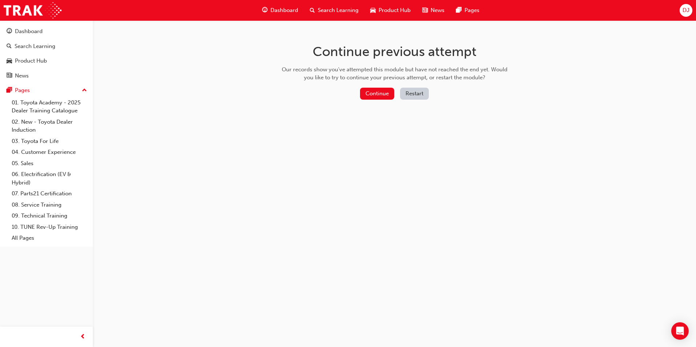
click at [417, 100] on div "Continue Restart" at bounding box center [394, 95] width 231 height 15
click at [417, 97] on button "Restart" at bounding box center [414, 94] width 29 height 12
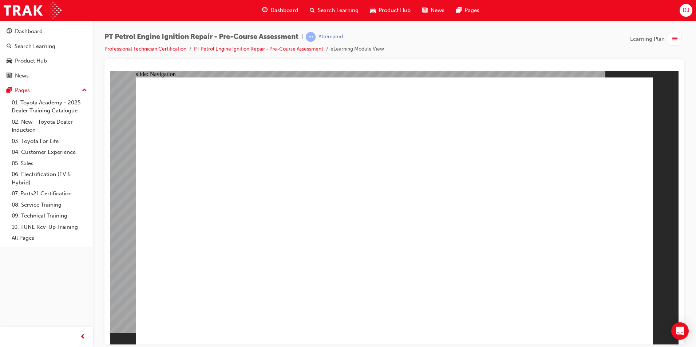
radio input "true"
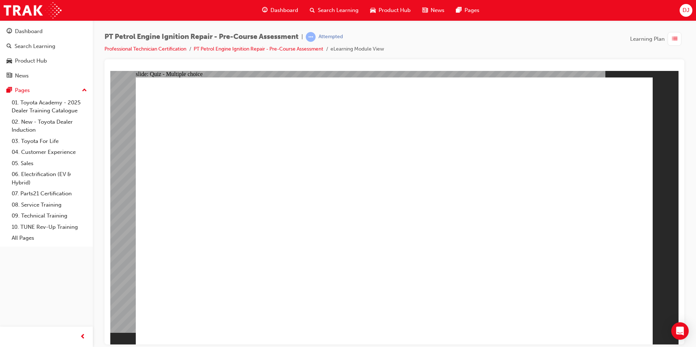
radio input "true"
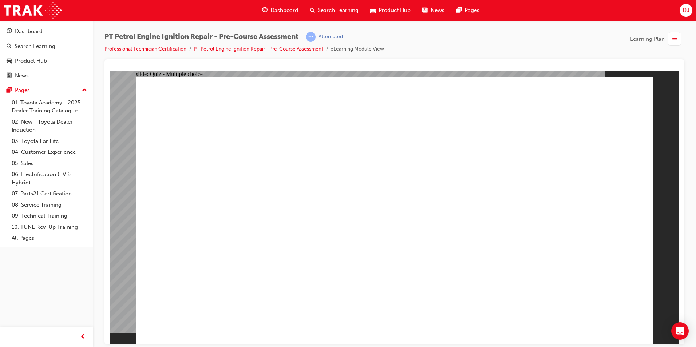
radio input "true"
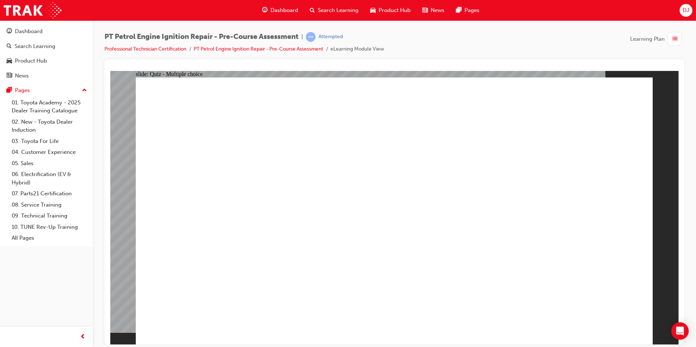
radio input "true"
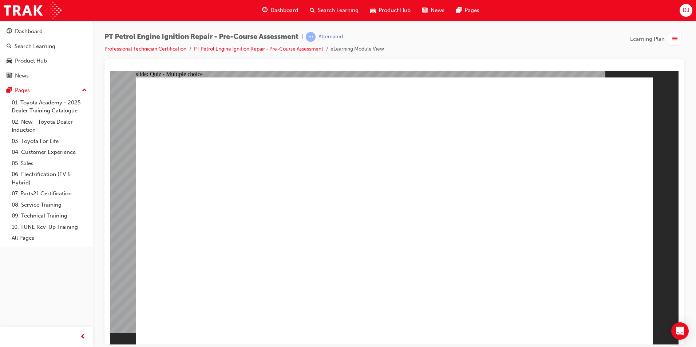
radio input "true"
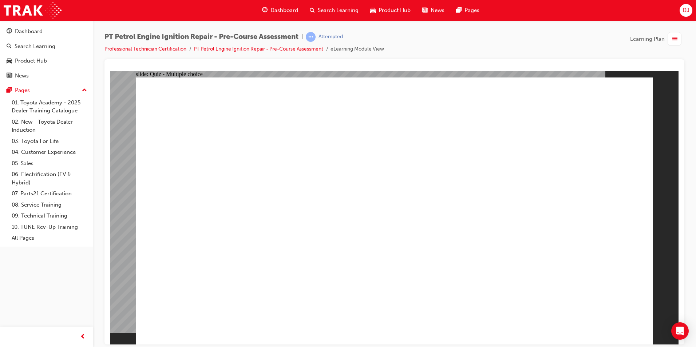
radio input "true"
drag, startPoint x: 616, startPoint y: 316, endPoint x: 662, endPoint y: 251, distance: 79.8
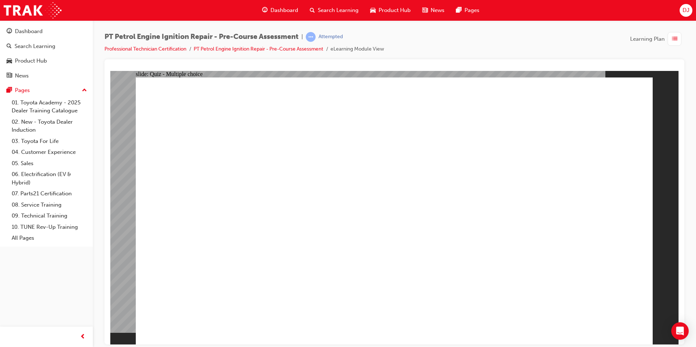
radio input "true"
click at [164, 43] on div "PT Petrol Engine Ignition Repair - Pre-Course Assessment | Passed Professional …" at bounding box center [245, 42] width 280 height 21
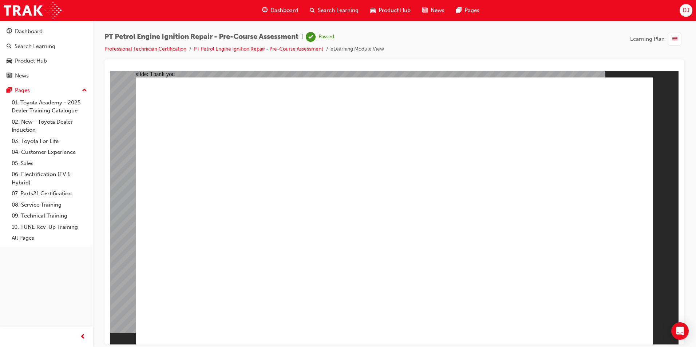
click at [161, 47] on link "Professional Technician Certification" at bounding box center [146, 49] width 82 height 6
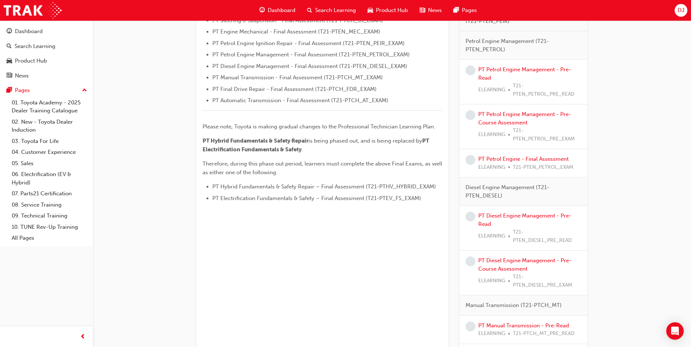
scroll to position [218, 0]
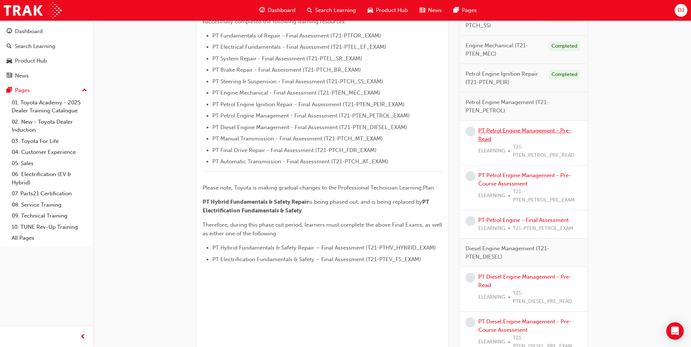
click at [501, 129] on link "PT Petrol Engine Management - Pre-Read" at bounding box center [524, 134] width 93 height 15
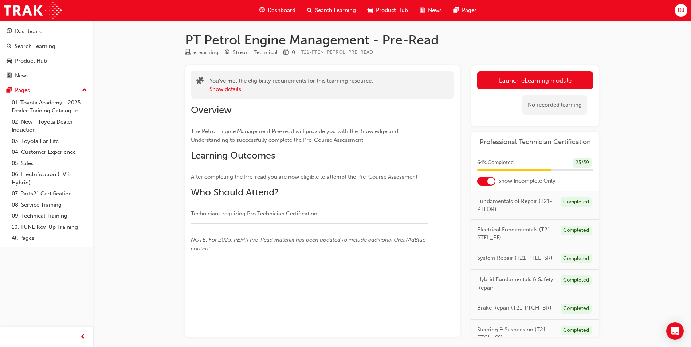
click at [512, 80] on link "Launch eLearning module" at bounding box center [535, 80] width 116 height 18
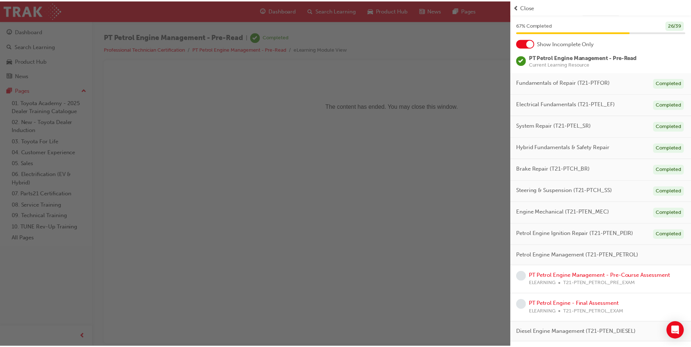
scroll to position [73, 0]
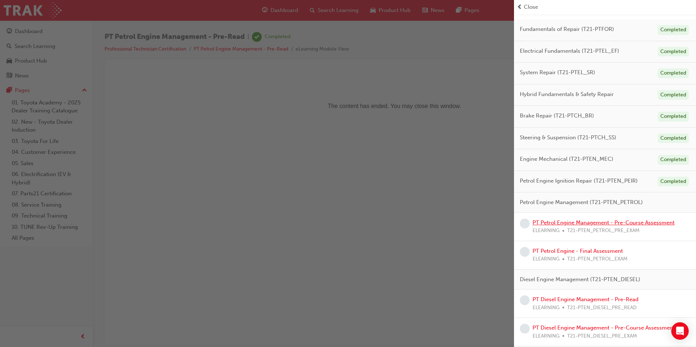
click at [586, 223] on link "PT Petrol Engine Management - Pre-Course Assessment" at bounding box center [604, 223] width 142 height 7
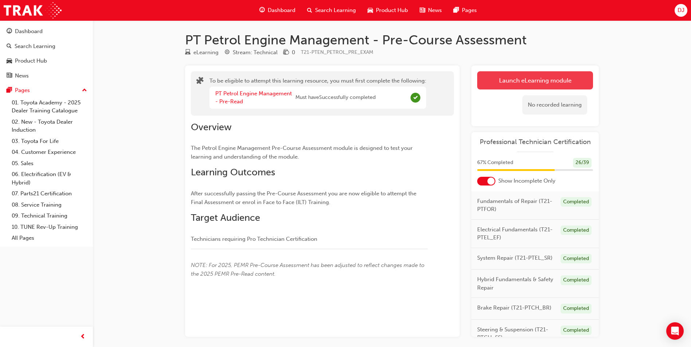
click at [505, 79] on button "Launch eLearning module" at bounding box center [535, 80] width 116 height 18
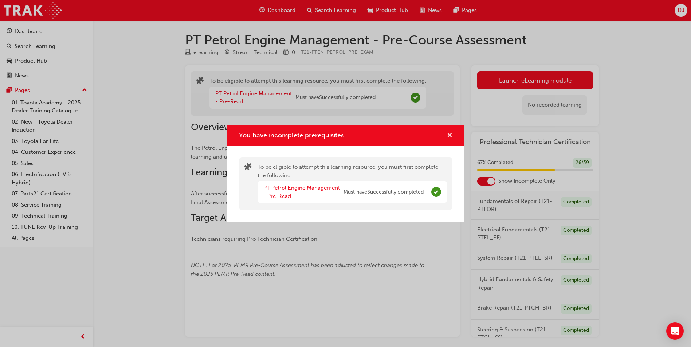
click at [451, 135] on span "cross-icon" at bounding box center [449, 136] width 5 height 7
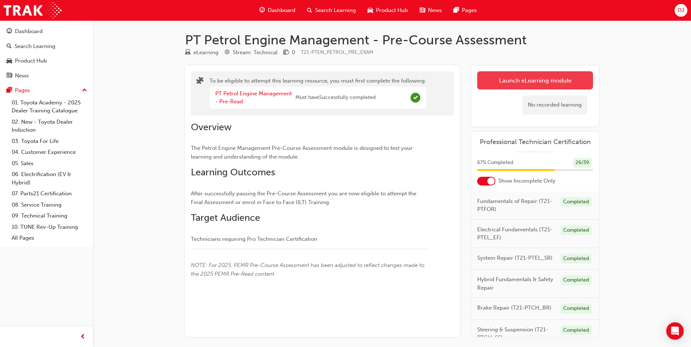
click at [508, 72] on button "Launch eLearning module" at bounding box center [535, 80] width 116 height 18
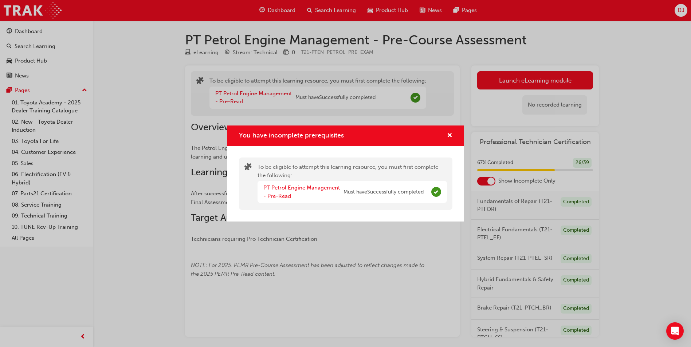
click at [457, 133] on div "You have incomplete prerequisites" at bounding box center [345, 136] width 237 height 21
click at [451, 139] on button "You have incomplete prerequisites" at bounding box center [449, 135] width 5 height 9
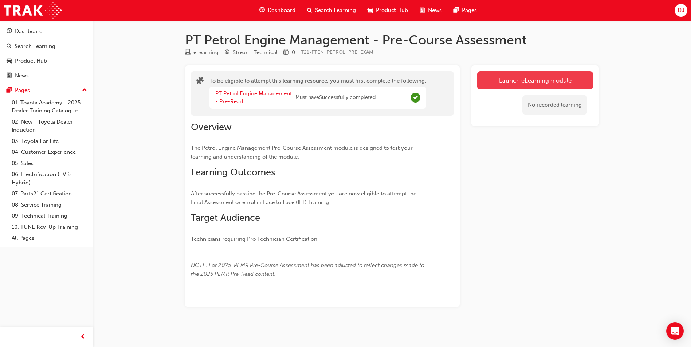
click at [542, 87] on button "Launch eLearning module" at bounding box center [535, 80] width 116 height 18
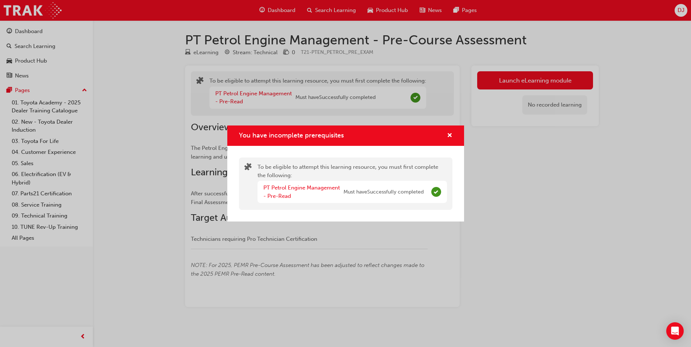
click at [453, 133] on div "You have incomplete prerequisites" at bounding box center [345, 136] width 237 height 21
click at [451, 136] on span "cross-icon" at bounding box center [449, 136] width 5 height 7
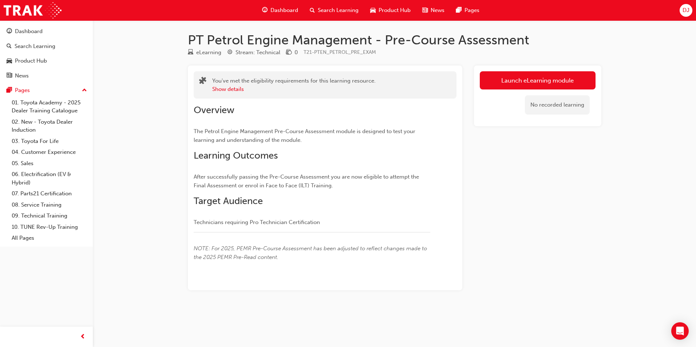
click at [532, 79] on link "Launch eLearning module" at bounding box center [538, 80] width 116 height 18
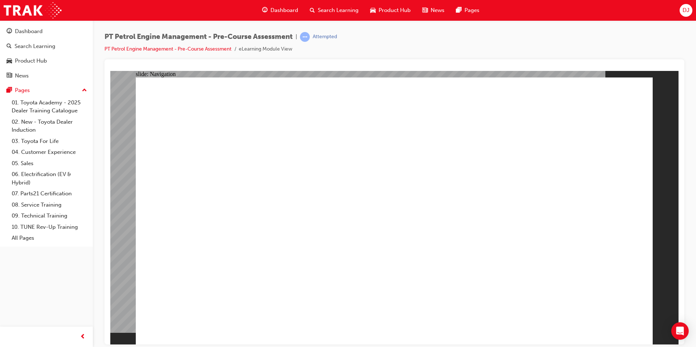
radio input "true"
drag, startPoint x: 615, startPoint y: 317, endPoint x: 619, endPoint y: 315, distance: 4.9
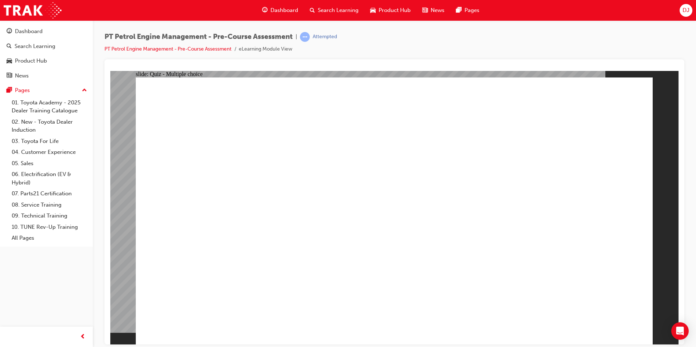
radio input "true"
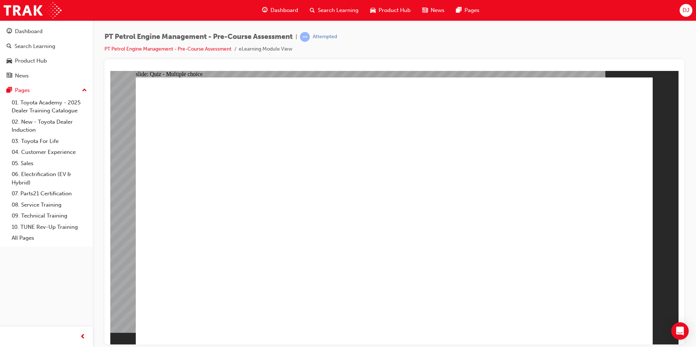
radio input "true"
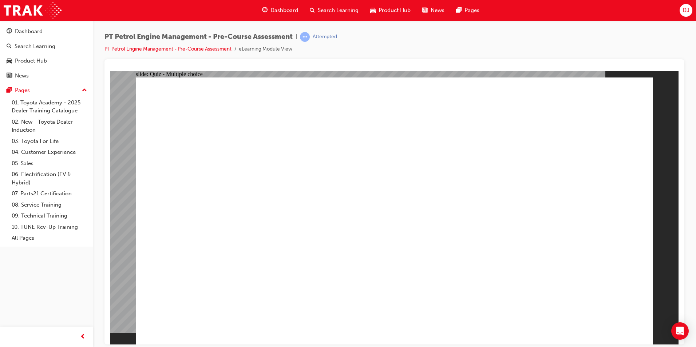
radio input "true"
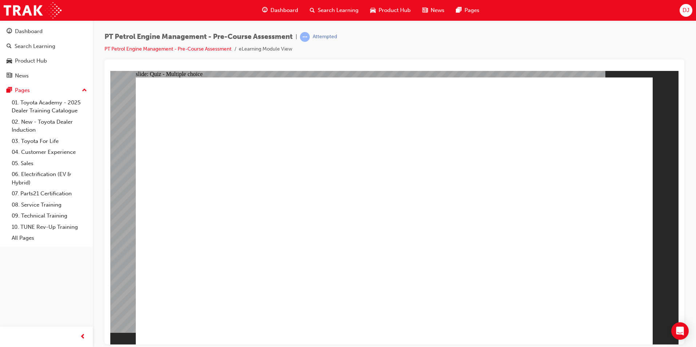
radio input "true"
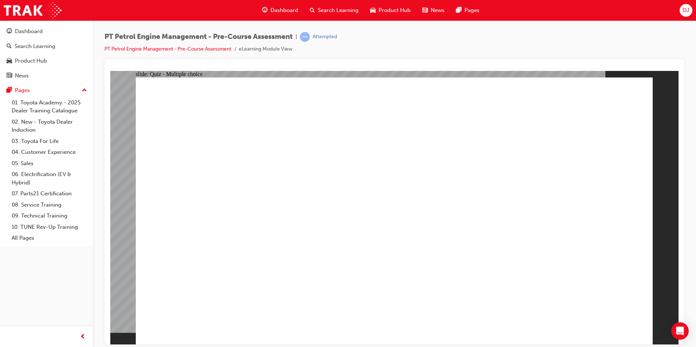
radio input "true"
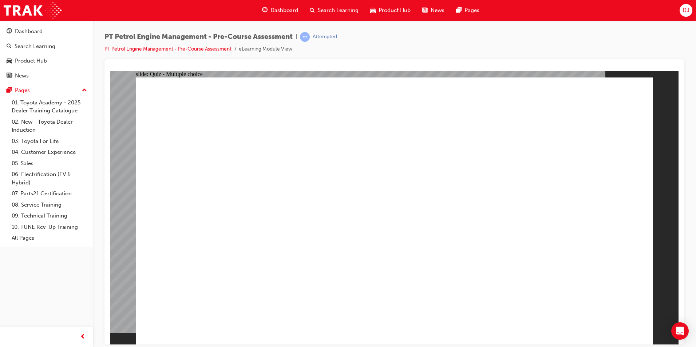
drag, startPoint x: 639, startPoint y: 315, endPoint x: 617, endPoint y: 321, distance: 23.4
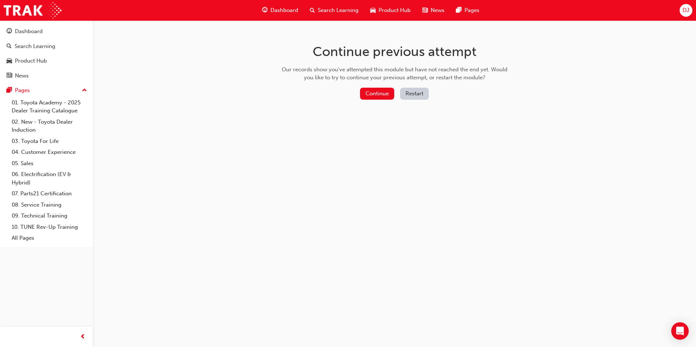
click at [426, 91] on button "Restart" at bounding box center [414, 94] width 29 height 12
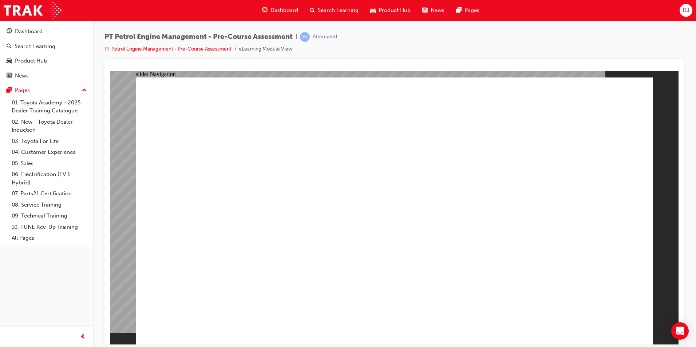
radio input "true"
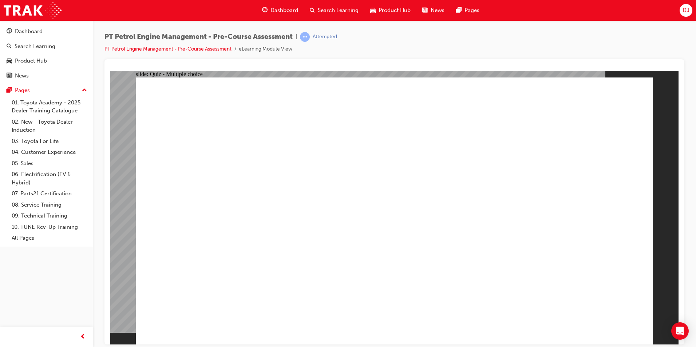
radio input "true"
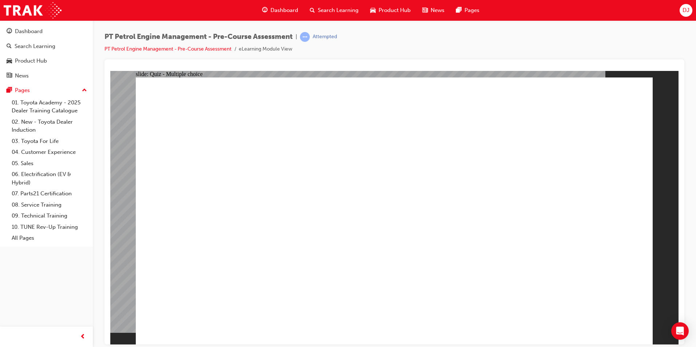
radio input "true"
checkbox input "true"
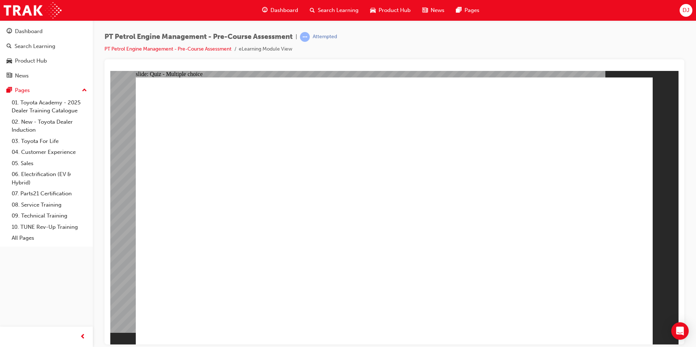
checkbox input "true"
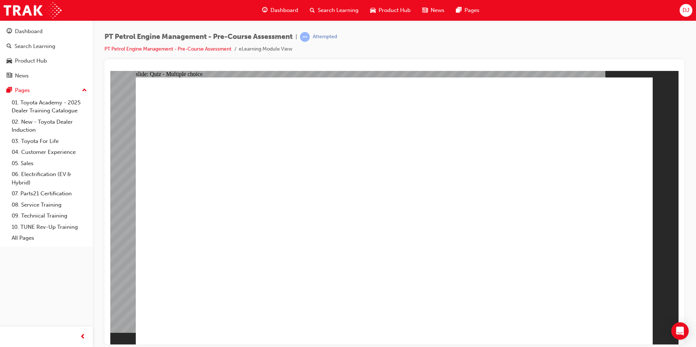
radio input "true"
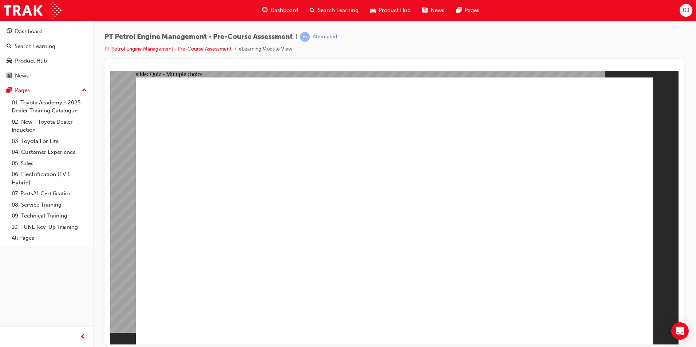
radio input "true"
drag, startPoint x: 617, startPoint y: 318, endPoint x: 671, endPoint y: 255, distance: 82.9
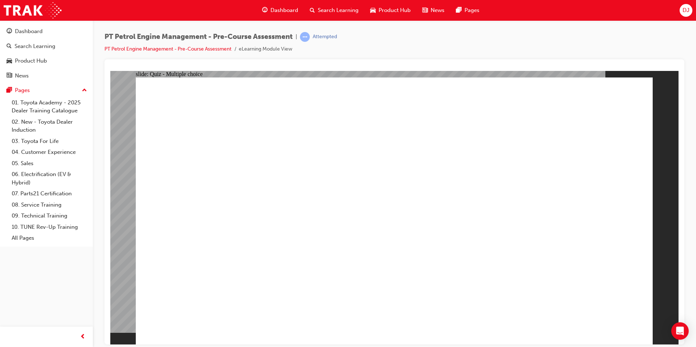
radio input "true"
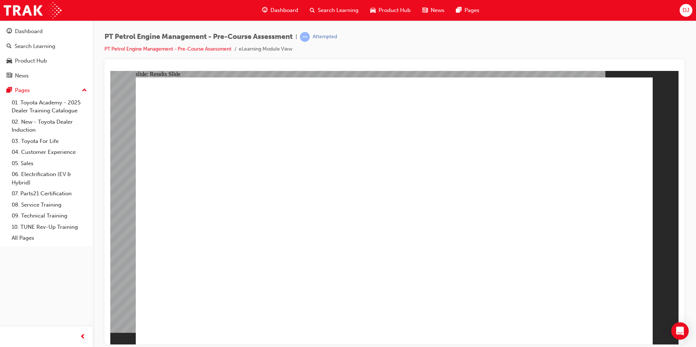
click at [132, 45] on ul "PT Petrol Engine Management - Pre-Course Assessment eLearning Module View" at bounding box center [217, 49] width 224 height 9
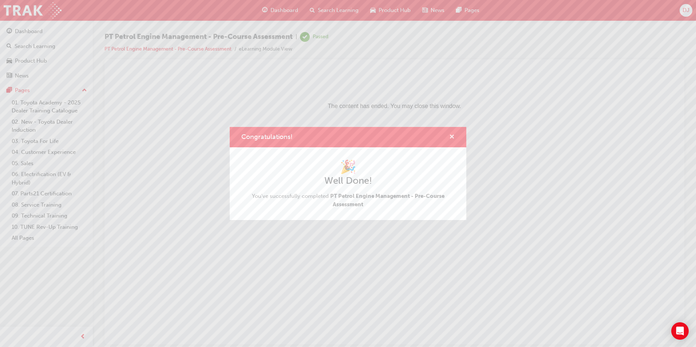
click at [451, 137] on span "cross-icon" at bounding box center [451, 137] width 5 height 7
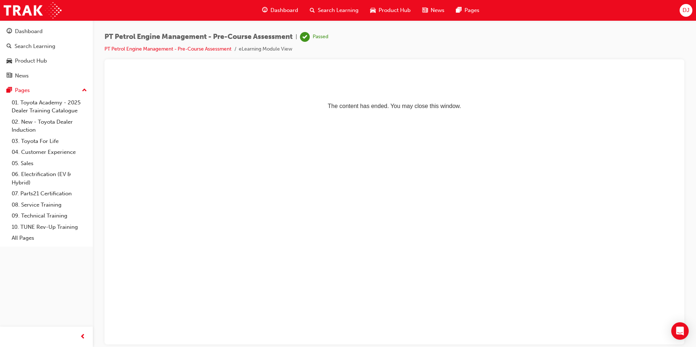
click at [278, 5] on div "Dashboard" at bounding box center [280, 10] width 48 height 15
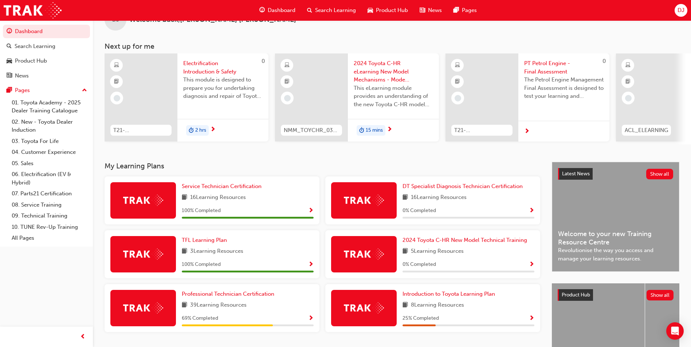
scroll to position [36, 0]
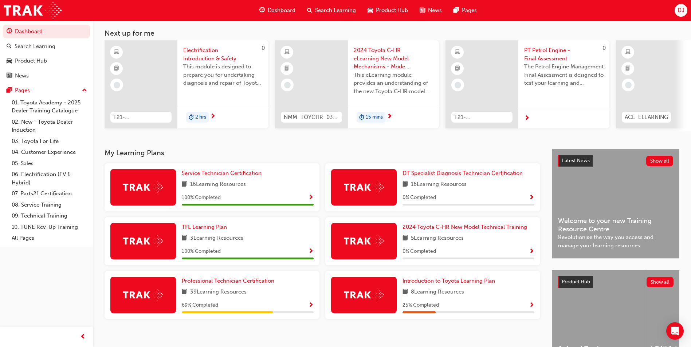
click at [308, 307] on span "Show Progress" at bounding box center [310, 306] width 5 height 7
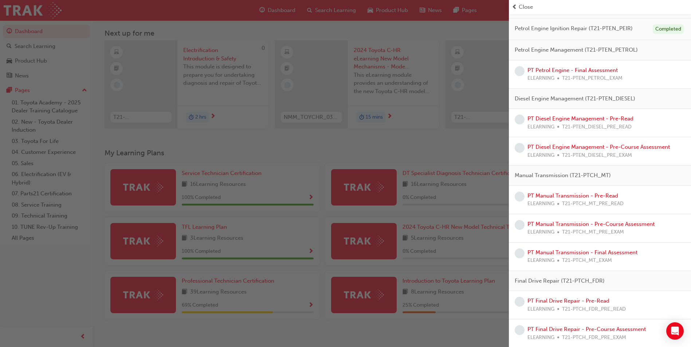
scroll to position [123, 0]
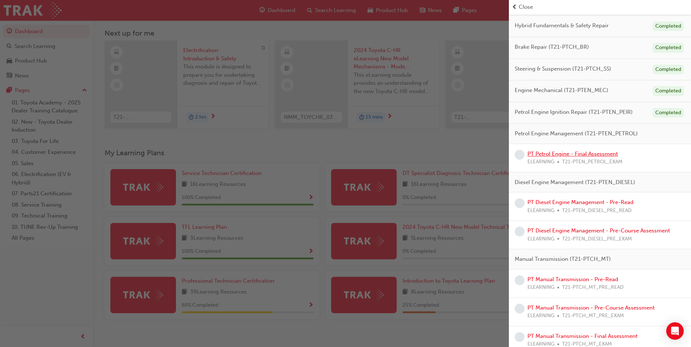
click at [567, 156] on link "PT Petrol Engine - Final Assessment" at bounding box center [572, 154] width 90 height 7
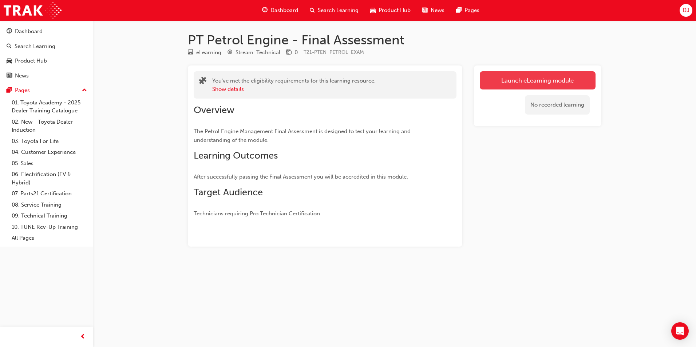
click at [545, 77] on link "Launch eLearning module" at bounding box center [538, 80] width 116 height 18
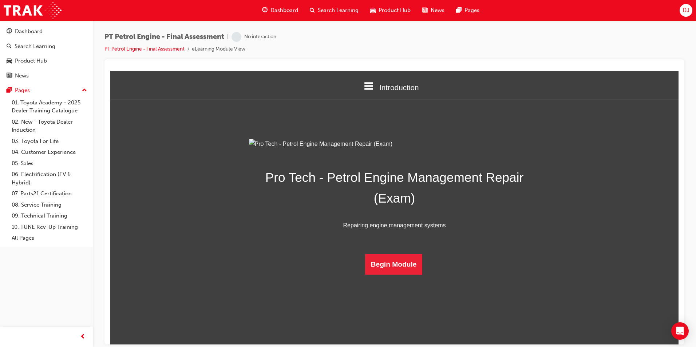
scroll to position [10, 0]
click at [401, 275] on button "Begin Module" at bounding box center [394, 264] width 58 height 20
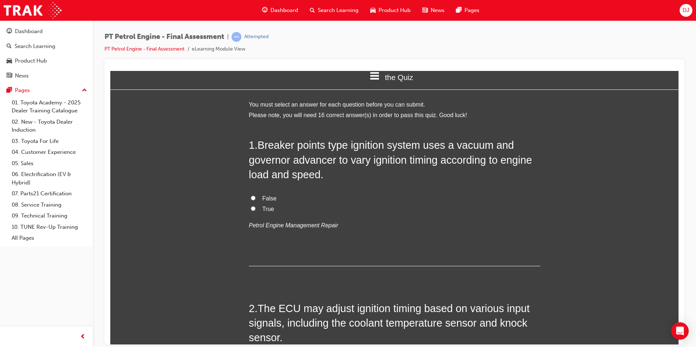
scroll to position [0, 0]
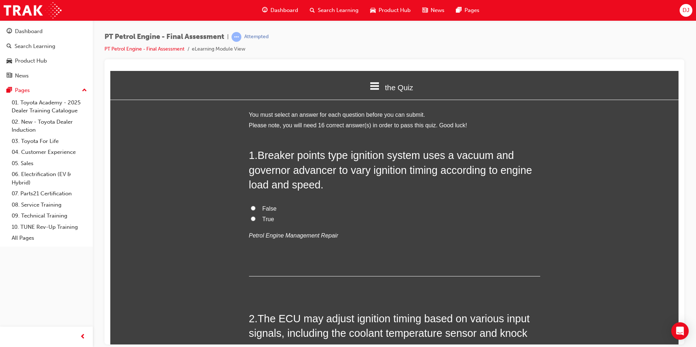
click at [265, 218] on span "True" at bounding box center [269, 219] width 12 height 6
click at [256, 218] on input "True" at bounding box center [253, 218] width 5 height 5
radio input "true"
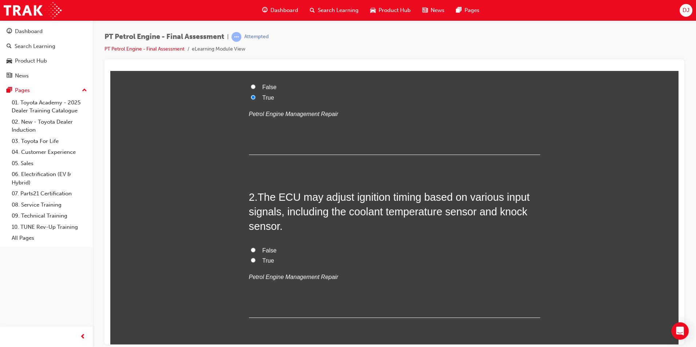
scroll to position [146, 0]
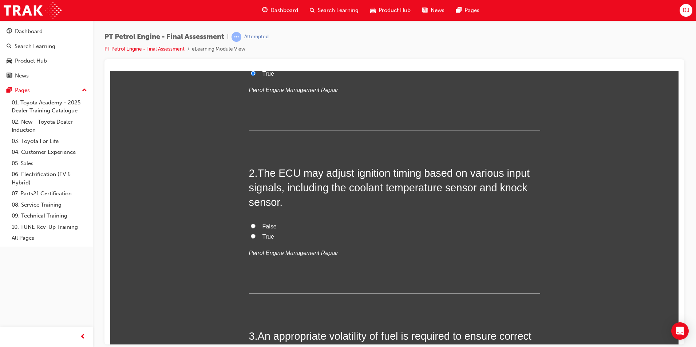
click at [257, 236] on label "True" at bounding box center [394, 237] width 291 height 11
click at [256, 236] on input "True" at bounding box center [253, 236] width 5 height 5
radio input "true"
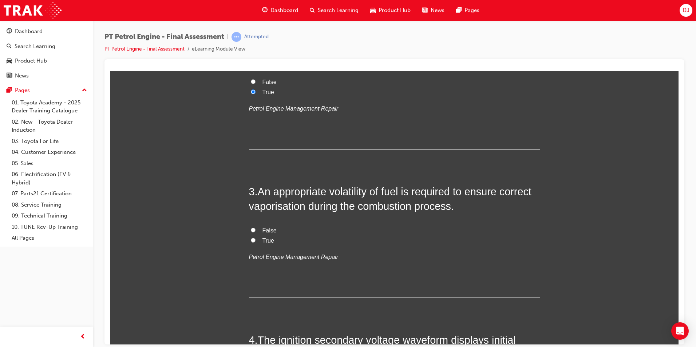
scroll to position [291, 0]
click at [269, 240] on span "True" at bounding box center [269, 239] width 12 height 6
click at [256, 240] on input "True" at bounding box center [253, 239] width 5 height 5
radio input "true"
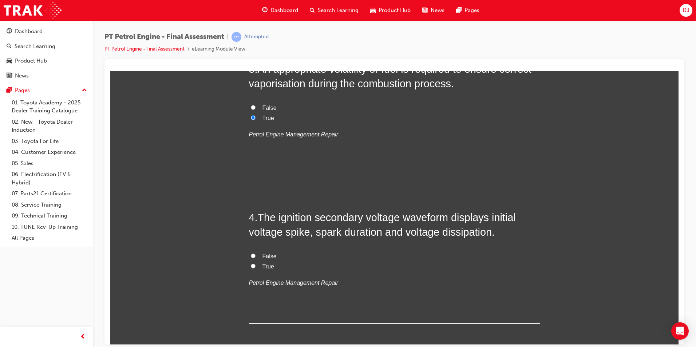
scroll to position [437, 0]
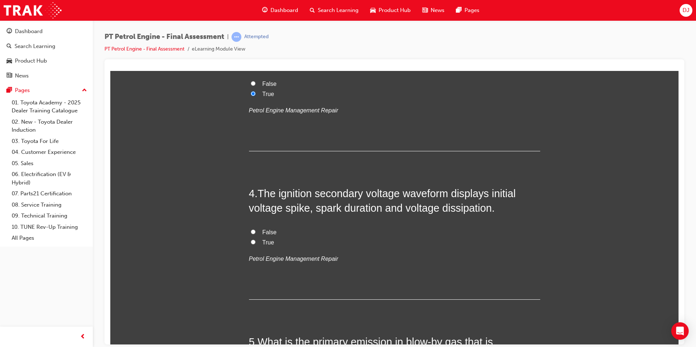
click at [265, 243] on span "True" at bounding box center [269, 242] width 12 height 6
click at [256, 243] on input "True" at bounding box center [253, 242] width 5 height 5
radio input "true"
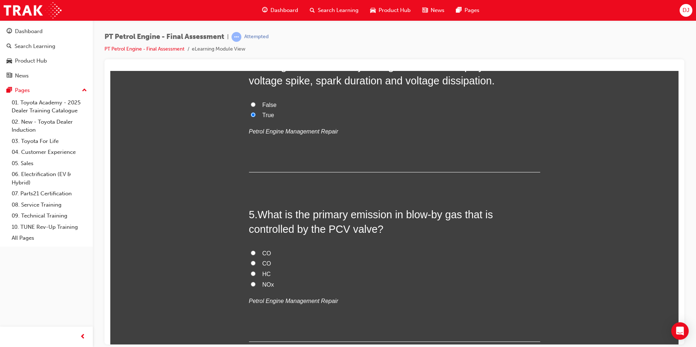
scroll to position [583, 0]
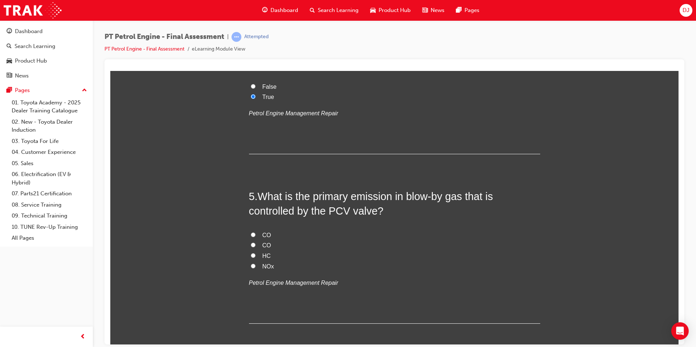
click at [263, 253] on span "HC" at bounding box center [267, 256] width 8 height 6
click at [256, 253] on input "HC" at bounding box center [253, 255] width 5 height 5
radio input "true"
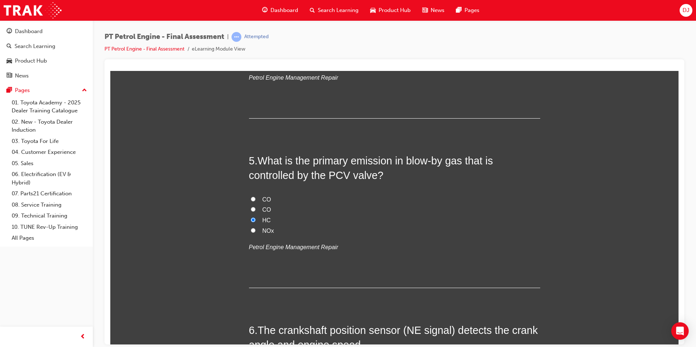
scroll to position [728, 0]
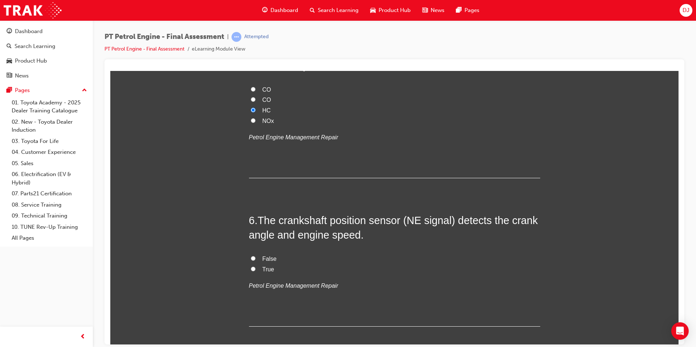
click at [268, 265] on label "True" at bounding box center [394, 269] width 291 height 11
click at [256, 267] on input "True" at bounding box center [253, 269] width 5 height 5
radio input "true"
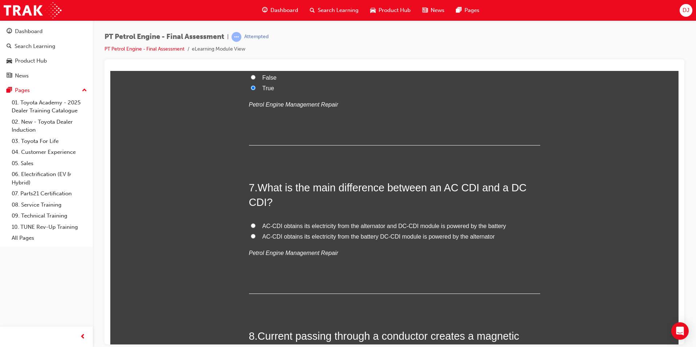
scroll to position [910, 0]
click at [396, 224] on span "AC-CDI obtains its electricity from the alternator and DC-CDI module is powered…" at bounding box center [385, 225] width 244 height 6
click at [256, 224] on input "AC-CDI obtains its electricity from the alternator and DC-CDI module is powered…" at bounding box center [253, 225] width 5 height 5
radio input "true"
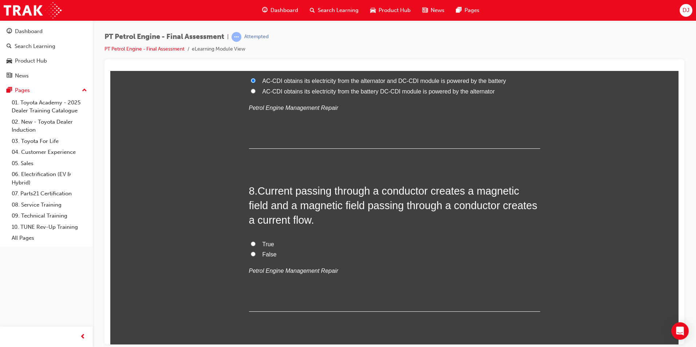
scroll to position [1056, 0]
click at [265, 243] on span "True" at bounding box center [269, 243] width 12 height 6
click at [256, 243] on input "True" at bounding box center [253, 242] width 5 height 5
radio input "true"
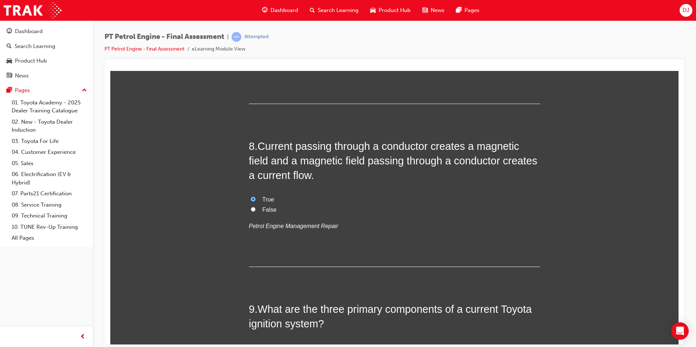
scroll to position [1238, 0]
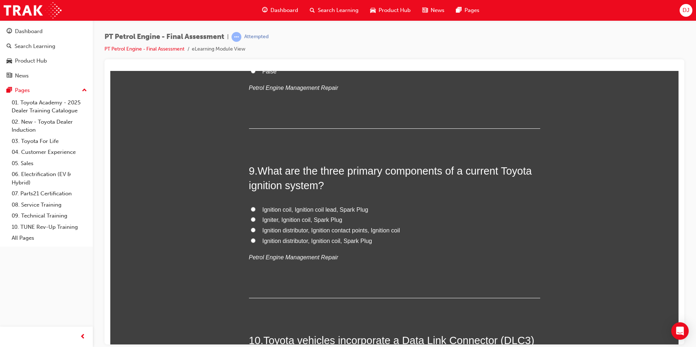
click at [298, 211] on span "Ignition coil, Ignition coil lead, Spark Plug" at bounding box center [316, 209] width 106 height 6
click at [256, 211] on input "Ignition coil, Ignition coil lead, Spark Plug" at bounding box center [253, 209] width 5 height 5
radio input "true"
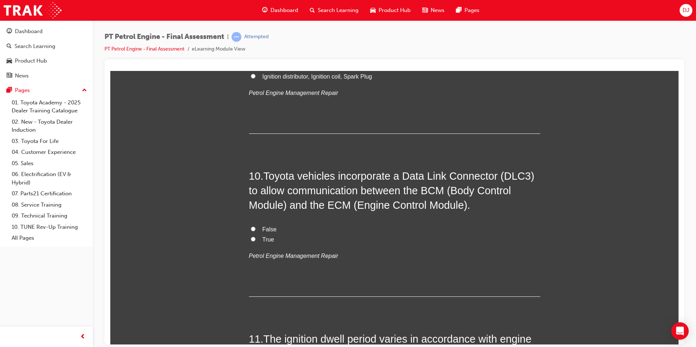
scroll to position [1420, 0]
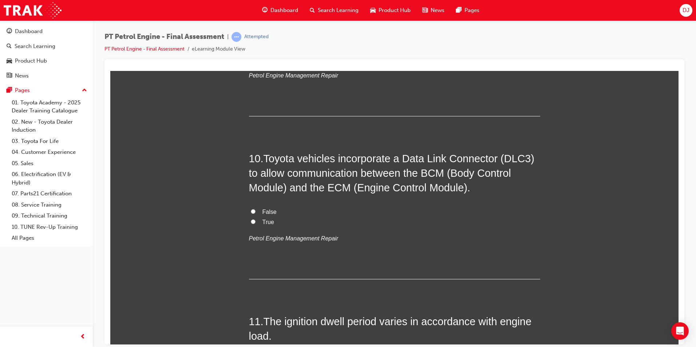
click at [263, 221] on span "True" at bounding box center [269, 222] width 12 height 6
click at [256, 221] on input "True" at bounding box center [253, 221] width 5 height 5
radio input "true"
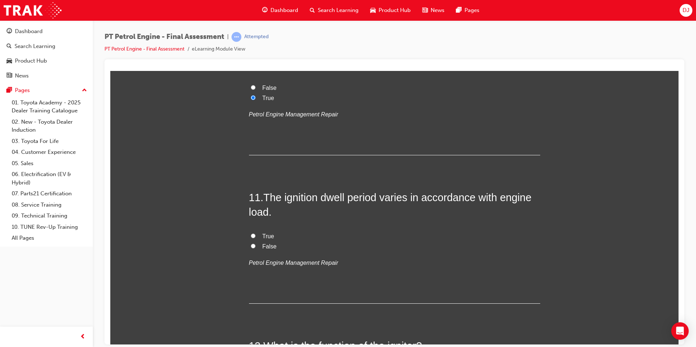
scroll to position [1602, 0]
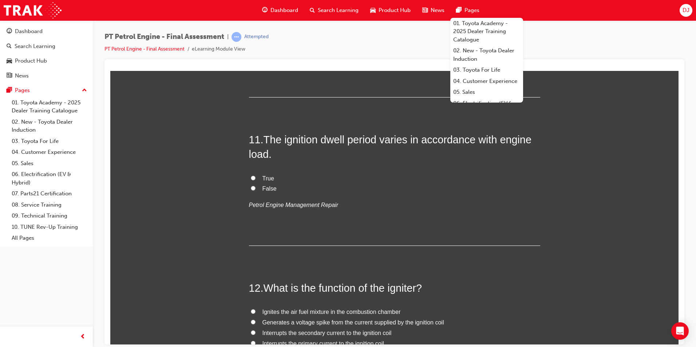
click at [338, 184] on label "False" at bounding box center [394, 189] width 291 height 11
click at [256, 186] on input "False" at bounding box center [253, 188] width 5 height 5
radio input "true"
click at [267, 178] on span "True" at bounding box center [269, 178] width 12 height 6
click at [256, 178] on input "True" at bounding box center [253, 178] width 5 height 5
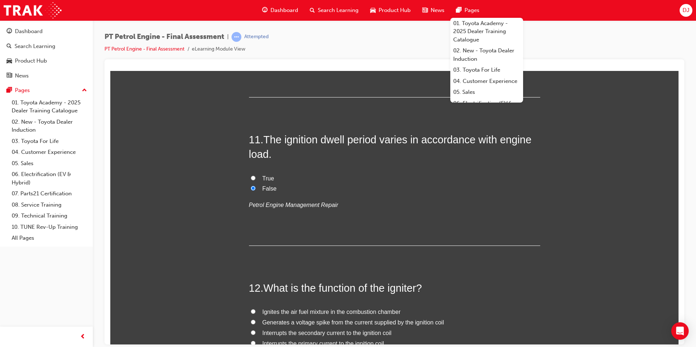
radio input "true"
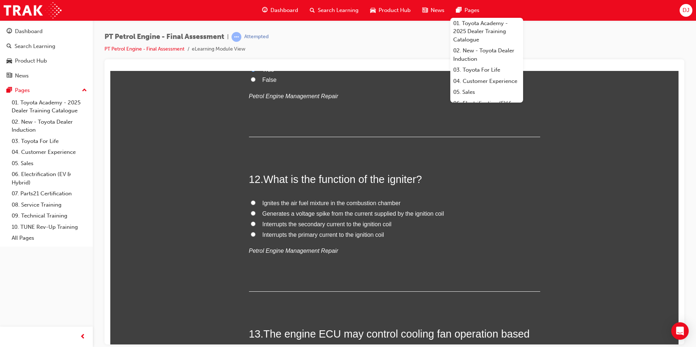
scroll to position [1712, 0]
click at [304, 200] on span "Ignites the air fuel mixture in the combustion chamber" at bounding box center [332, 203] width 138 height 6
click at [256, 200] on input "Ignites the air fuel mixture in the combustion chamber" at bounding box center [253, 202] width 5 height 5
radio input "true"
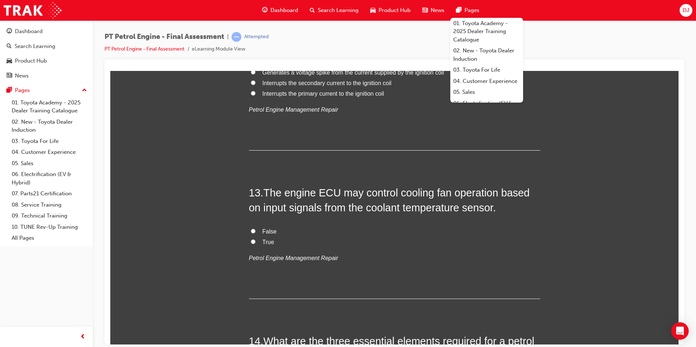
scroll to position [1857, 0]
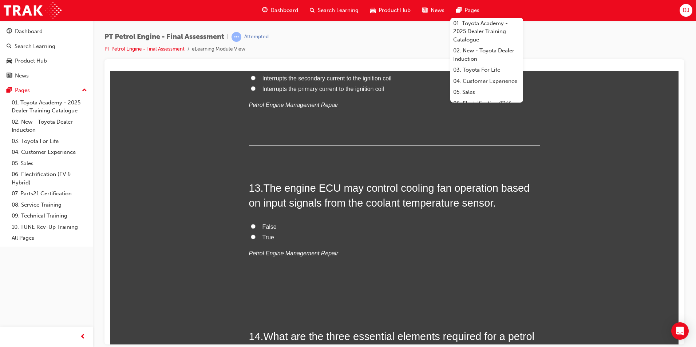
click at [255, 241] on label "True" at bounding box center [394, 237] width 291 height 11
click at [255, 239] on input "True" at bounding box center [253, 237] width 5 height 5
radio input "true"
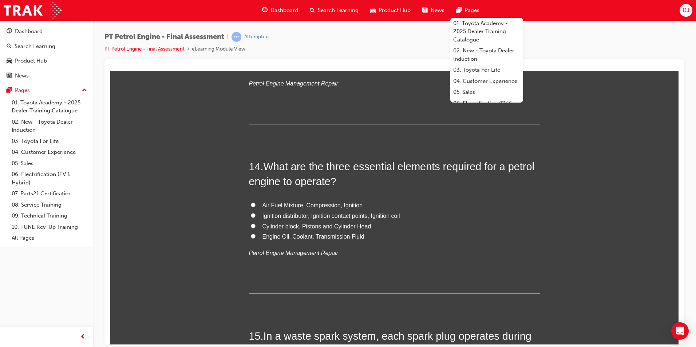
scroll to position [2039, 0]
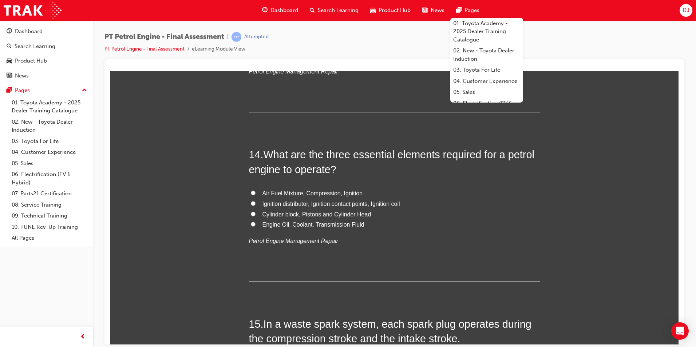
click at [315, 192] on span "Air Fuel Mixture, Compression, Ignition" at bounding box center [313, 193] width 101 height 6
click at [256, 192] on input "Air Fuel Mixture, Compression, Ignition" at bounding box center [253, 192] width 5 height 5
radio input "true"
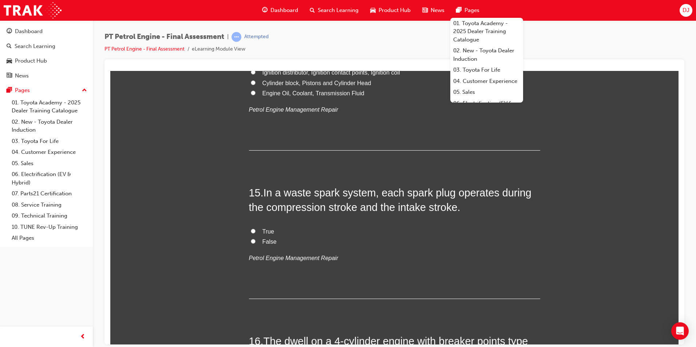
scroll to position [2185, 0]
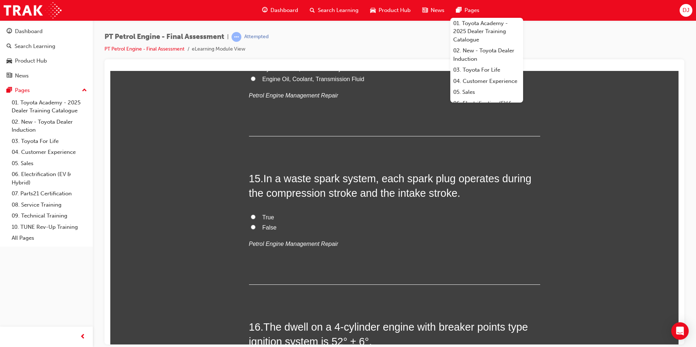
click at [263, 217] on span "True" at bounding box center [269, 217] width 12 height 6
click at [256, 217] on input "True" at bounding box center [253, 216] width 5 height 5
radio input "true"
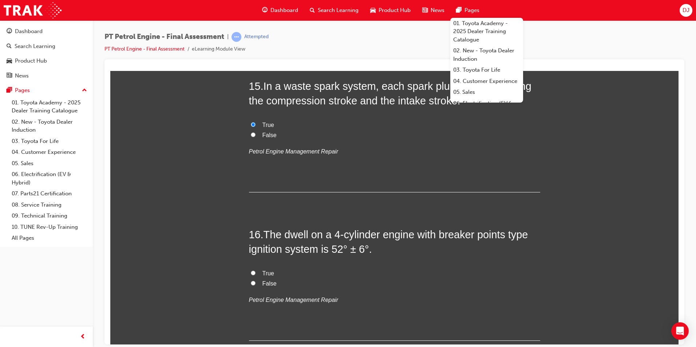
scroll to position [2294, 0]
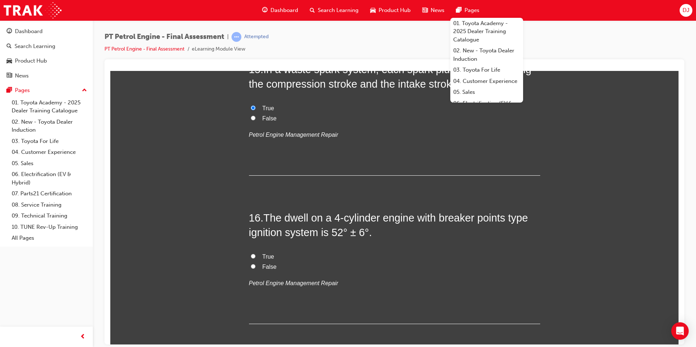
click at [263, 257] on span "True" at bounding box center [269, 256] width 12 height 6
click at [256, 257] on input "True" at bounding box center [253, 256] width 5 height 5
radio input "true"
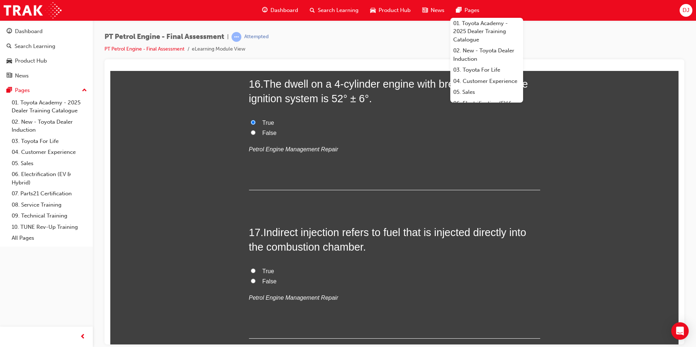
scroll to position [2440, 0]
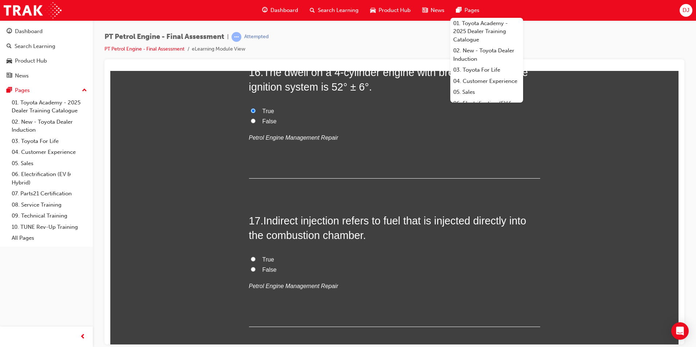
click at [258, 269] on label "False" at bounding box center [394, 270] width 291 height 11
click at [256, 269] on input "False" at bounding box center [253, 269] width 5 height 5
radio input "true"
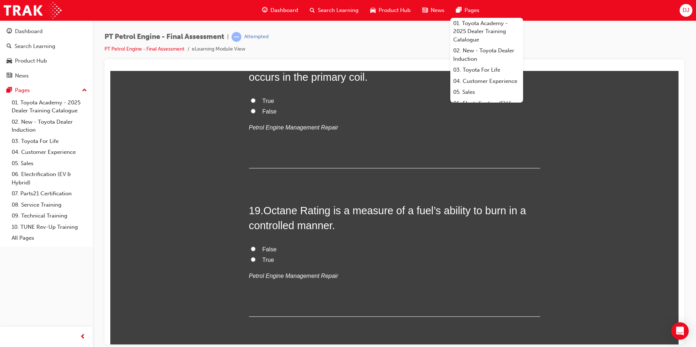
scroll to position [2768, 0]
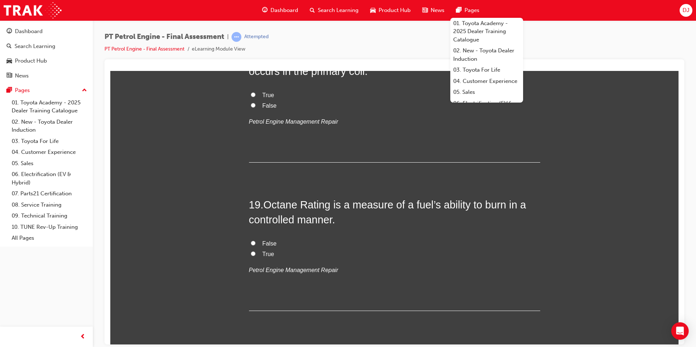
click at [263, 105] on span "False" at bounding box center [270, 105] width 14 height 6
click at [256, 105] on input "False" at bounding box center [253, 105] width 5 height 5
radio input "true"
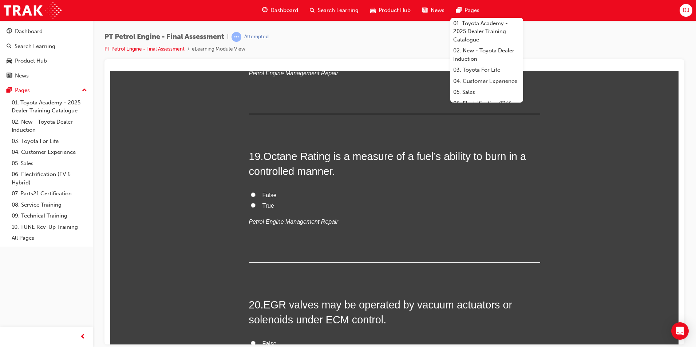
scroll to position [2840, 0]
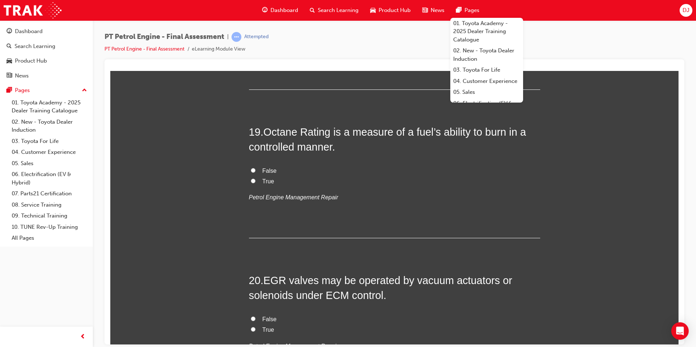
click at [256, 178] on label "True" at bounding box center [394, 181] width 291 height 11
click at [256, 178] on input "True" at bounding box center [253, 180] width 5 height 5
radio input "true"
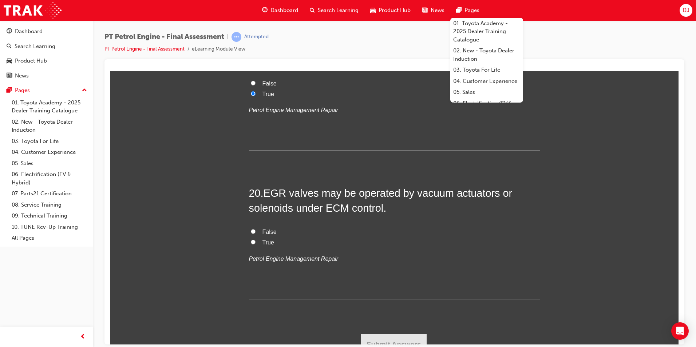
scroll to position [2938, 0]
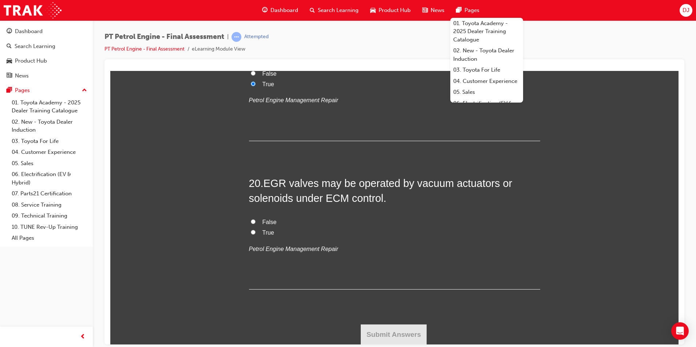
click at [268, 233] on span "True" at bounding box center [269, 232] width 12 height 6
click at [256, 233] on input "True" at bounding box center [253, 232] width 5 height 5
radio input "true"
click at [403, 334] on button "Submit Answers" at bounding box center [394, 334] width 66 height 20
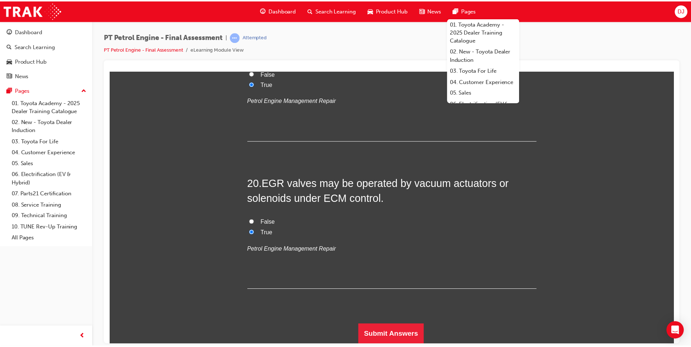
scroll to position [0, 0]
